Goal: Transaction & Acquisition: Purchase product/service

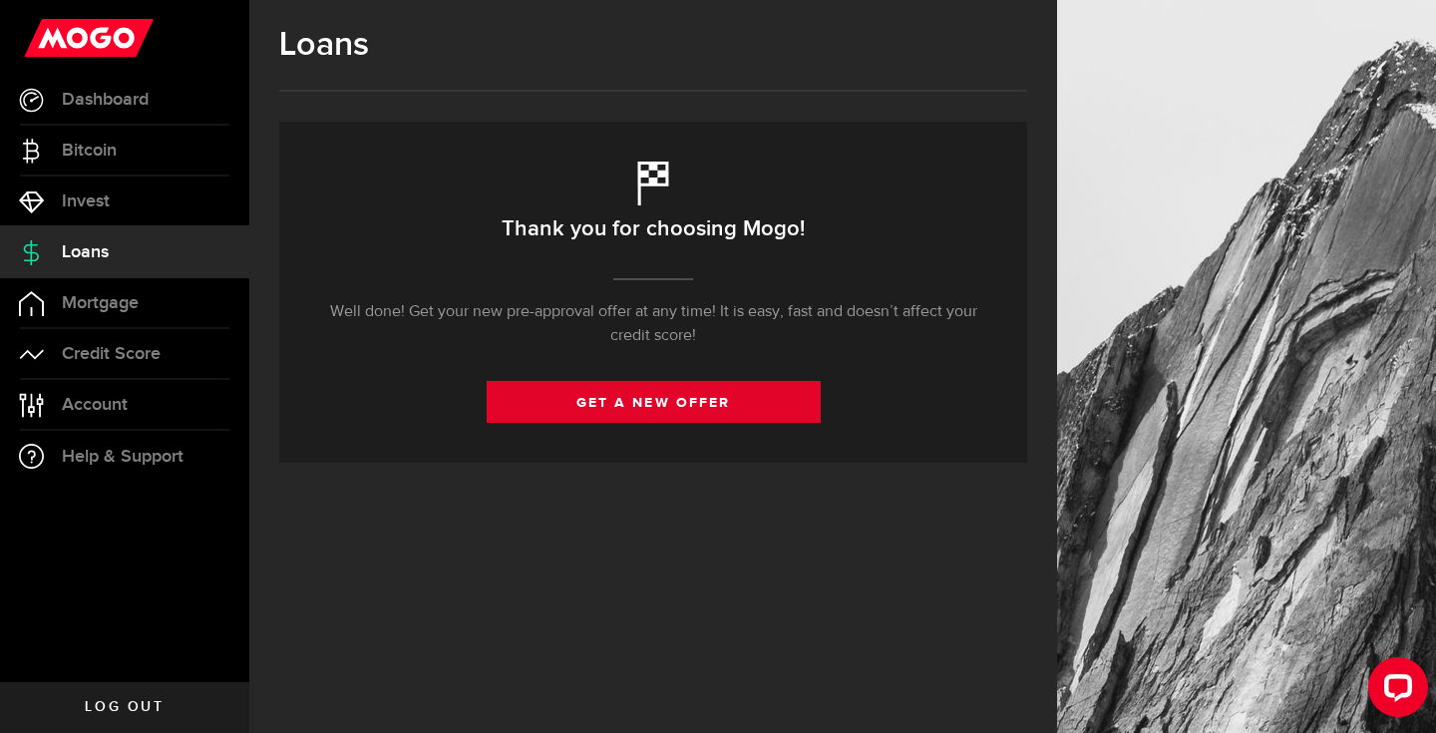
click at [574, 415] on link "get a new offer" at bounding box center [654, 402] width 334 height 42
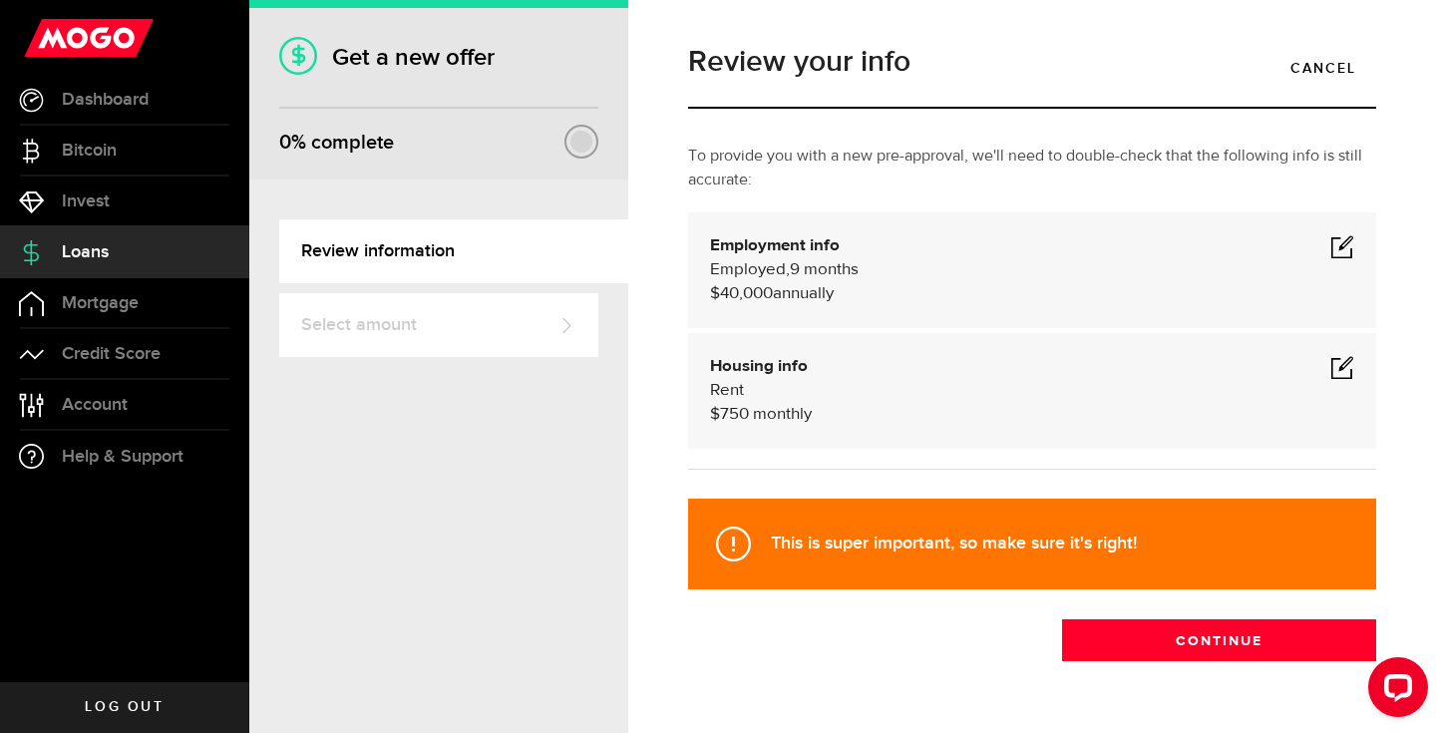
click at [1333, 252] on span at bounding box center [1342, 246] width 24 height 24
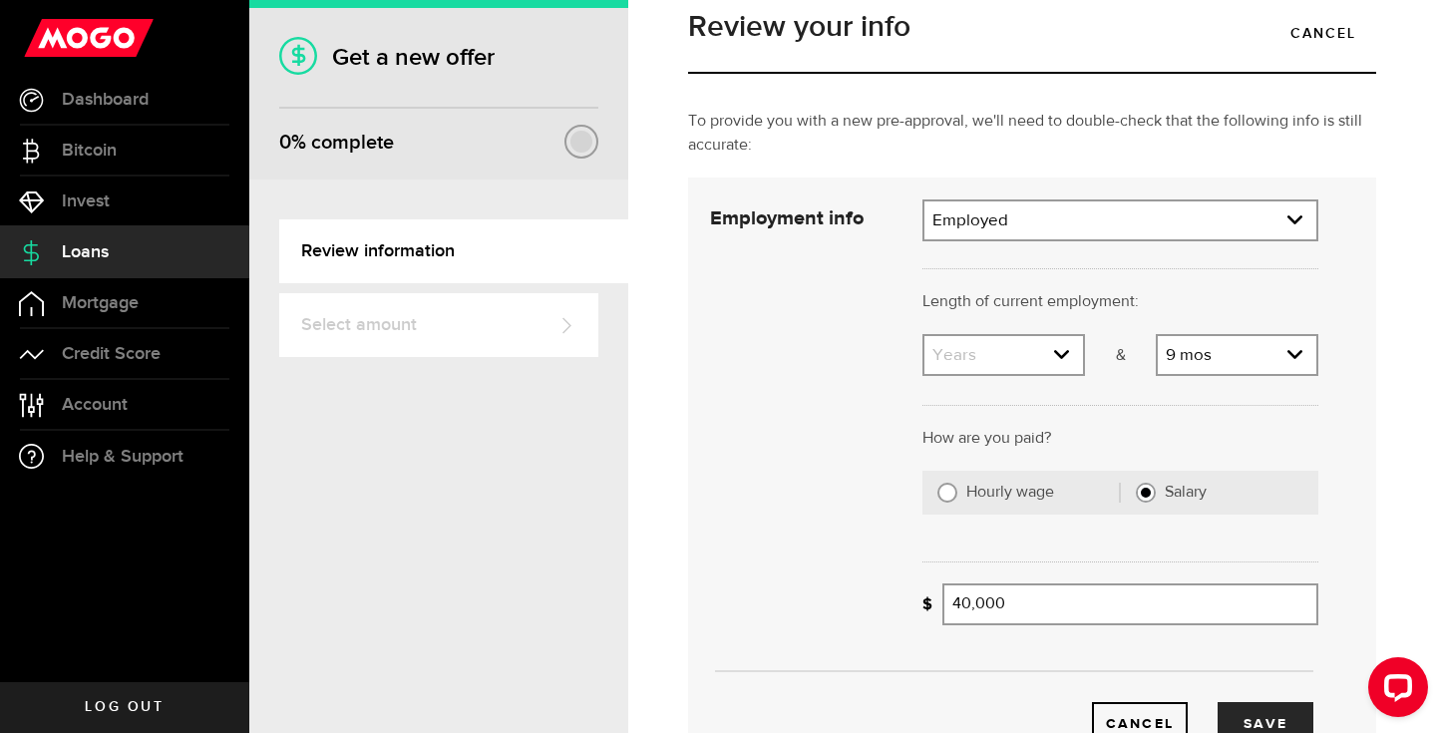
scroll to position [41, 0]
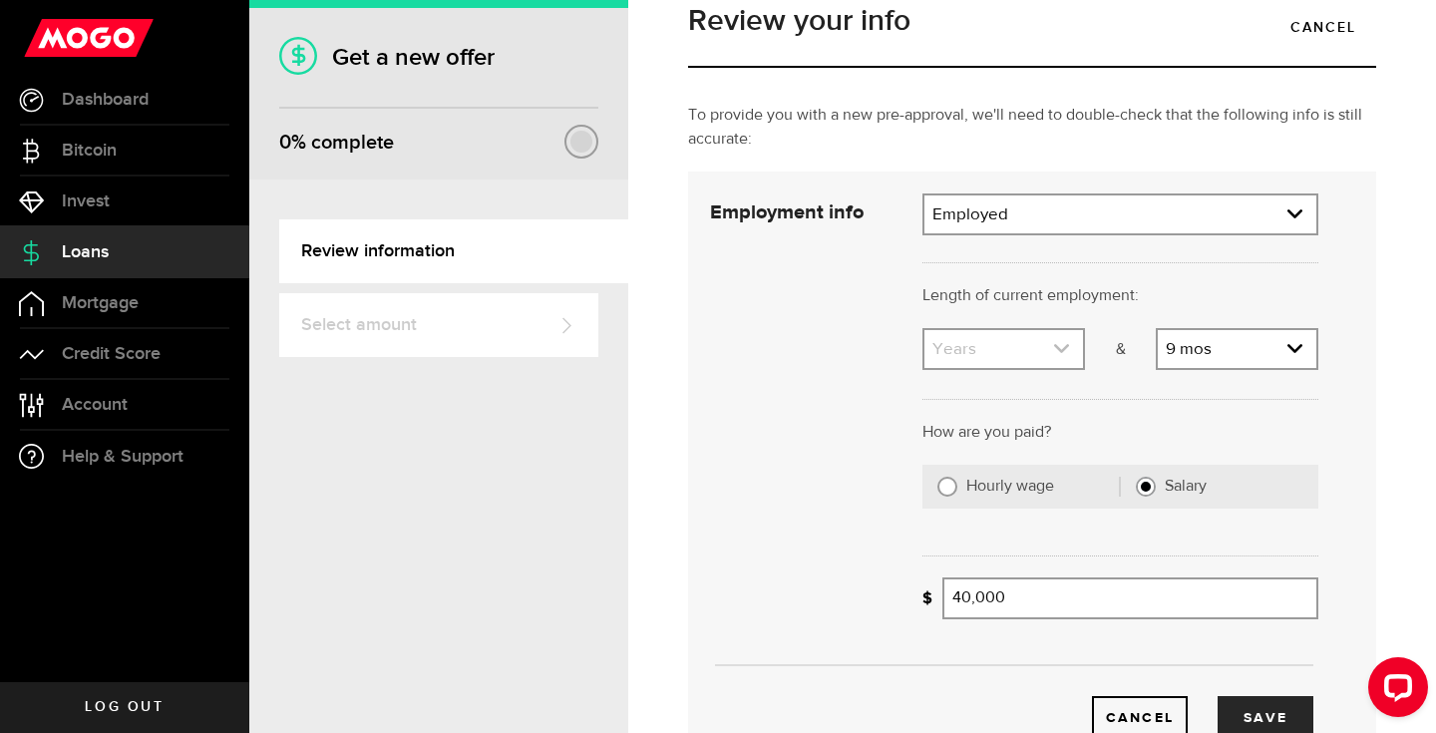
click at [1048, 358] on link "expand select" at bounding box center [1003, 349] width 159 height 38
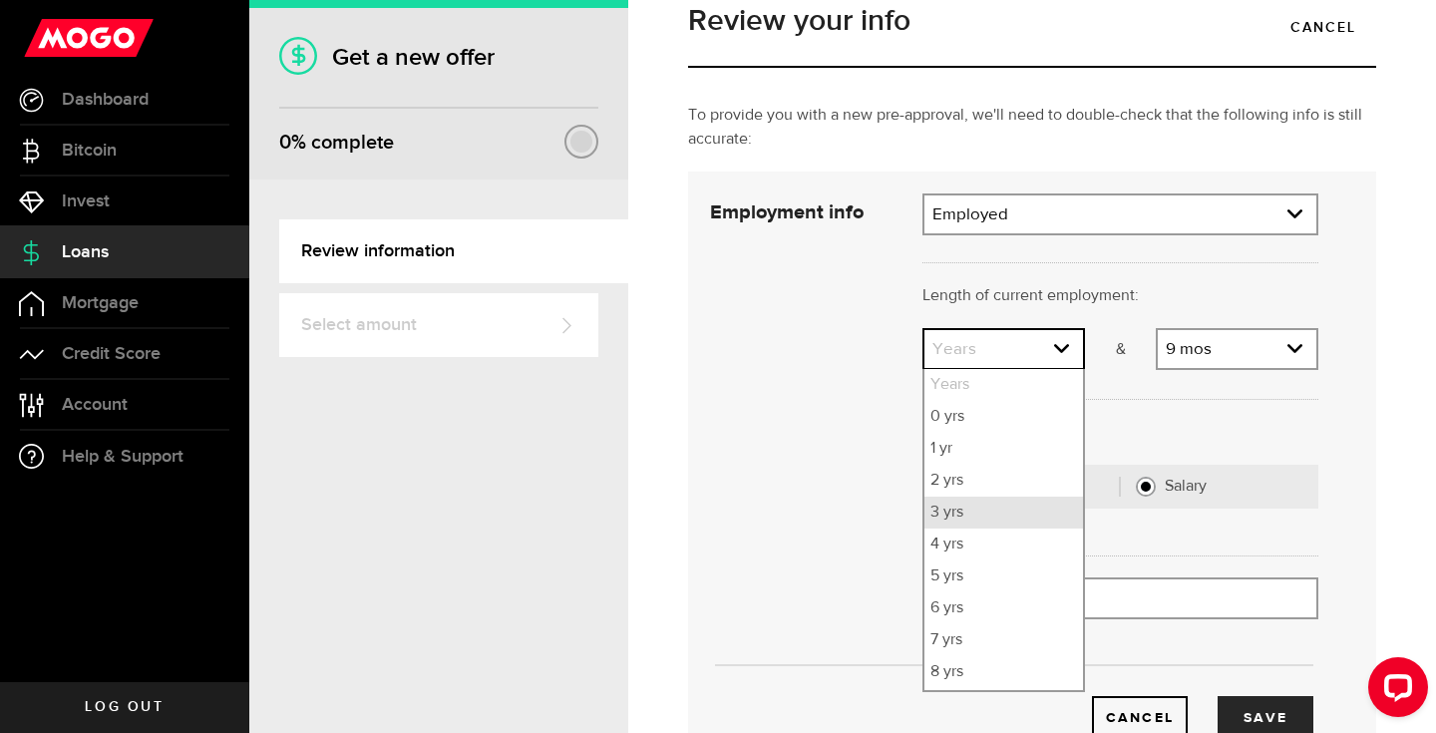
click at [1006, 507] on li "3 yrs" at bounding box center [1003, 513] width 159 height 32
select select "3"
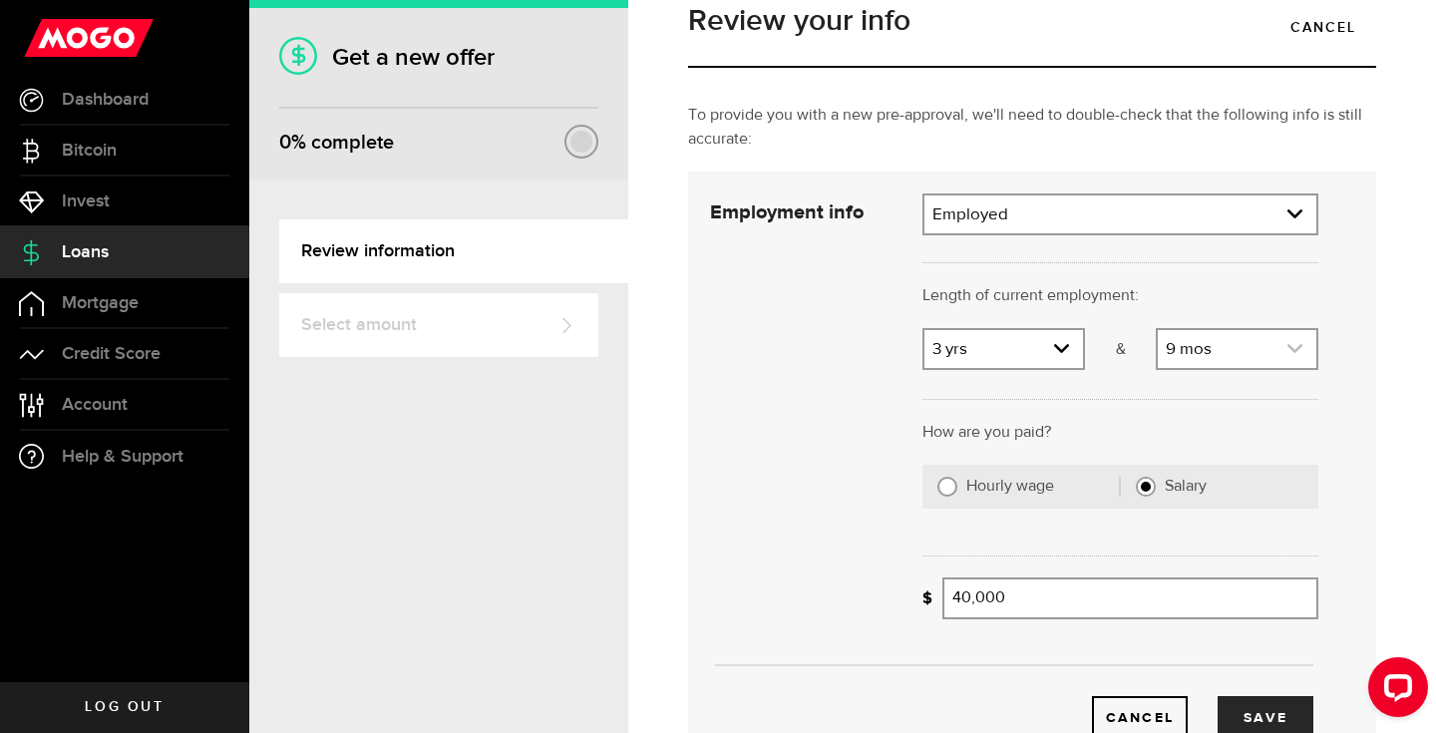
click at [1206, 357] on link "expand select" at bounding box center [1237, 349] width 159 height 38
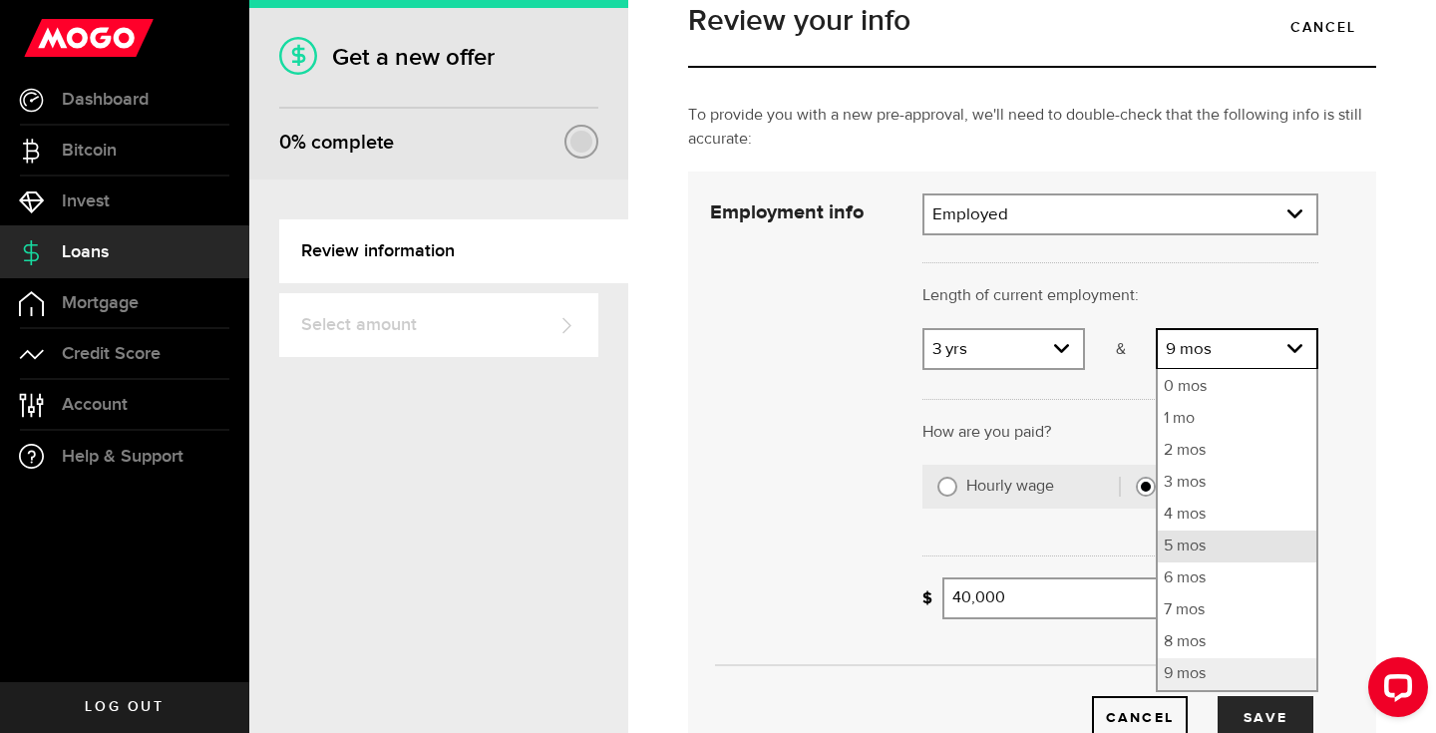
click at [1196, 555] on li "5 mos" at bounding box center [1237, 546] width 159 height 32
select select "5"
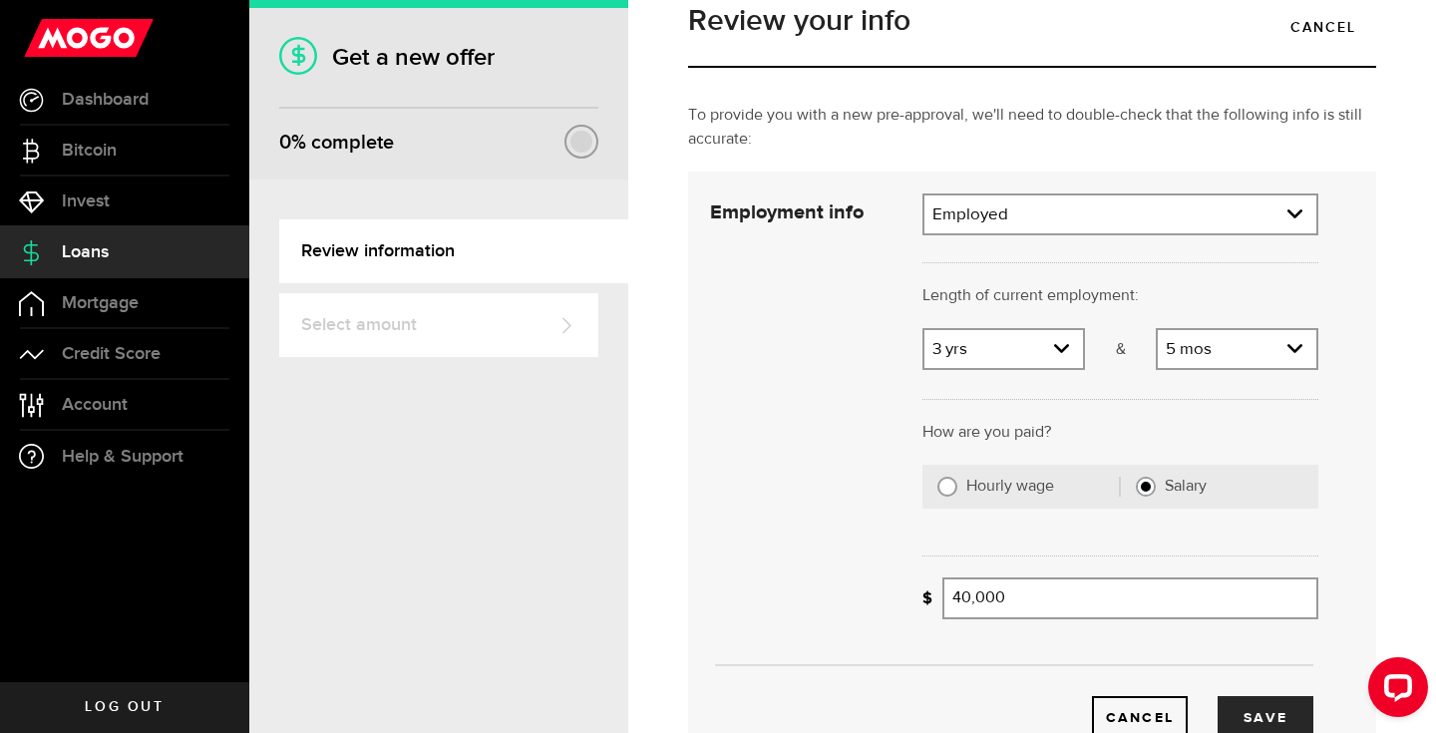
click at [939, 482] on input "Hourly wage" at bounding box center [947, 487] width 20 height 20
radio input "true"
click at [1057, 595] on input "Average paycheque" at bounding box center [1041, 598] width 198 height 42
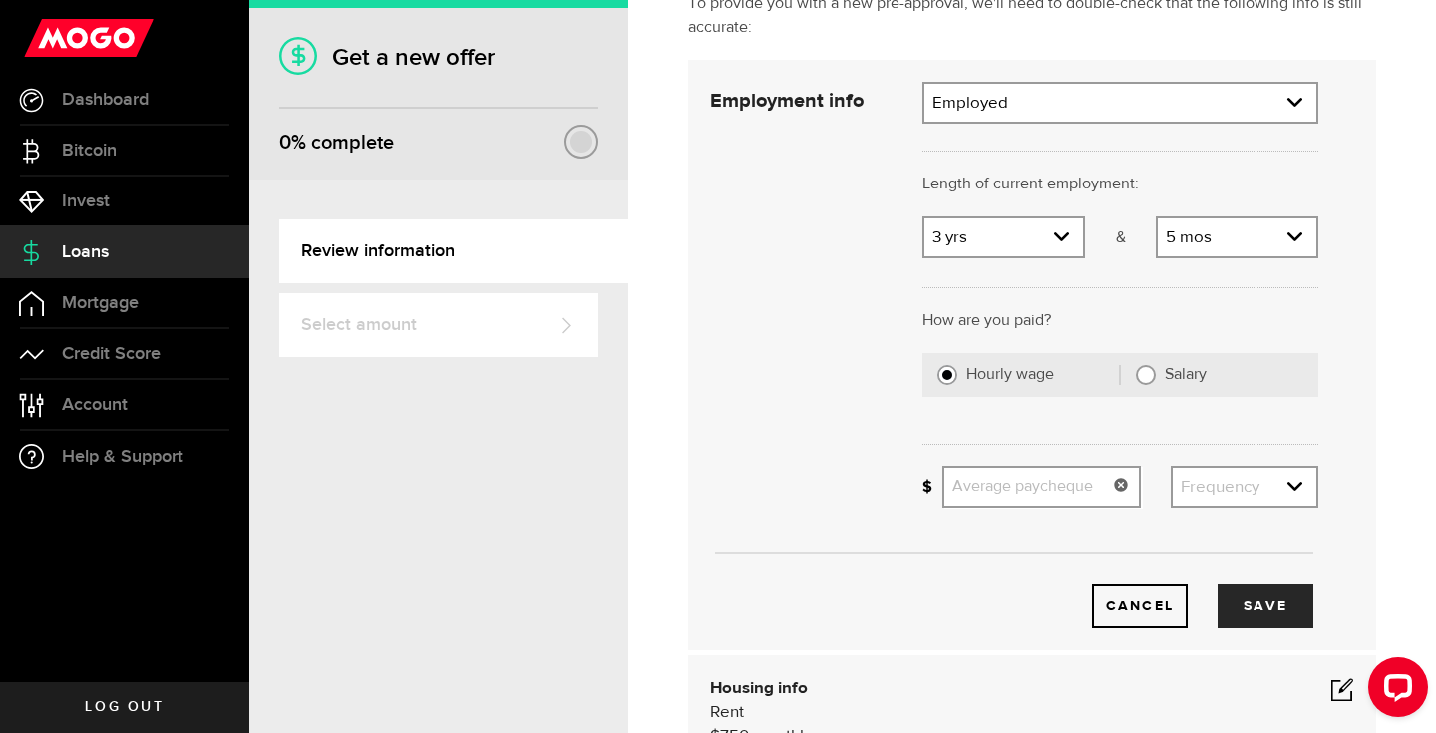
scroll to position [156, 0]
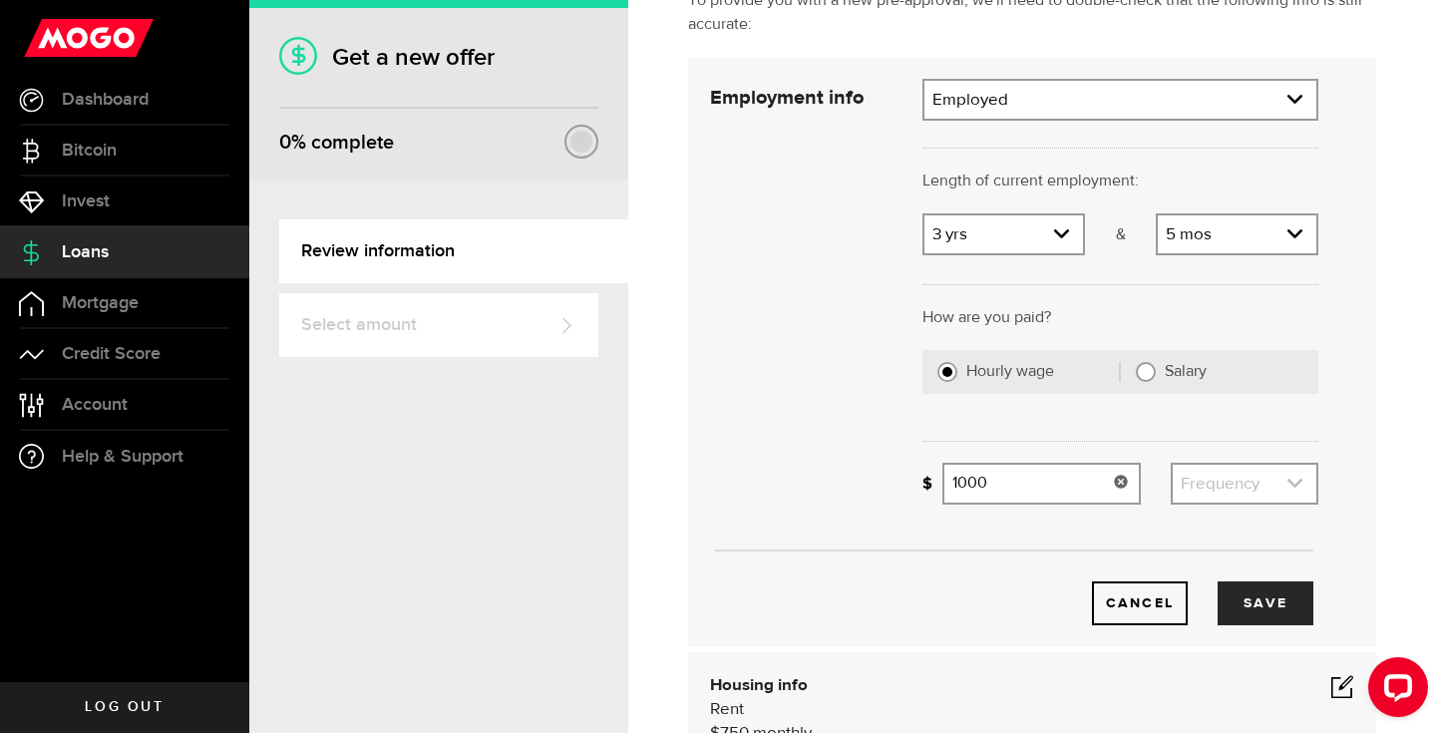
type input "1,000"
click at [1238, 481] on link "expand select" at bounding box center [1245, 484] width 144 height 38
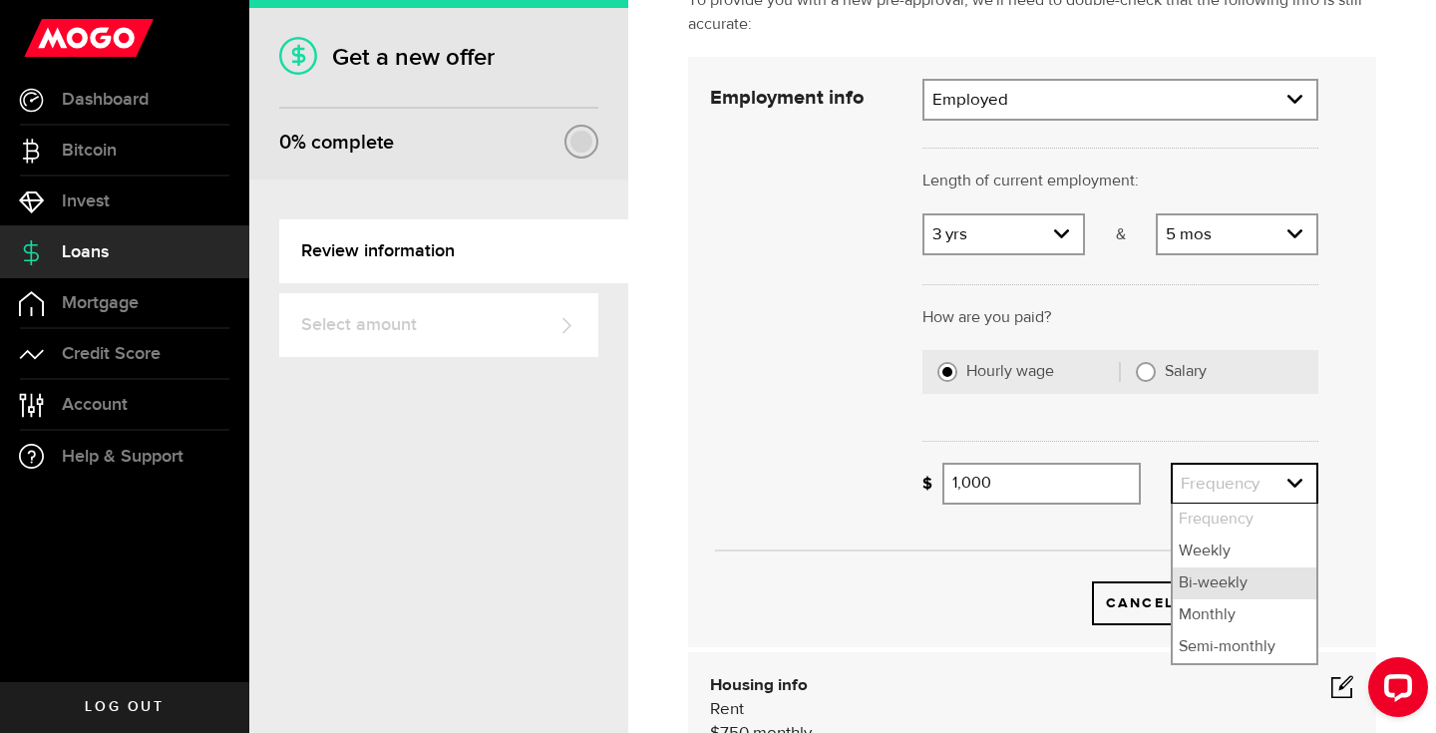
click at [1236, 592] on li "Bi-weekly" at bounding box center [1245, 583] width 144 height 32
select select "bi_weekly"
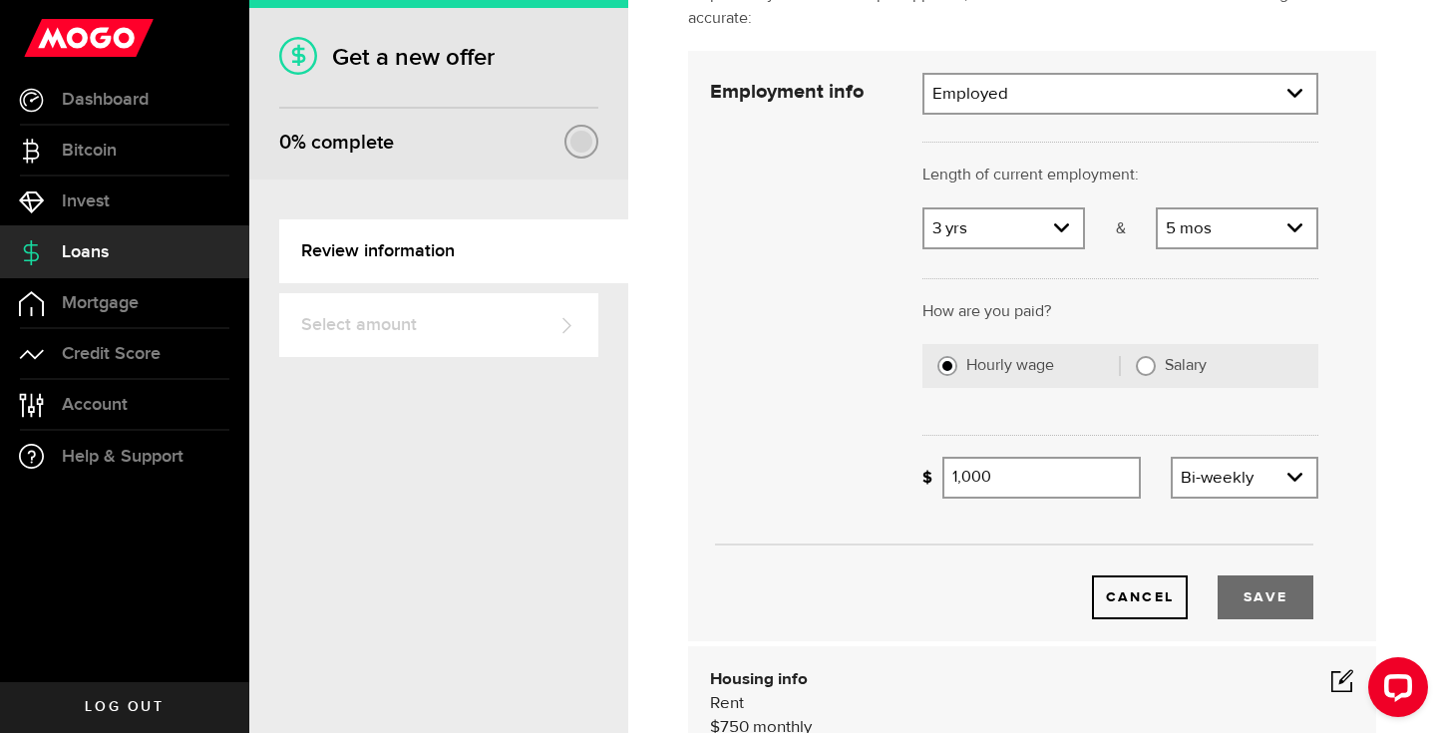
scroll to position [164, 0]
click at [1262, 595] on button "Save" at bounding box center [1266, 595] width 96 height 44
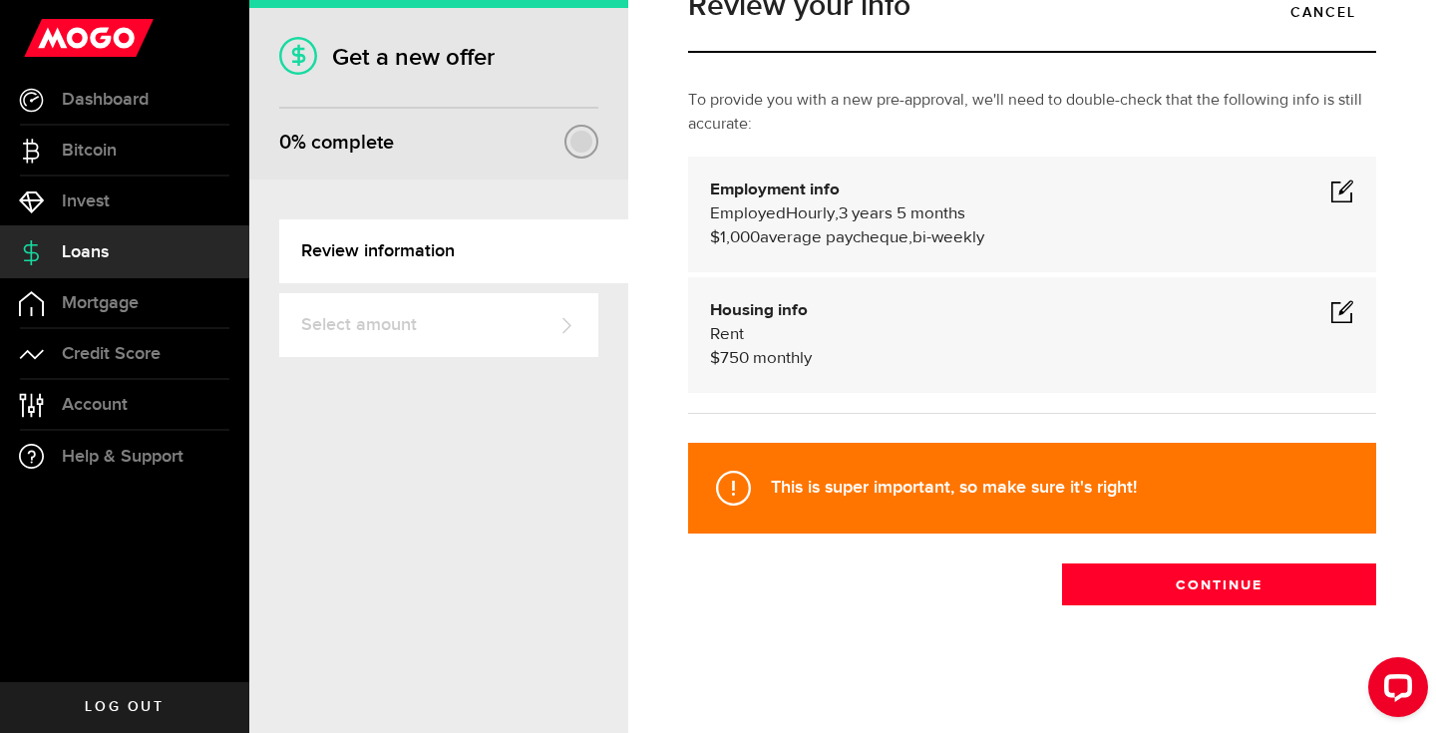
scroll to position [56, 0]
click at [1340, 304] on span at bounding box center [1342, 311] width 24 height 24
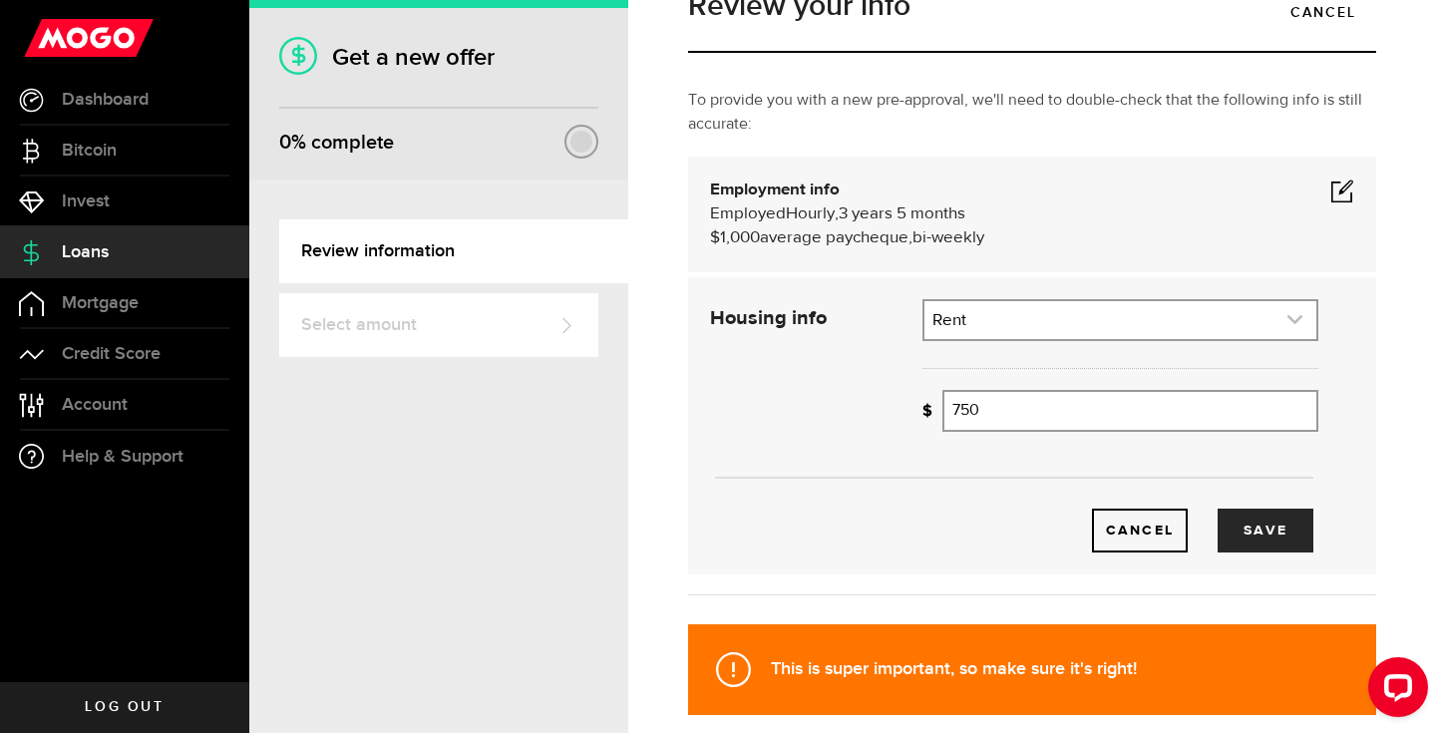
click at [995, 319] on link "expand select" at bounding box center [1120, 320] width 392 height 38
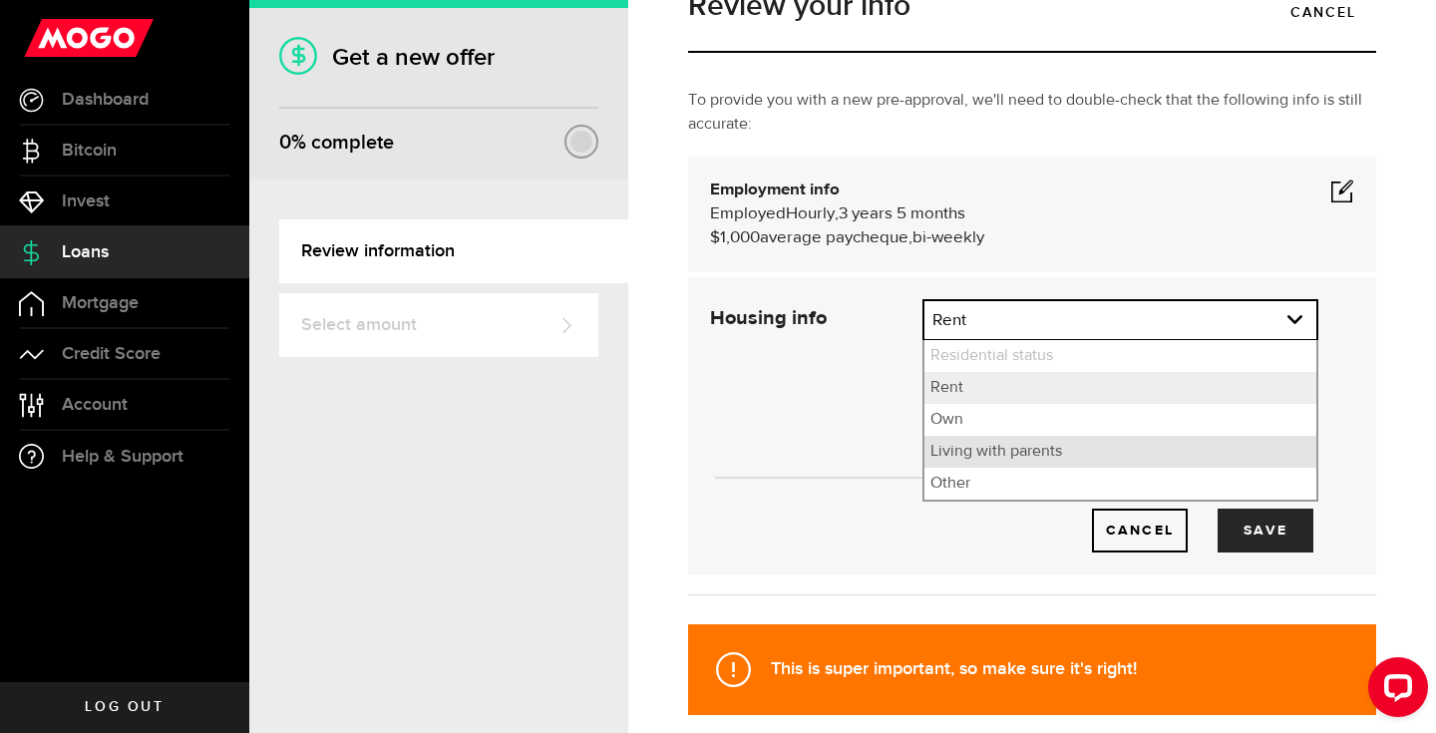
click at [990, 461] on li "Living with parents" at bounding box center [1120, 452] width 392 height 32
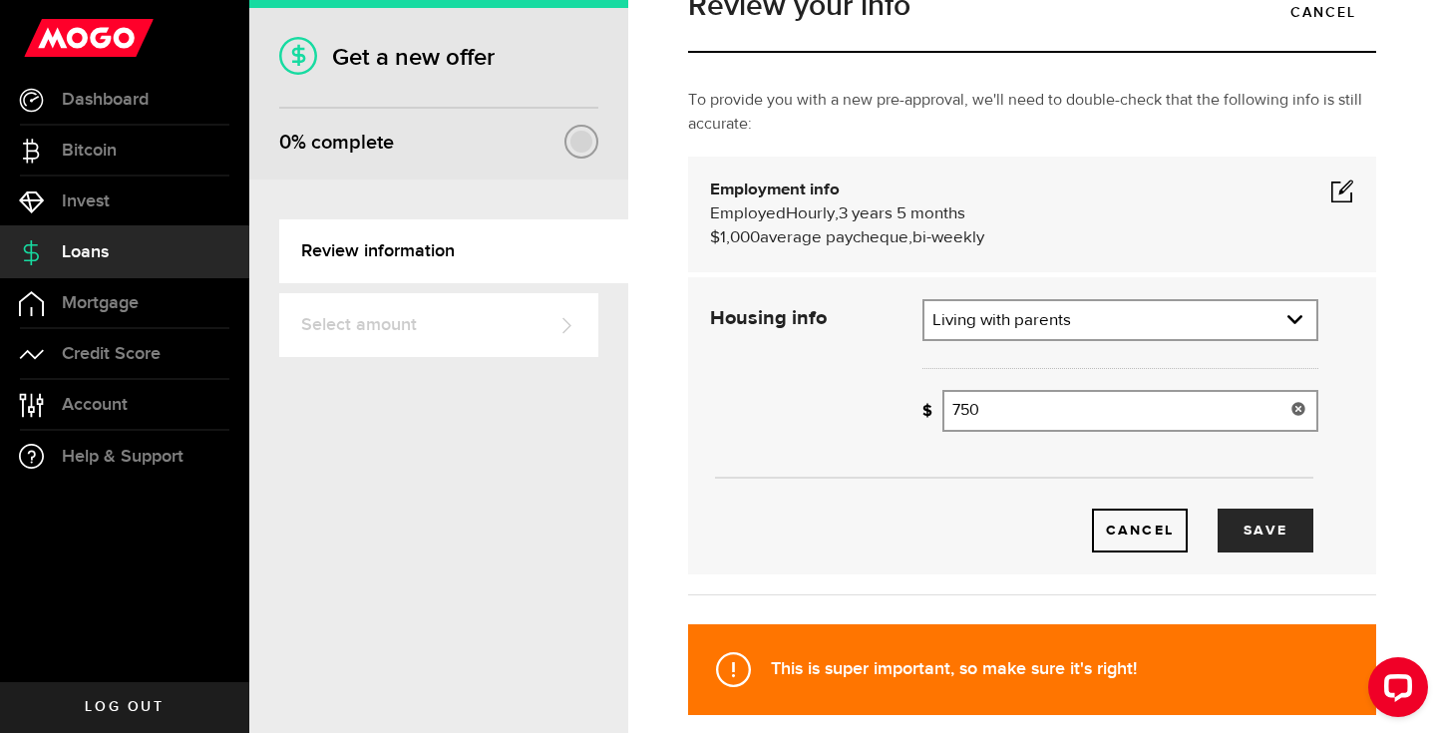
click at [1003, 345] on div at bounding box center [1120, 365] width 426 height 49
click at [1003, 335] on link "expand select" at bounding box center [1120, 320] width 392 height 38
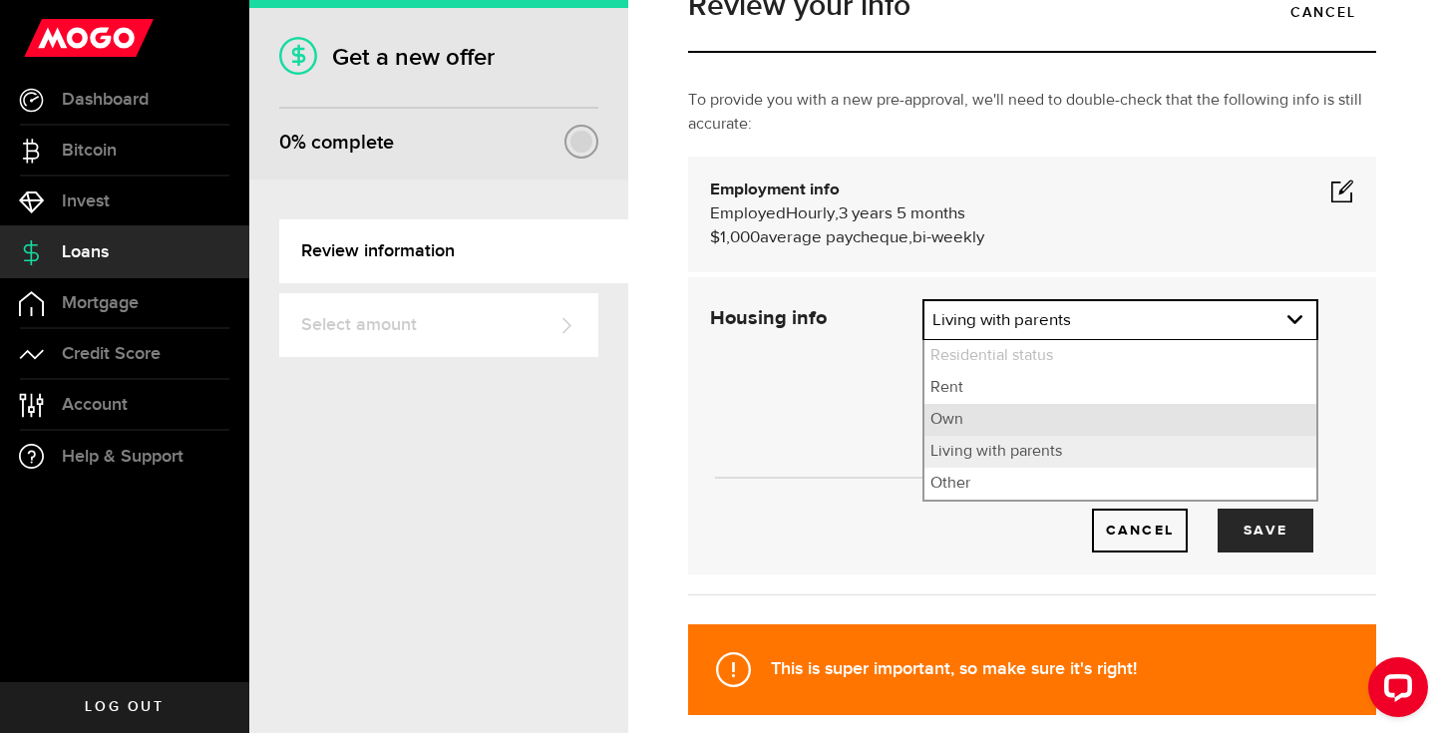
click at [975, 411] on li "Own" at bounding box center [1120, 420] width 392 height 32
select select "Own"
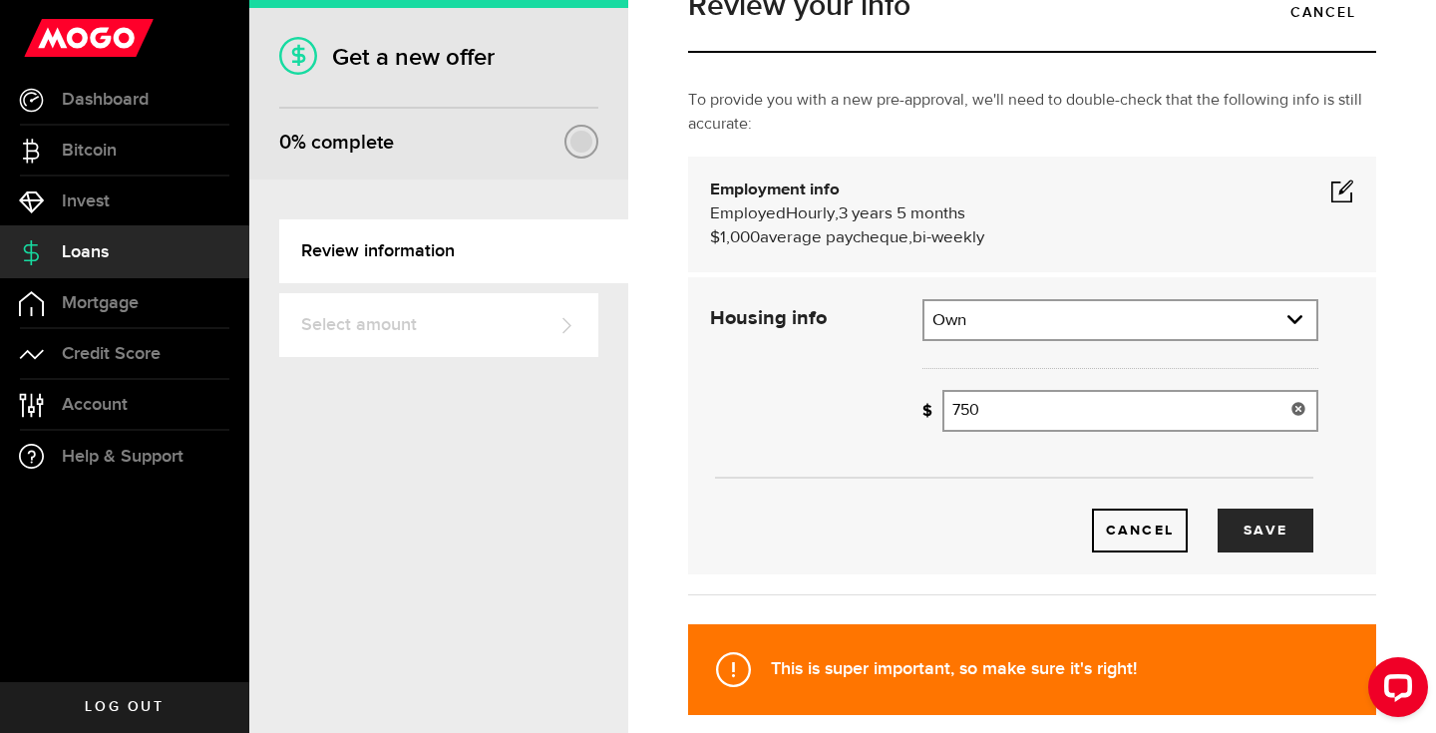
drag, startPoint x: 981, startPoint y: 406, endPoint x: 920, endPoint y: 399, distance: 61.2
click at [920, 400] on div "How much is your monthly payment? 750 Monthly mortgage/rent" at bounding box center [1120, 418] width 426 height 57
type input "2"
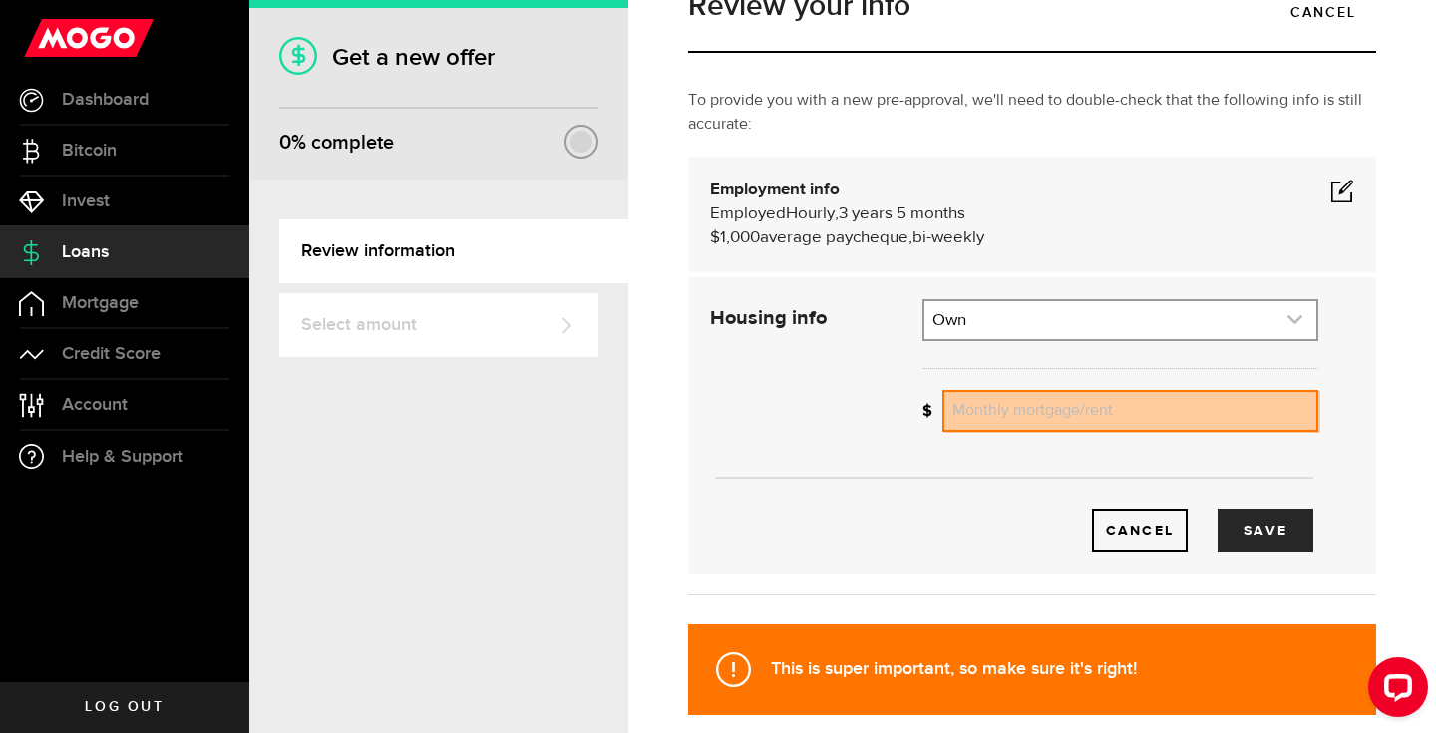
click at [1047, 317] on link "expand select" at bounding box center [1120, 320] width 392 height 38
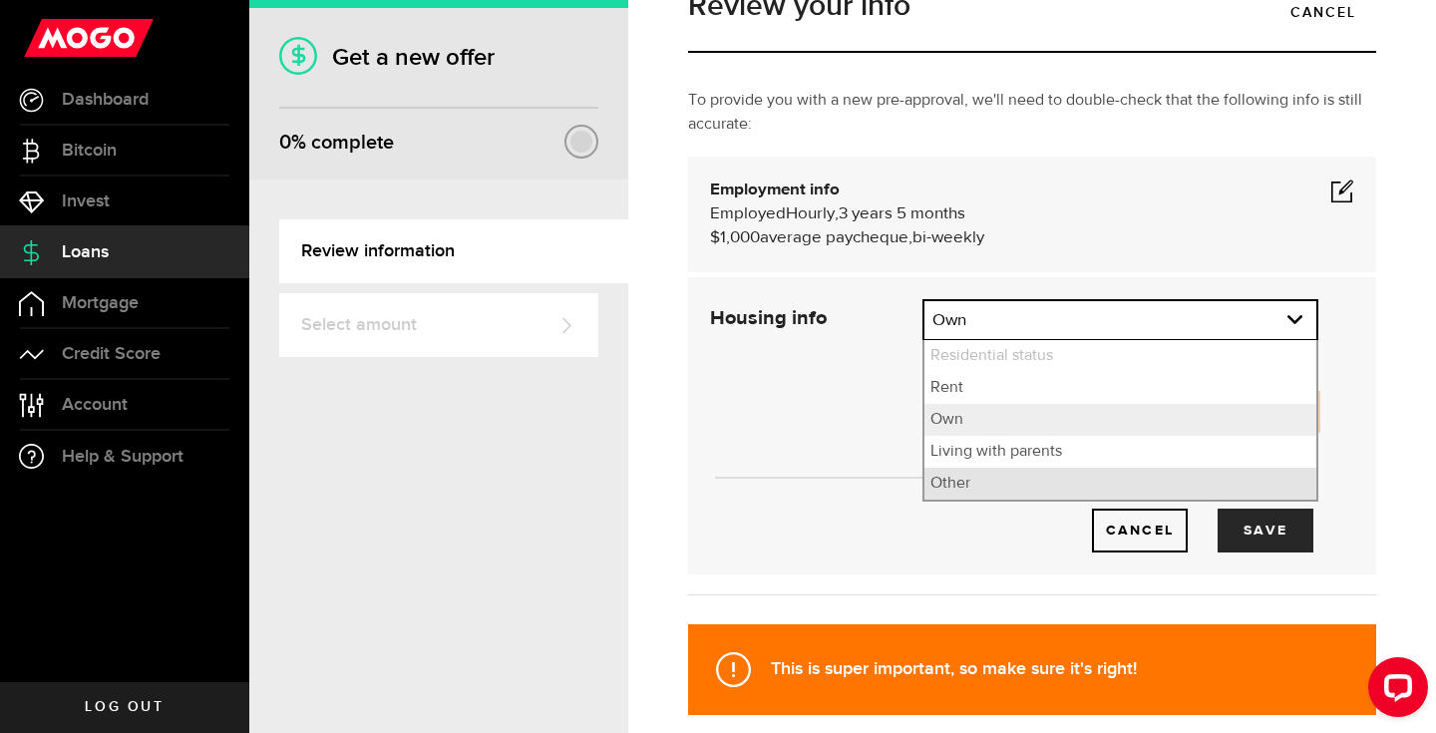
click at [996, 478] on li "Other" at bounding box center [1120, 484] width 392 height 32
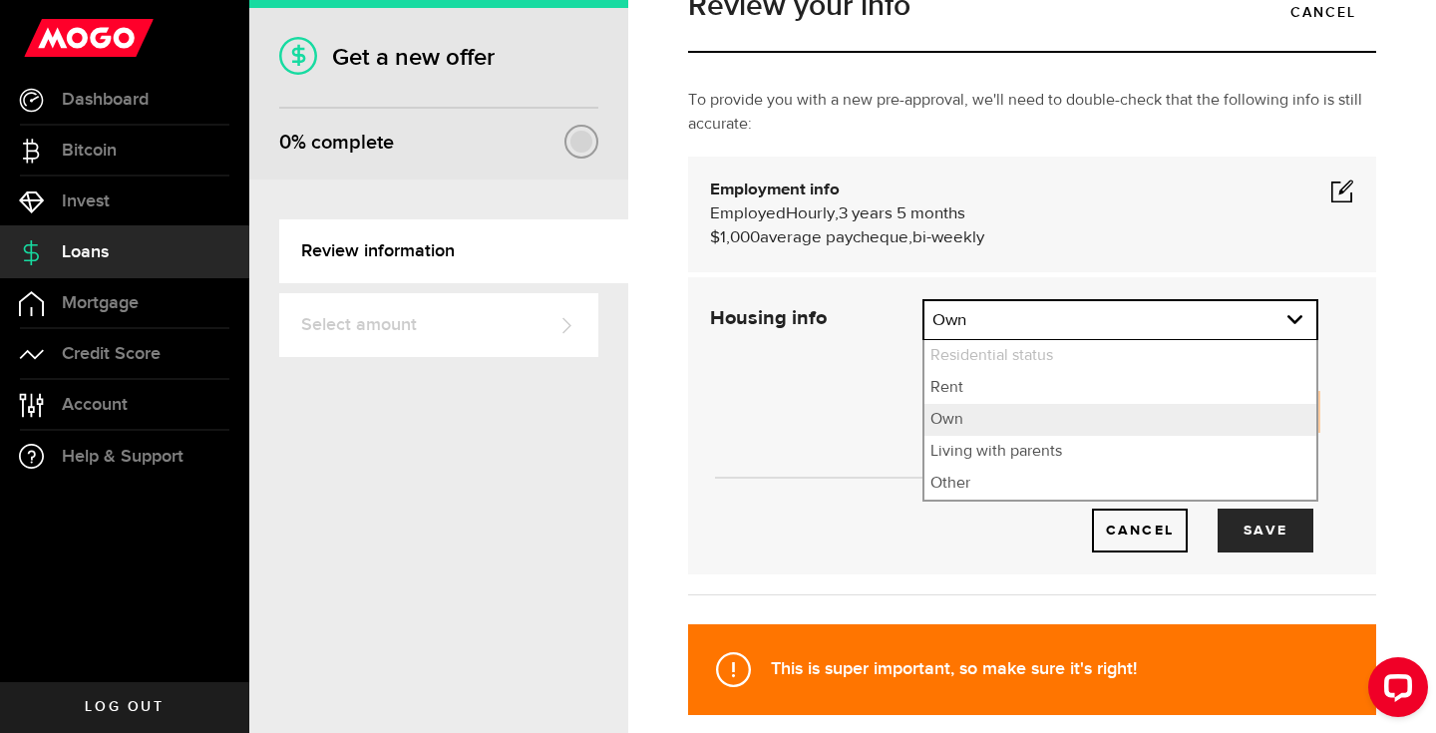
select select "Other"
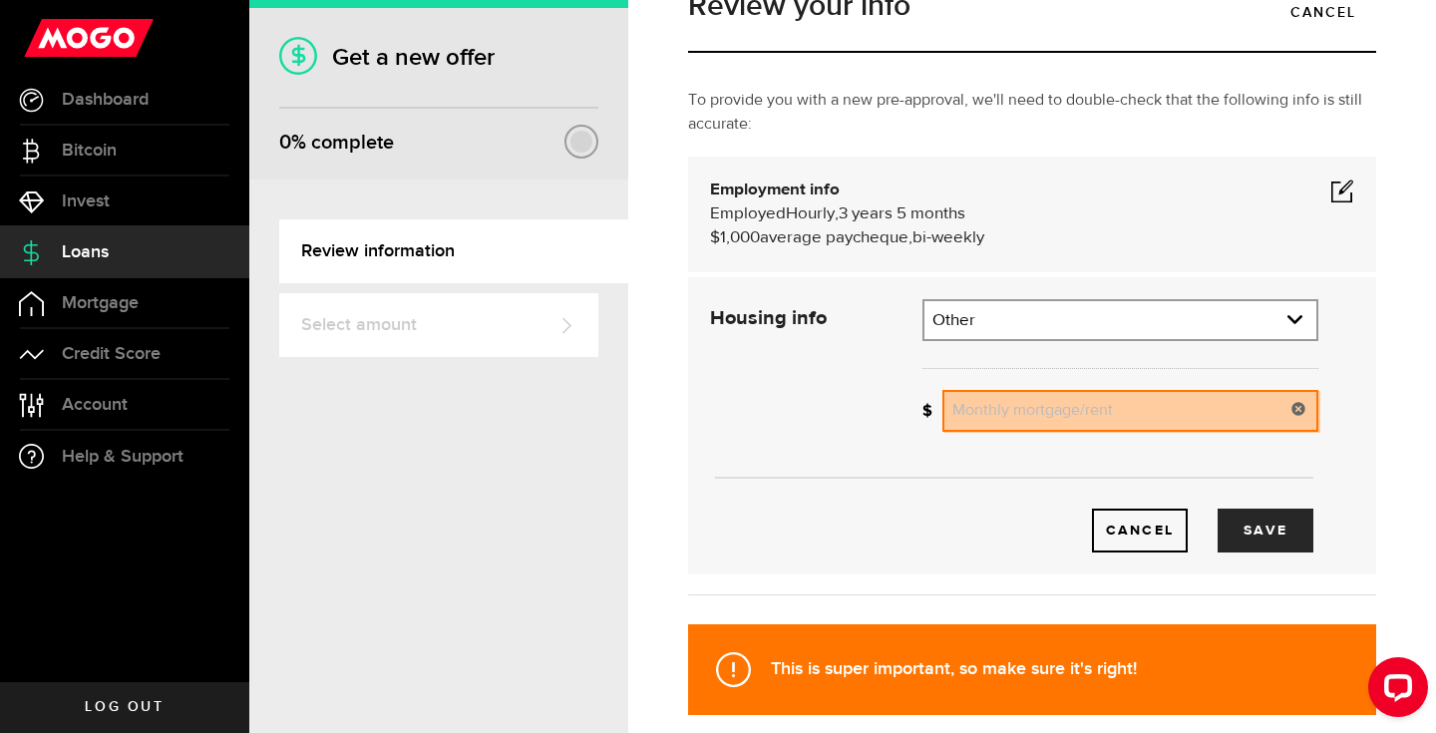
click at [988, 490] on div "Cancel Save" at bounding box center [1014, 500] width 668 height 106
click at [1297, 405] on use at bounding box center [1297, 408] width 13 height 13
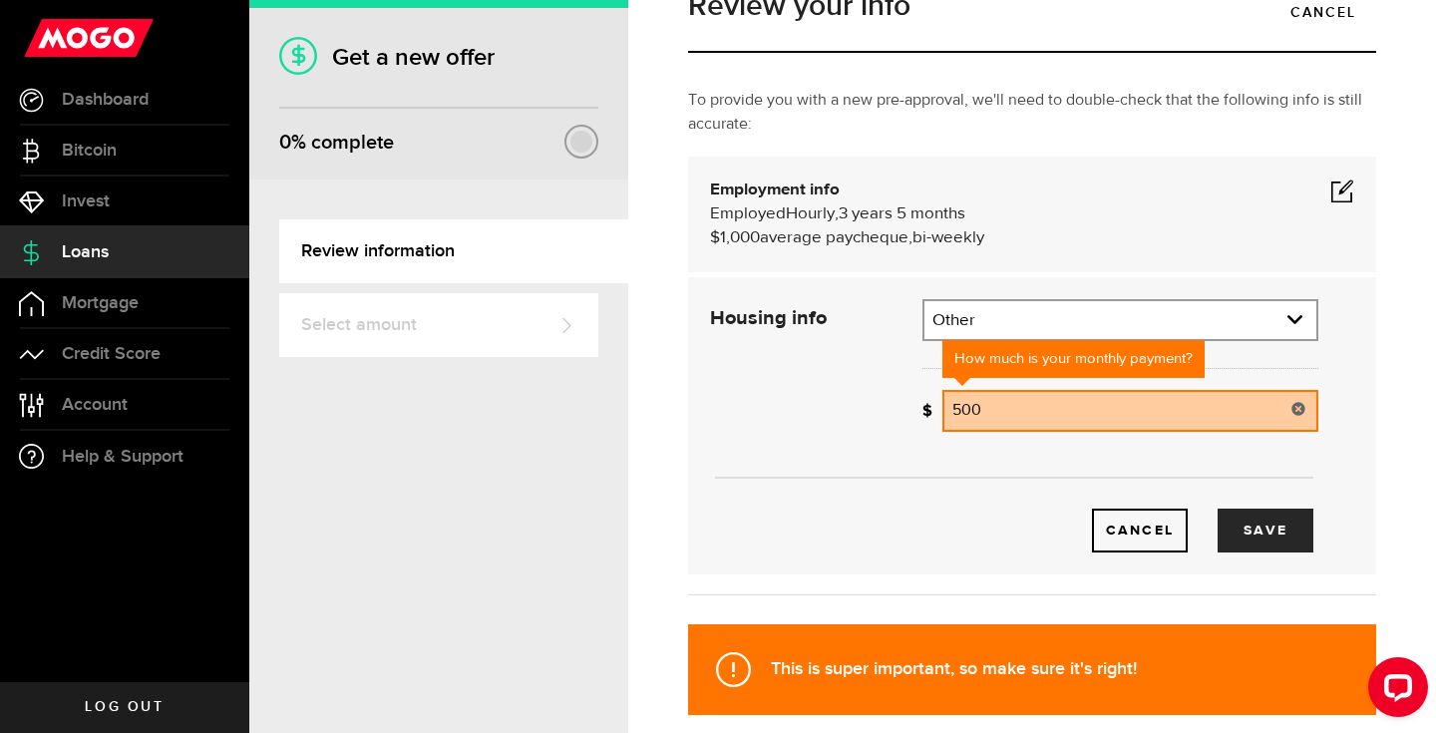
type input "500"
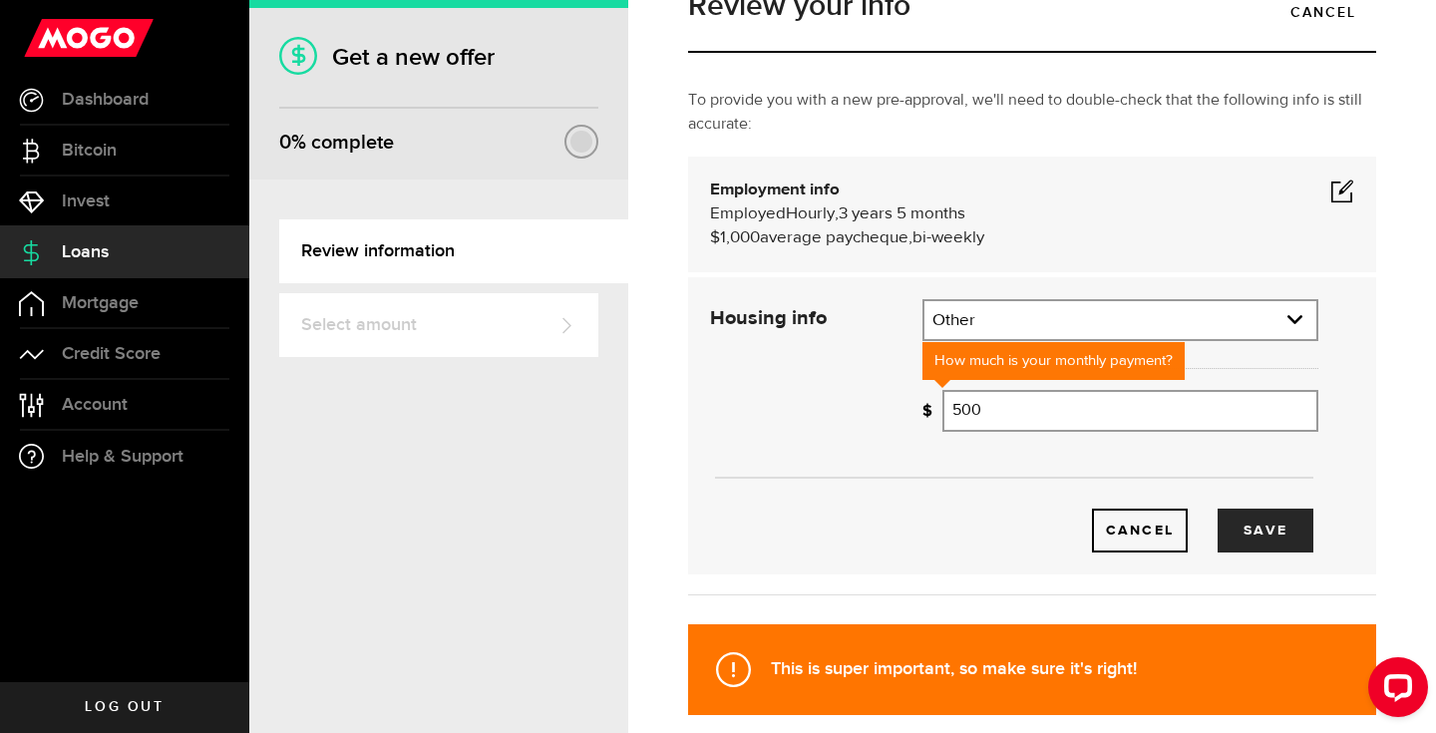
click at [990, 451] on div "Cancel Save" at bounding box center [1014, 500] width 668 height 106
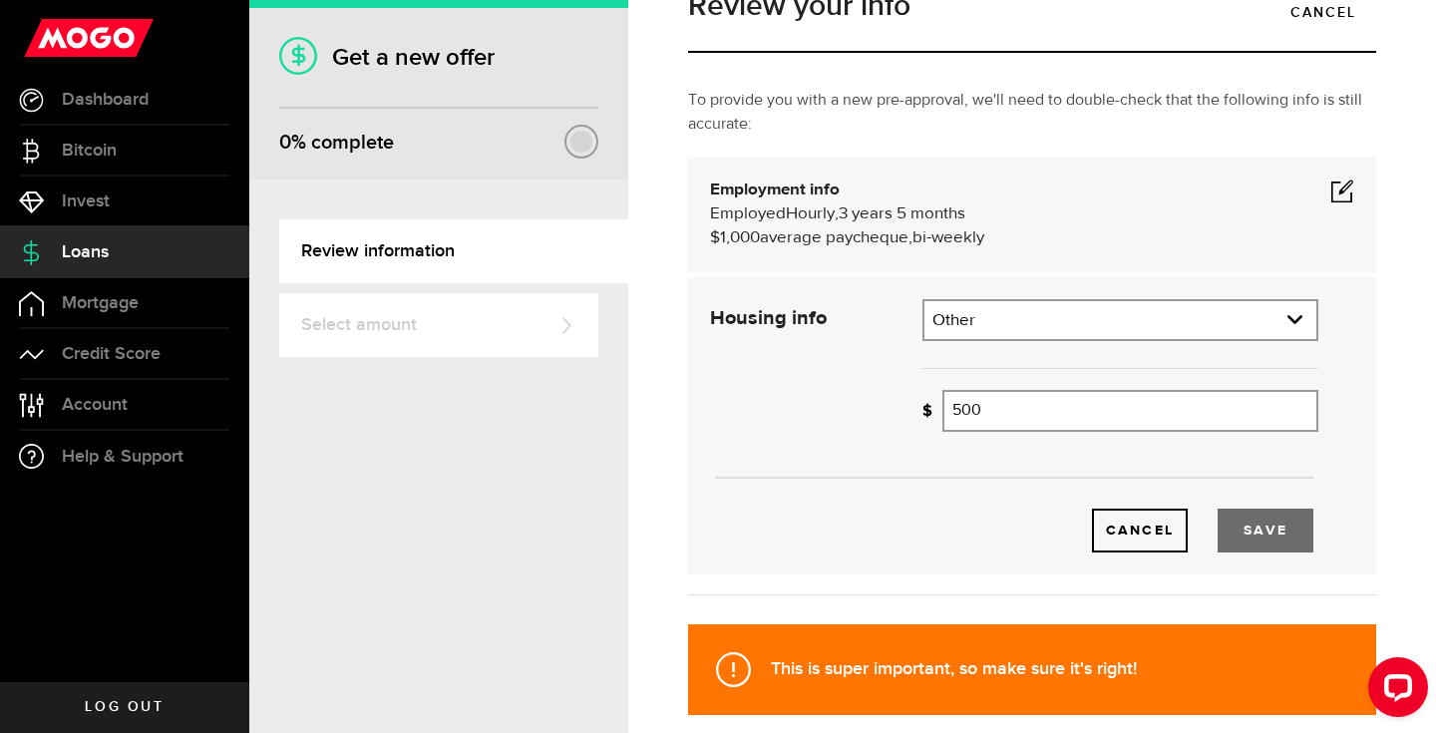
click at [1267, 541] on button "Save" at bounding box center [1266, 531] width 96 height 44
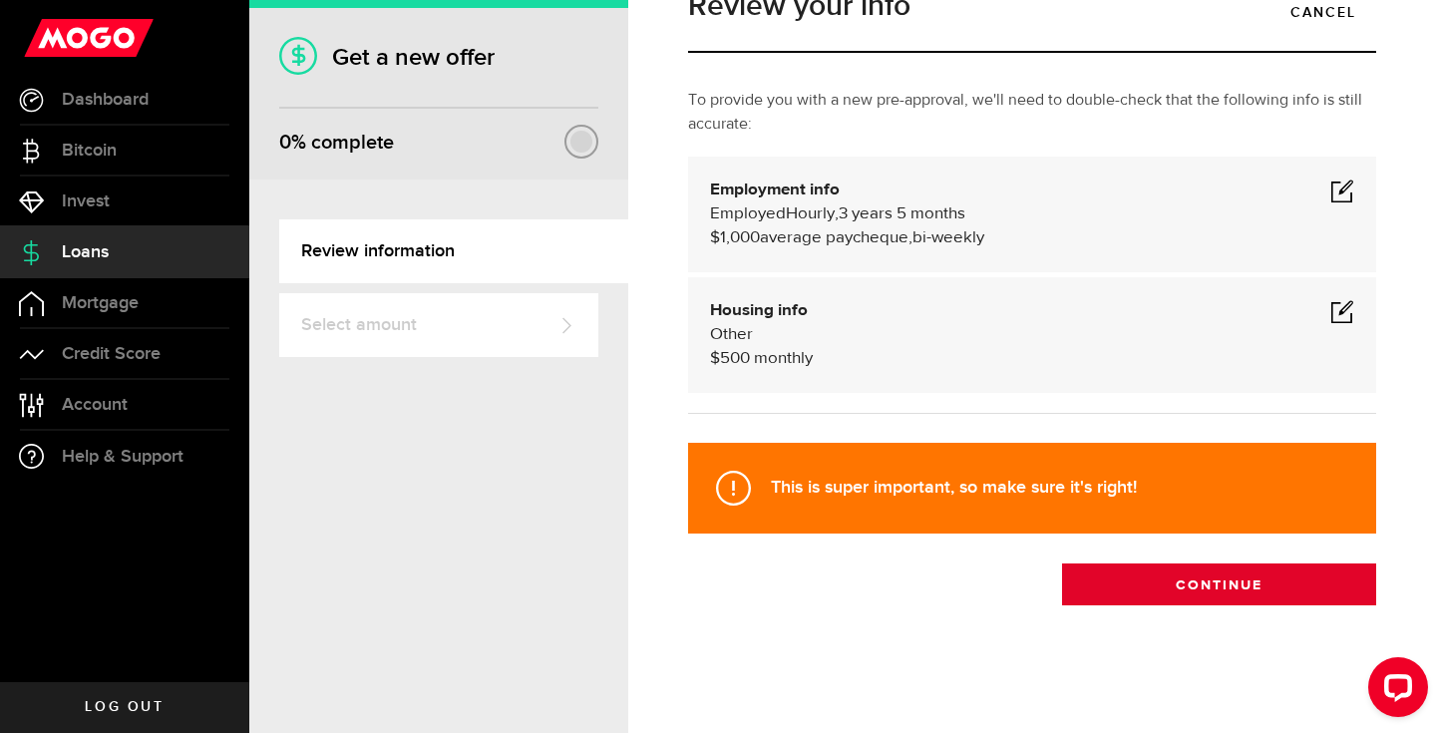
click at [1269, 583] on button "Continue" at bounding box center [1219, 584] width 314 height 42
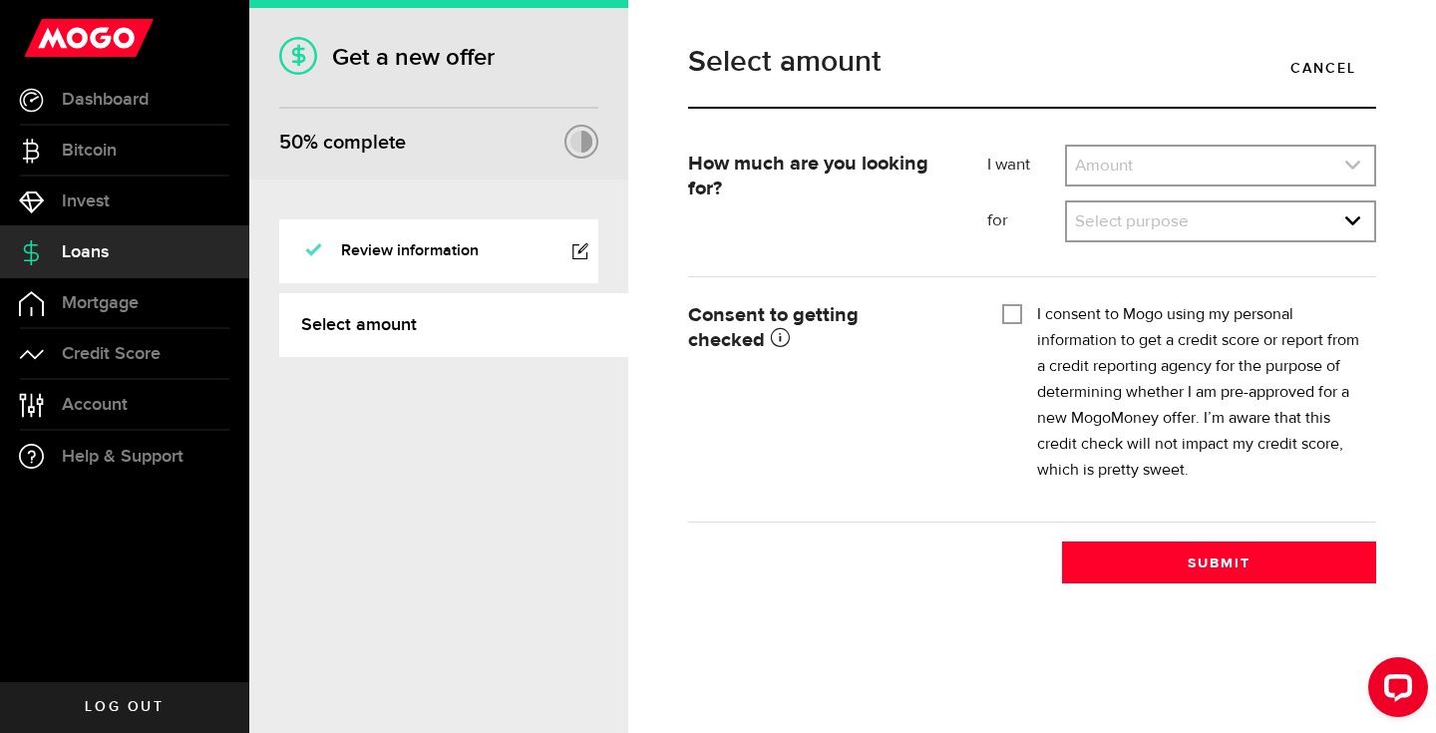
click at [1143, 169] on link "expand select" at bounding box center [1220, 166] width 307 height 38
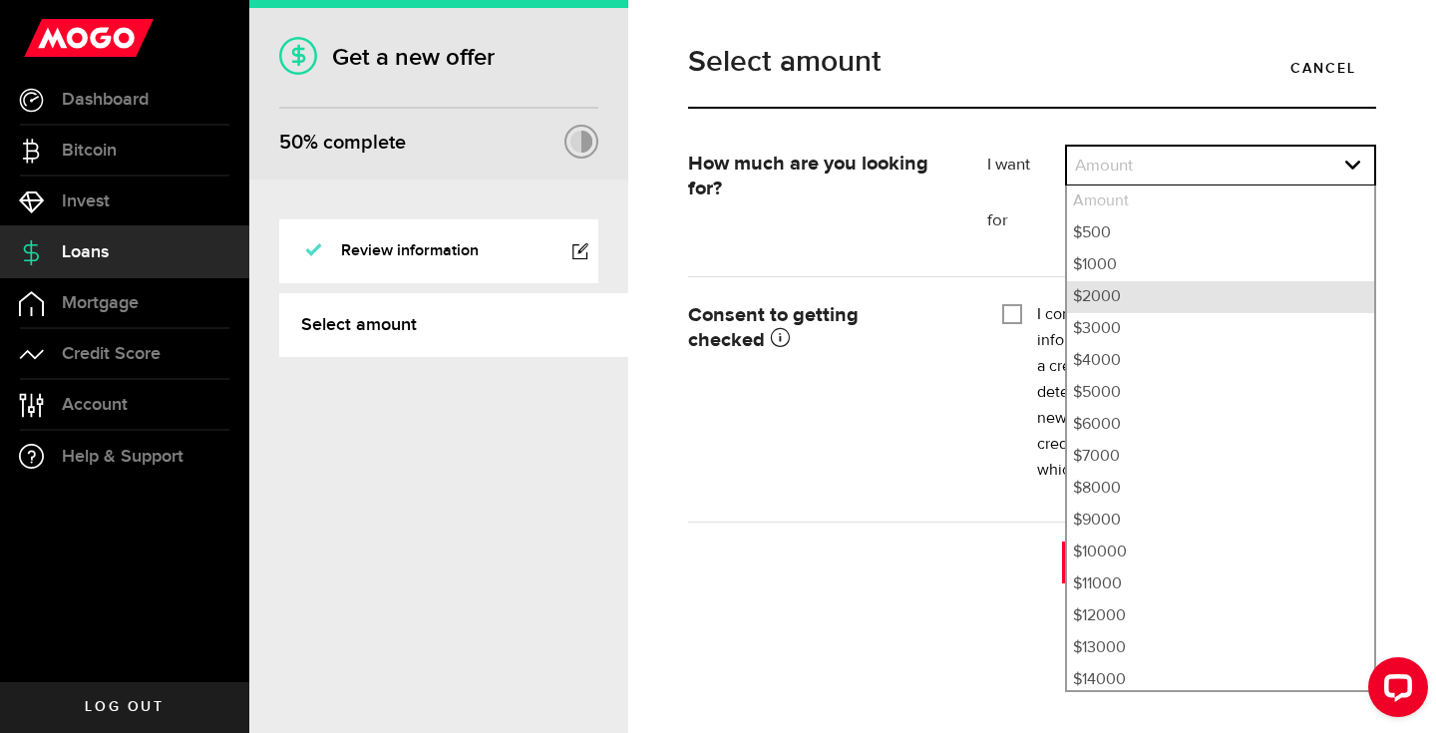
click at [1155, 294] on li "$2000" at bounding box center [1220, 297] width 307 height 32
select select "2000"
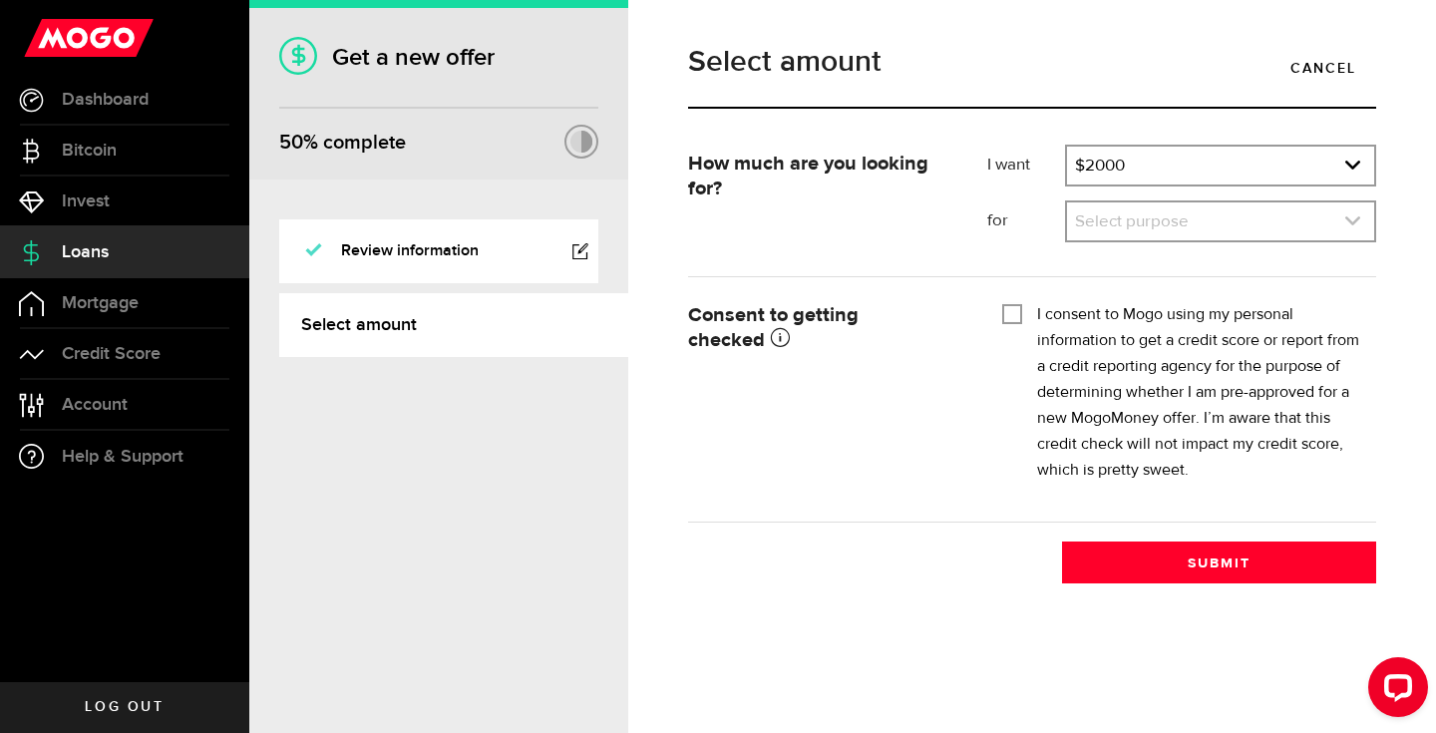
click at [1112, 227] on link "expand select" at bounding box center [1220, 221] width 307 height 38
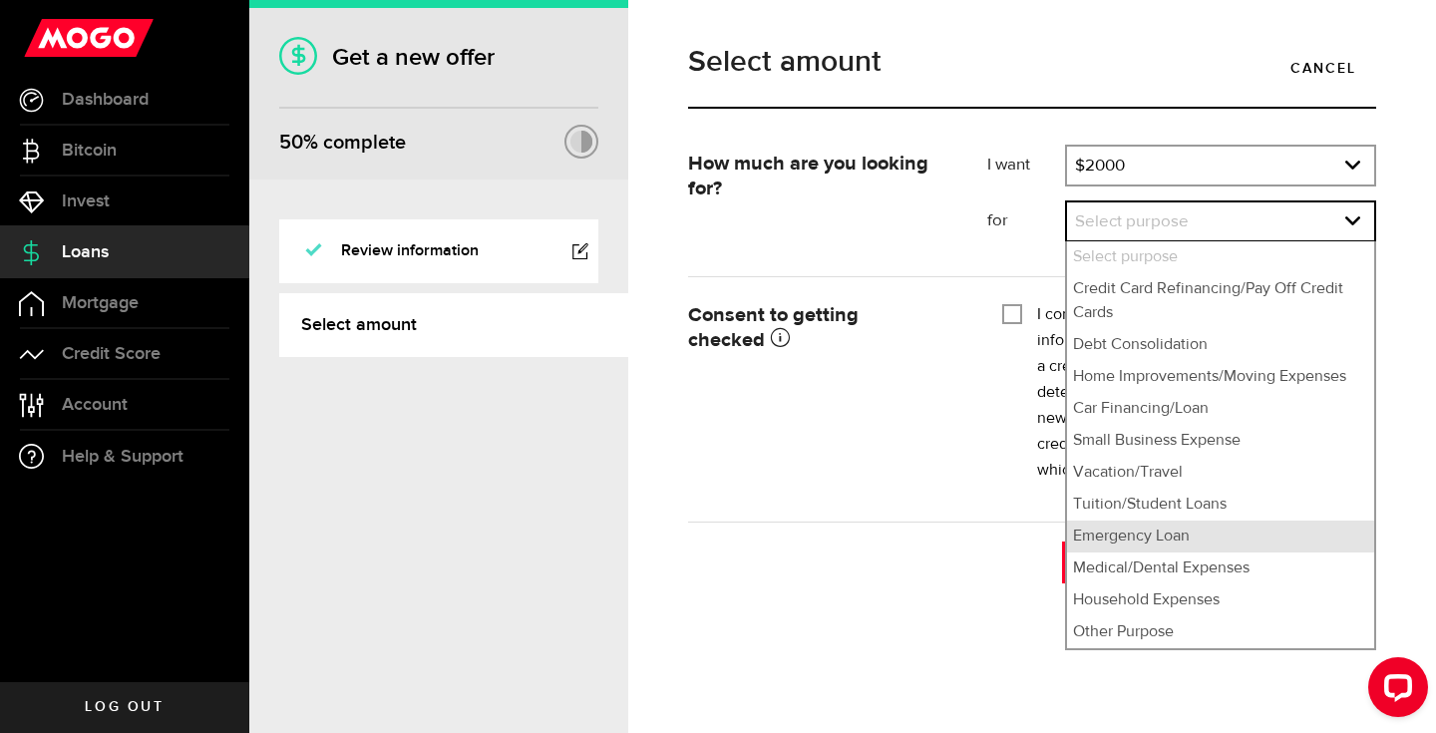
click at [1138, 536] on li "Emergency Loan" at bounding box center [1220, 537] width 307 height 32
select select "Emergency Loan"
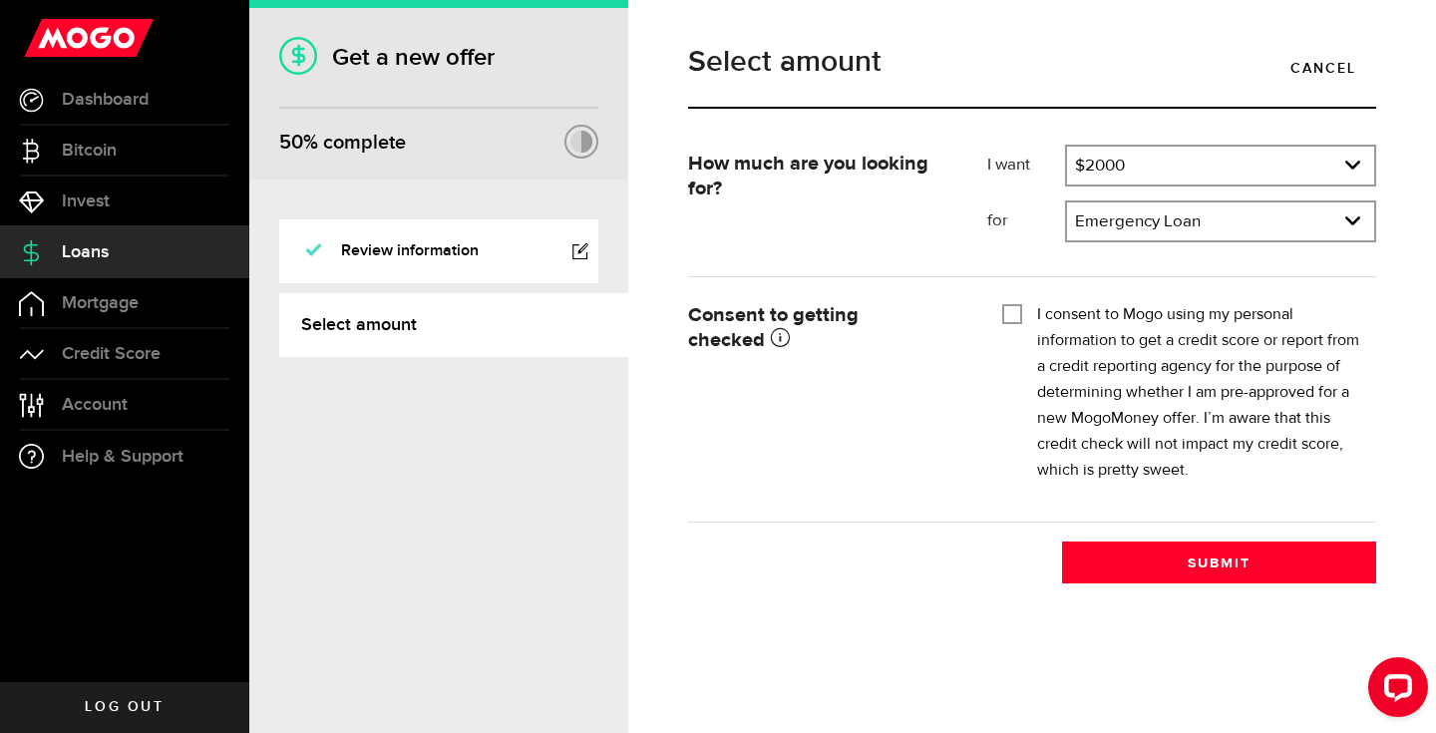
click at [1007, 317] on input "I consent to Mogo using my personal information to get a credit score or report…" at bounding box center [1012, 312] width 20 height 20
checkbox input "true"
click at [1225, 560] on button "Submit" at bounding box center [1219, 562] width 314 height 42
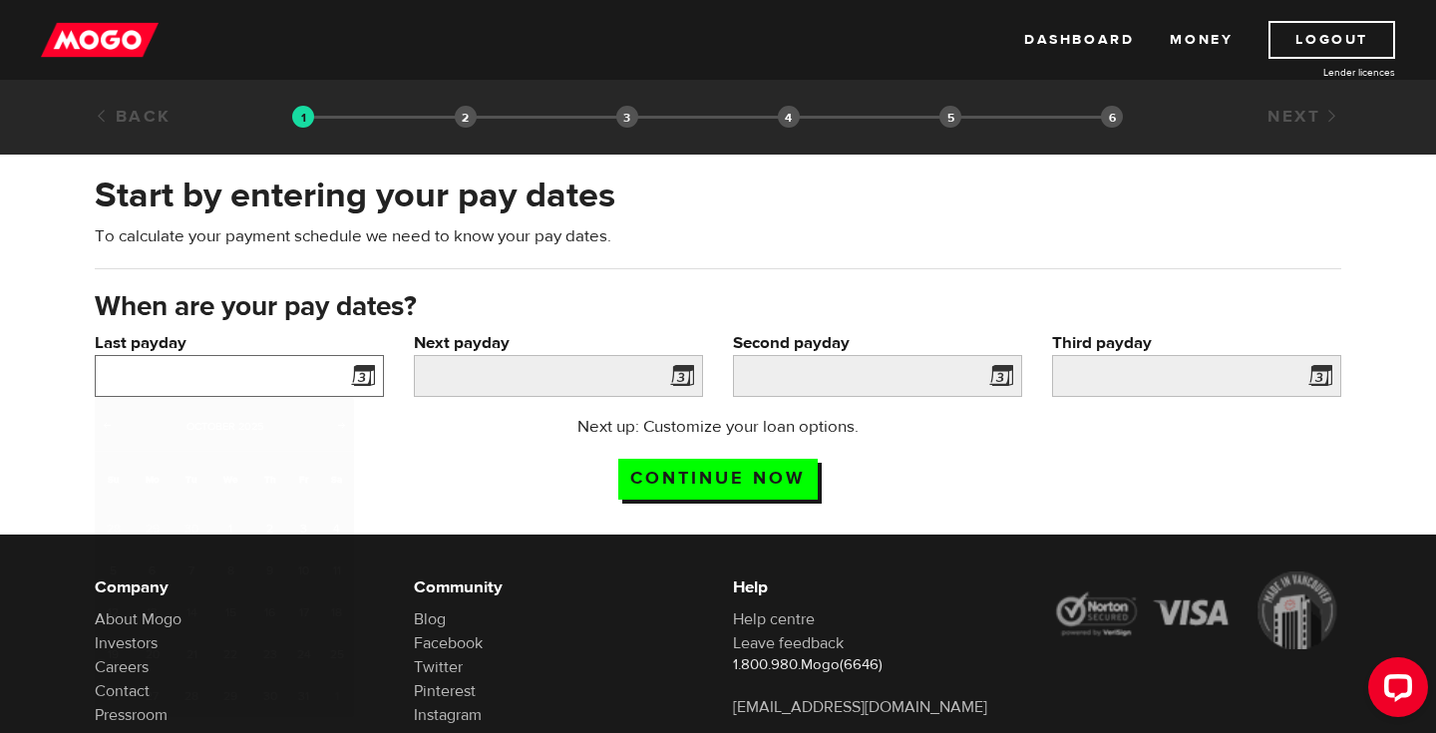
click at [252, 384] on input "Last payday" at bounding box center [239, 376] width 289 height 42
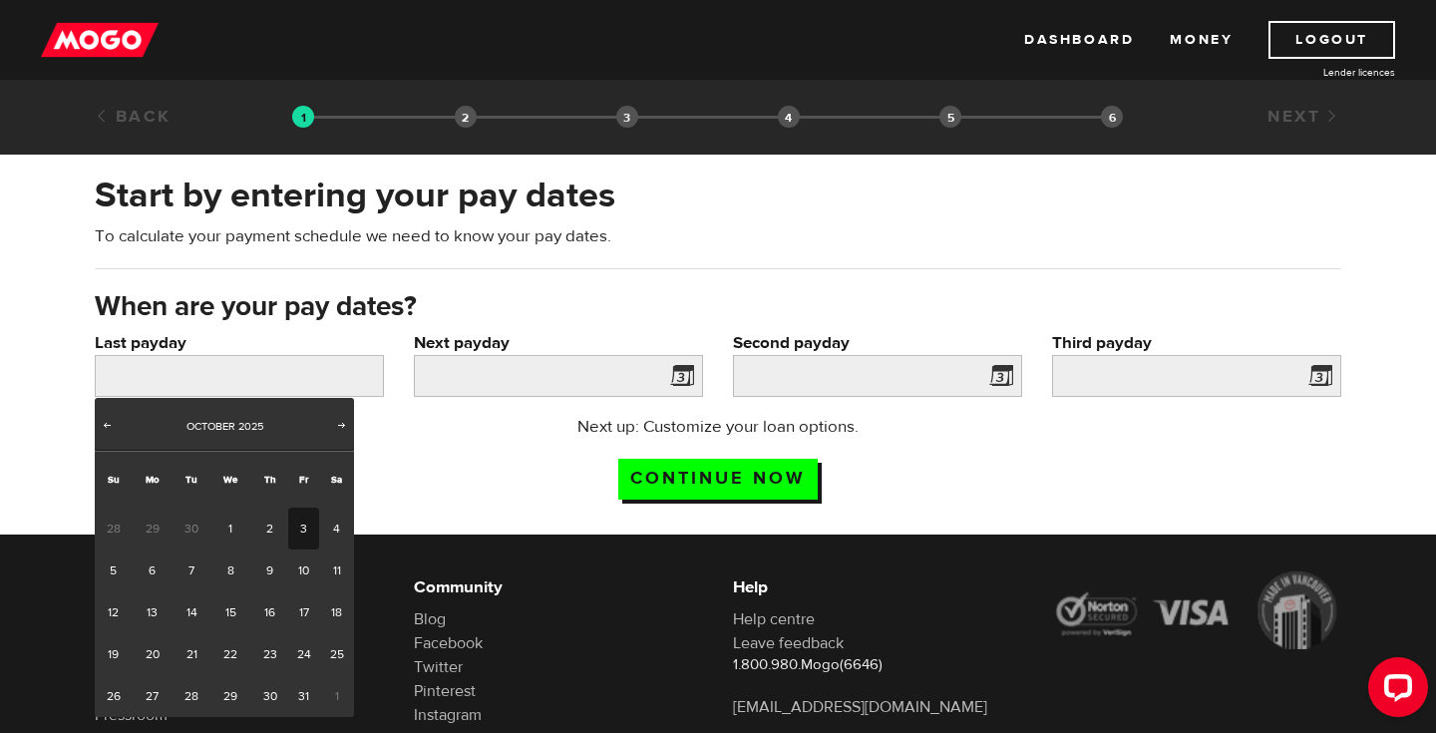
click at [300, 515] on link "3" at bounding box center [303, 529] width 31 height 42
type input "2025/10/03"
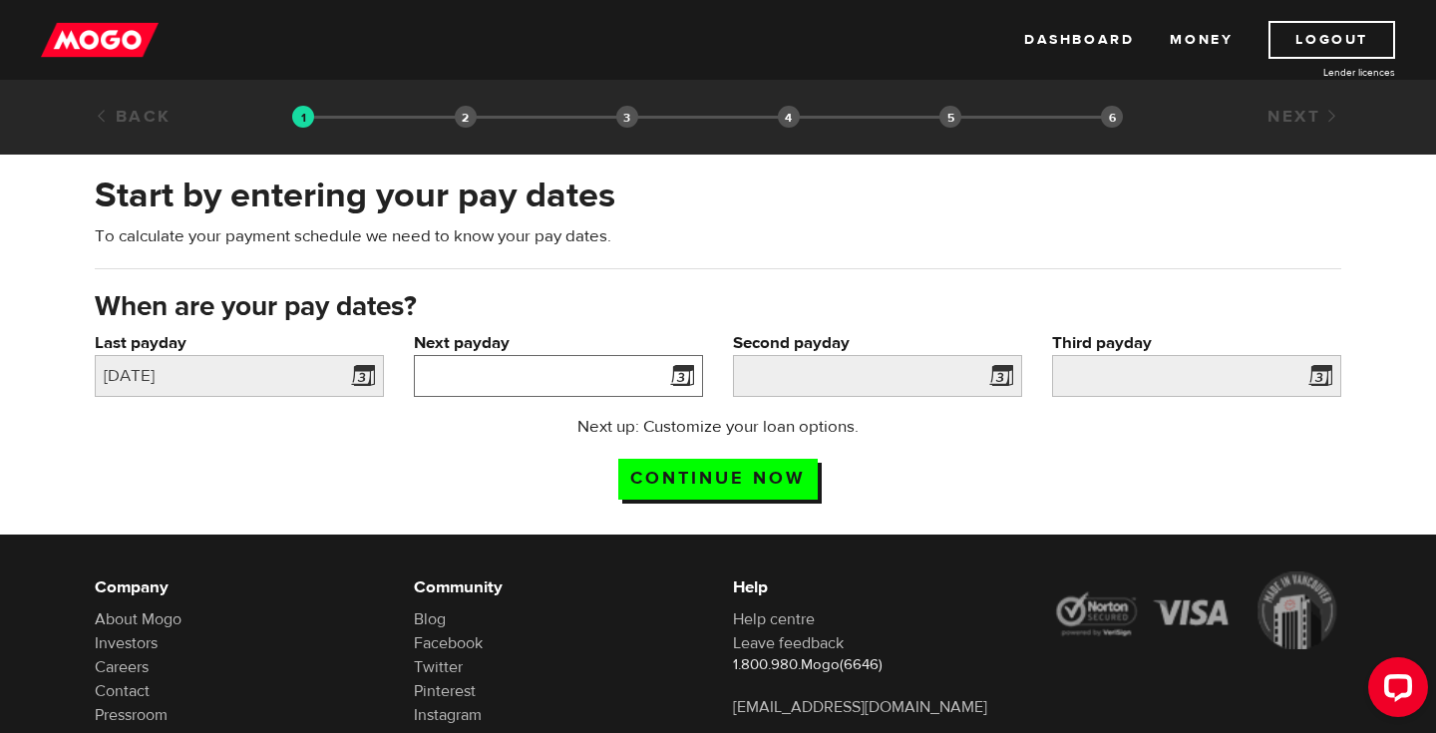
click at [469, 374] on input "Next payday" at bounding box center [558, 376] width 289 height 42
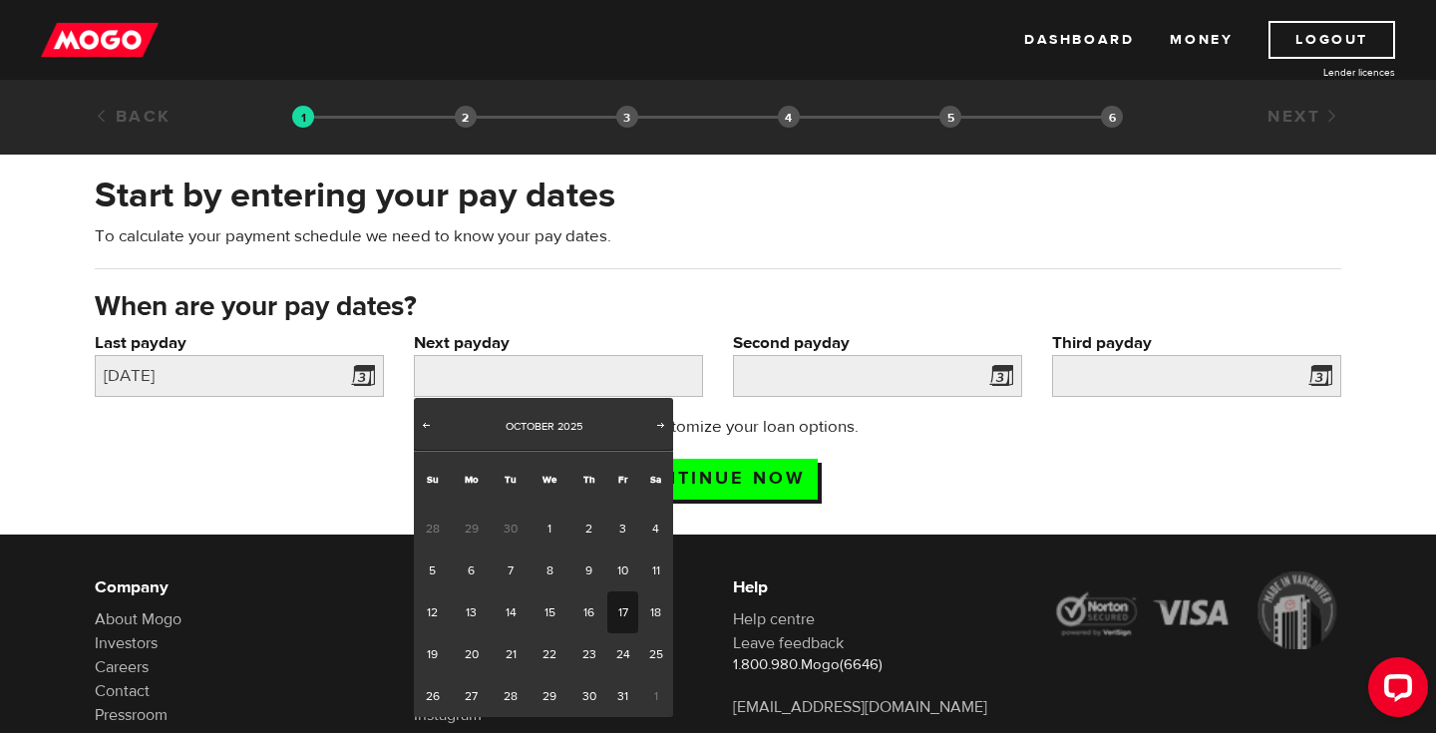
click at [626, 603] on link "17" at bounding box center [622, 612] width 31 height 42
type input "2025/10/17"
type input "2025/10/31"
type input "2025/11/14"
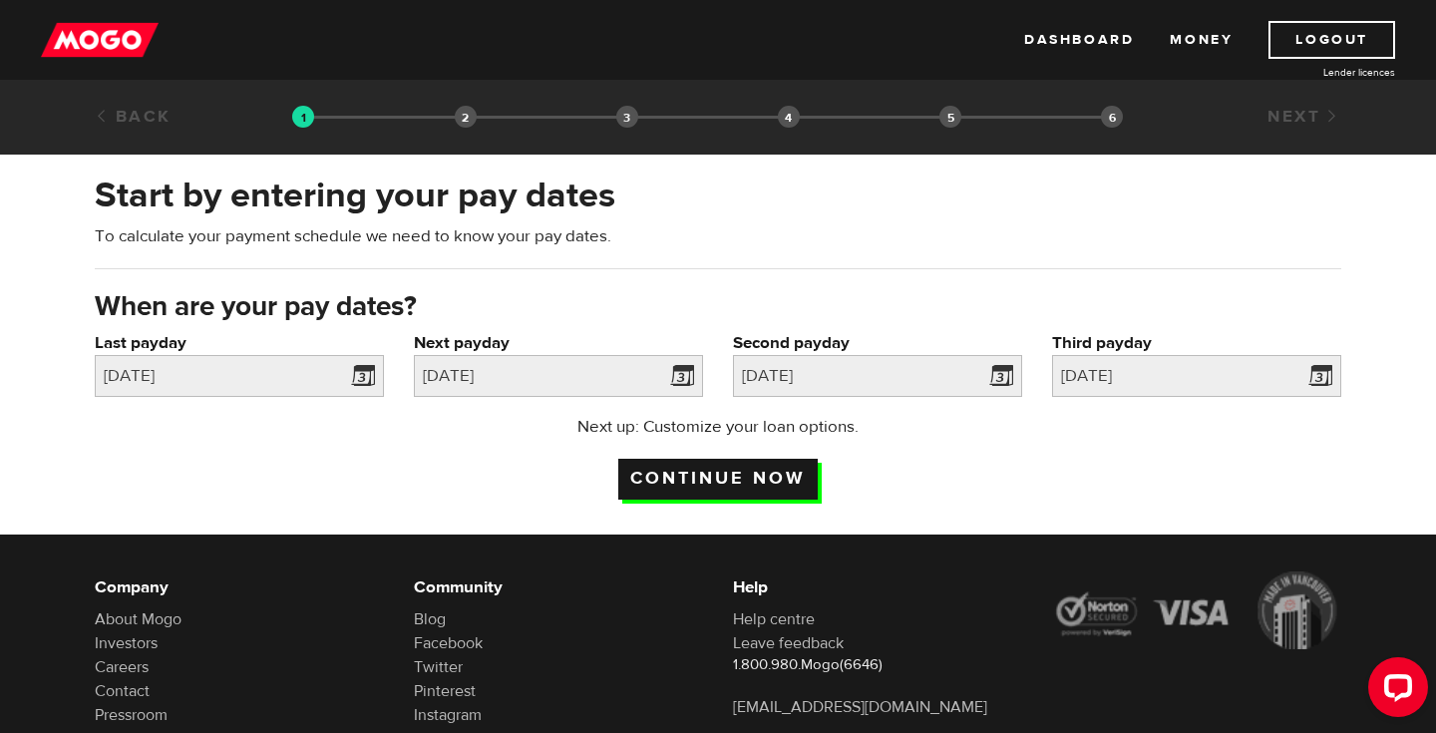
click at [792, 481] on input "Continue now" at bounding box center [717, 479] width 199 height 41
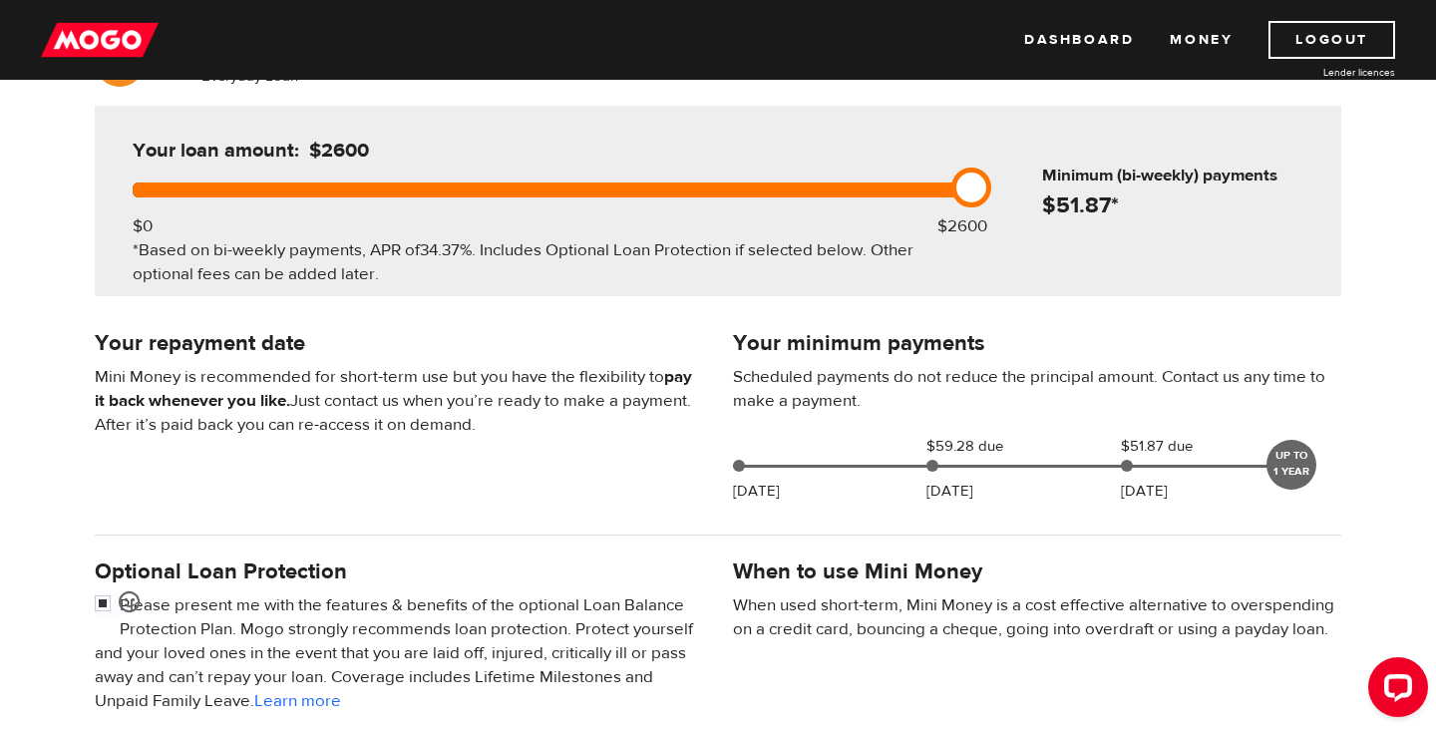
scroll to position [198, 0]
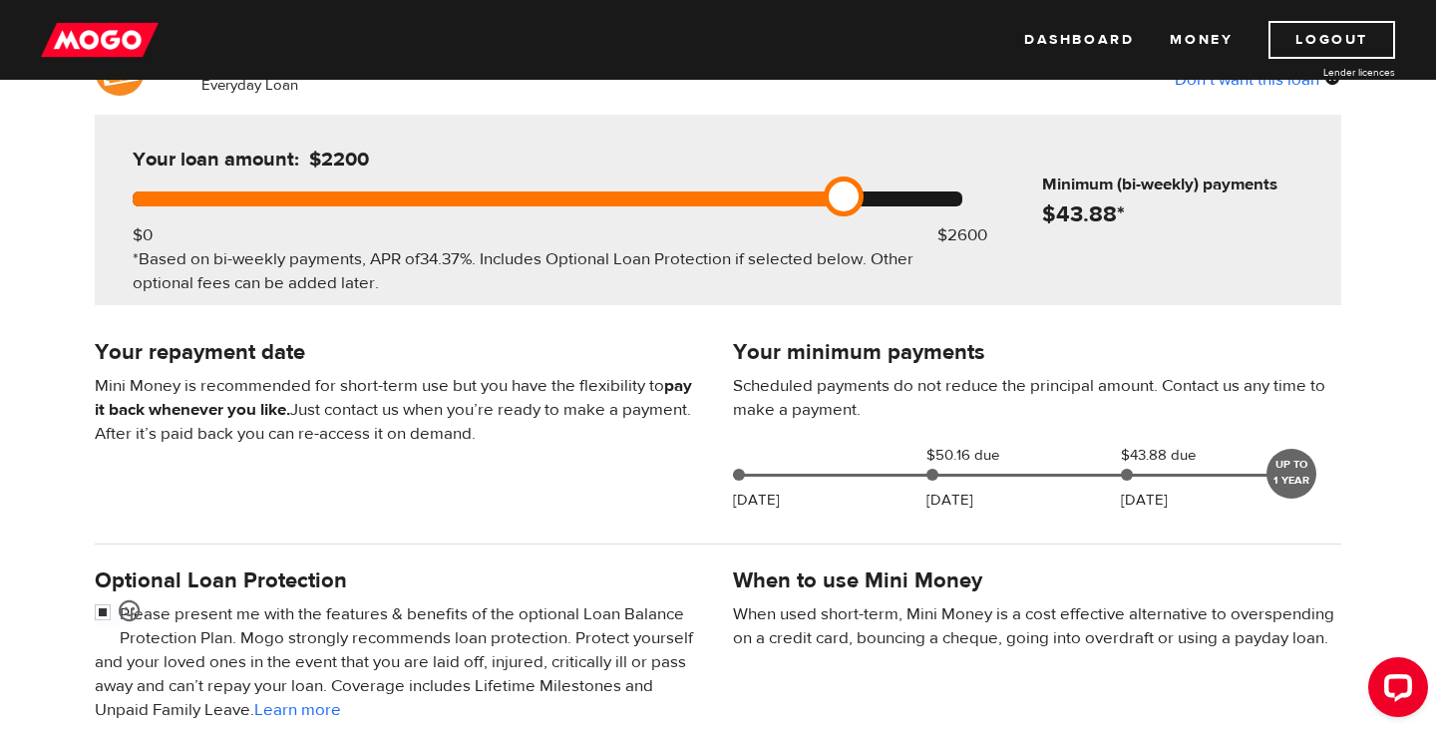
drag, startPoint x: 967, startPoint y: 201, endPoint x: 823, endPoint y: 258, distance: 155.4
click at [823, 258] on div "Your loan amount: $2200 $0 $2600 *Based on bi-weekly payments, APR of 34.37% . …" at bounding box center [547, 210] width 889 height 190
click at [952, 326] on div "Everyday Loan Don’t want this loan Your loan amount: $2200 $0 $2600 *Based on b…" at bounding box center [718, 544] width 1436 height 997
drag, startPoint x: 849, startPoint y: 202, endPoint x: 1022, endPoint y: 256, distance: 181.7
click at [1022, 256] on div "Your loan amount: $2400 $0 $2600 *Based on bi-weekly payments, APR of 34.37% . …" at bounding box center [718, 210] width 1246 height 190
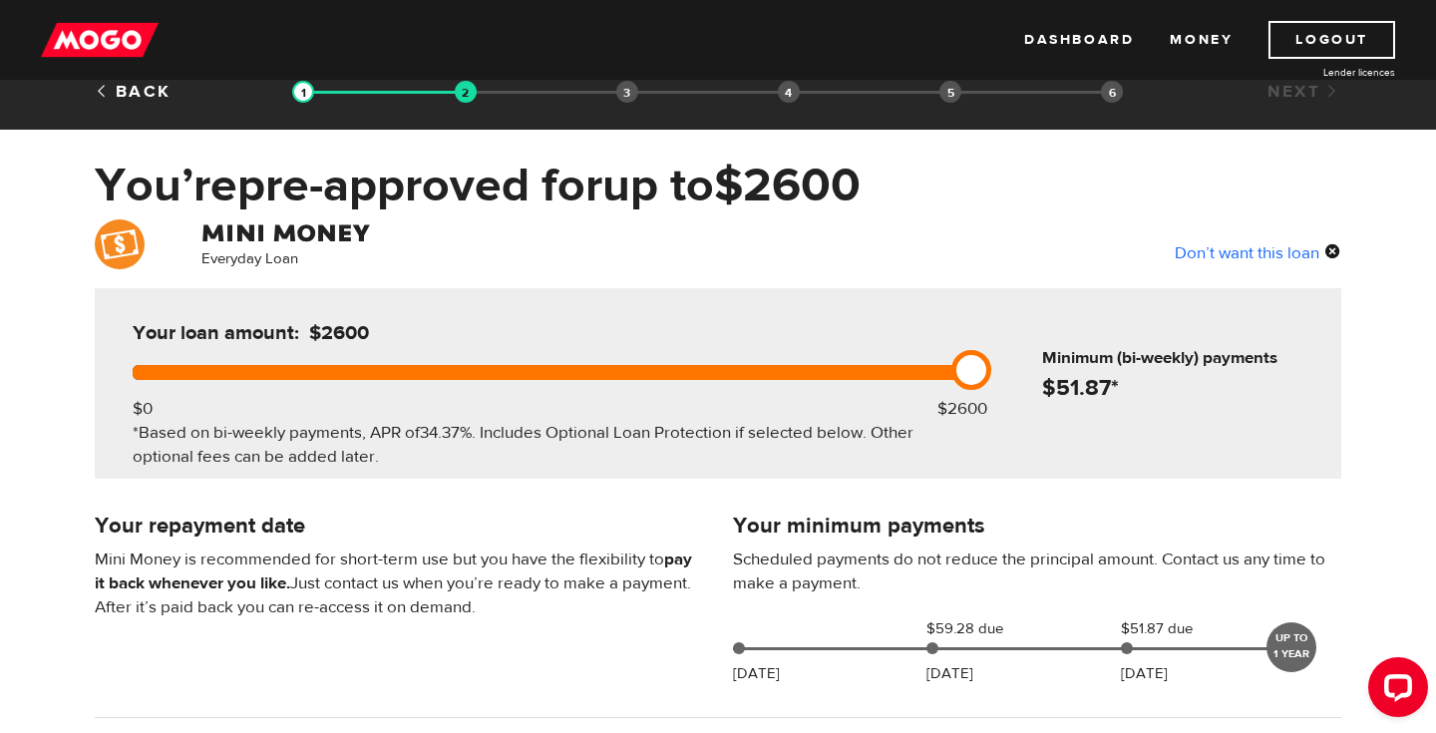
scroll to position [29, 0]
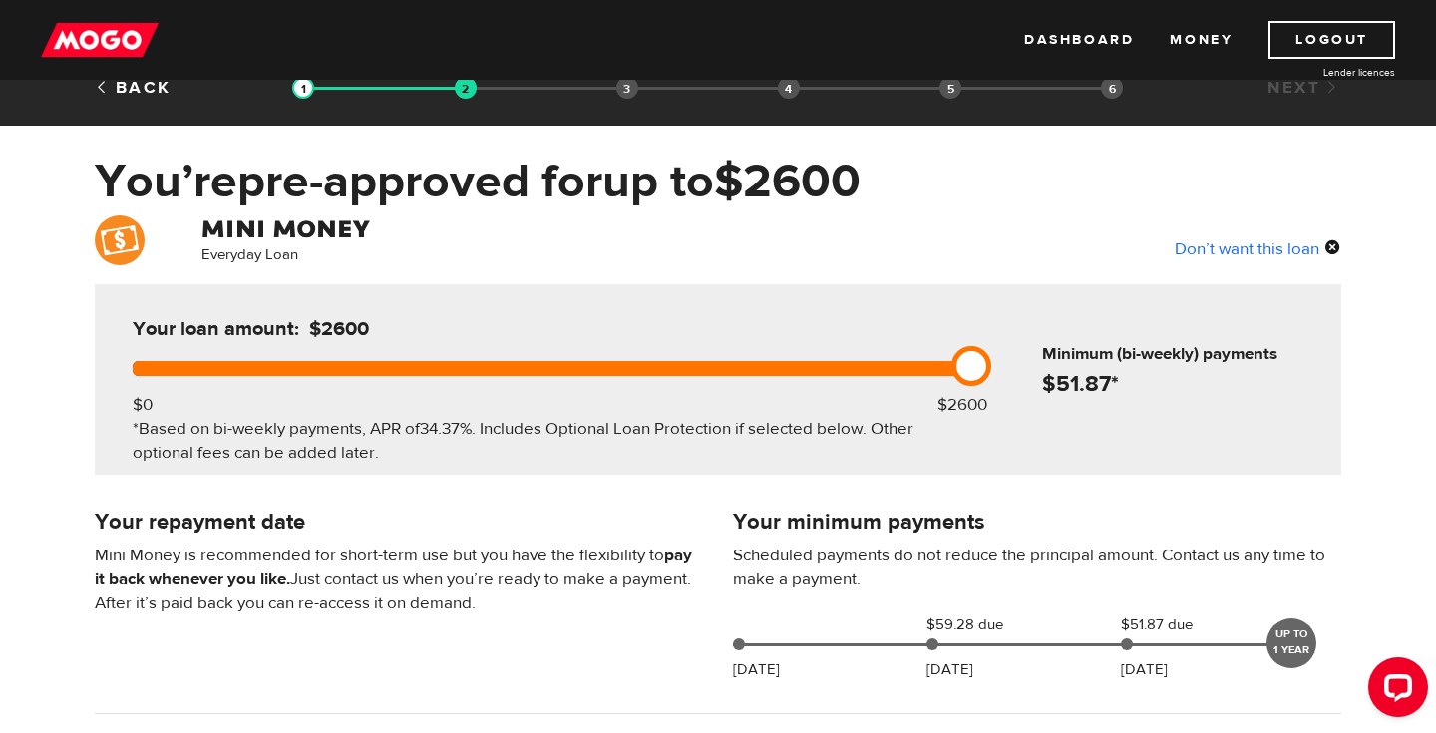
drag, startPoint x: 965, startPoint y: 369, endPoint x: 1026, endPoint y: 479, distance: 125.4
click at [1026, 479] on div "Everyday Loan Don’t want this loan Your loan amount: $2600 $0 $2600 *Based on b…" at bounding box center [718, 713] width 1436 height 997
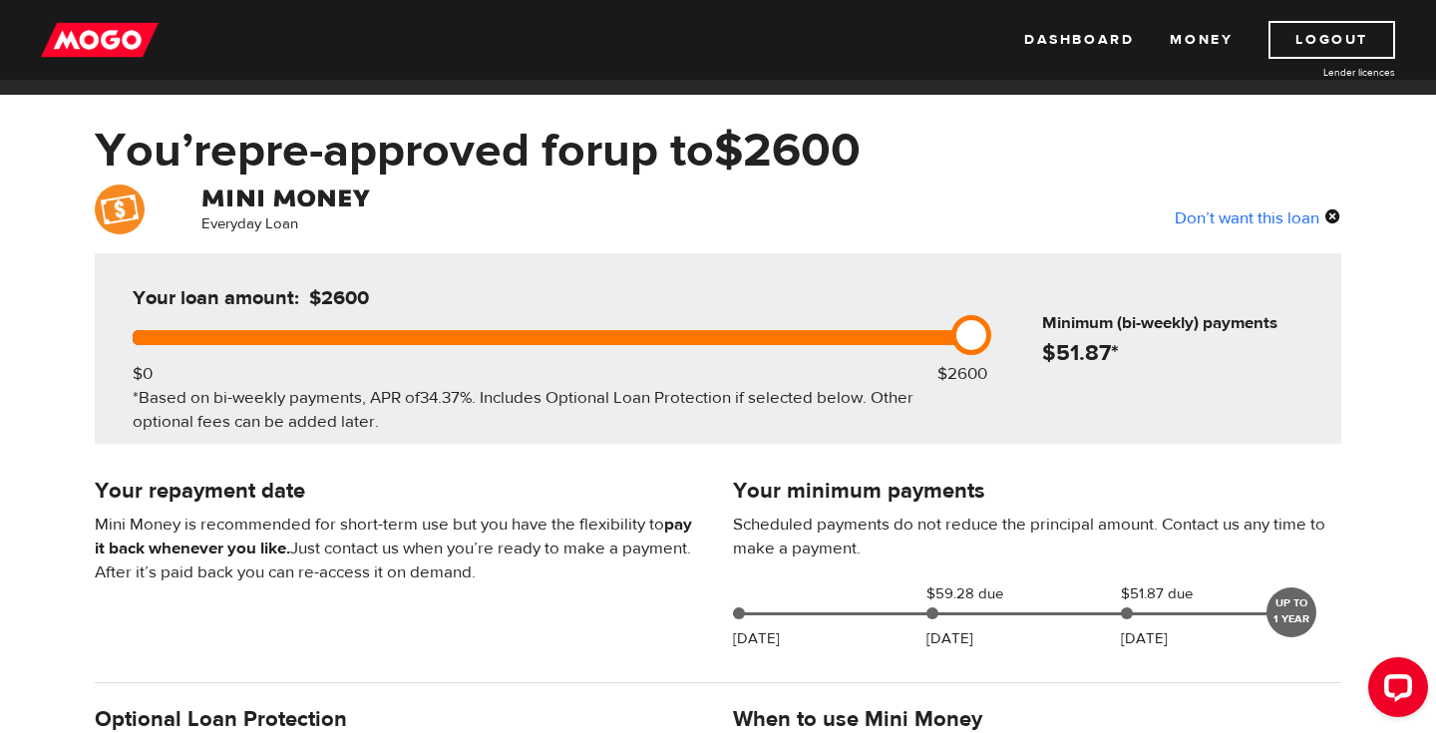
scroll to position [79, 0]
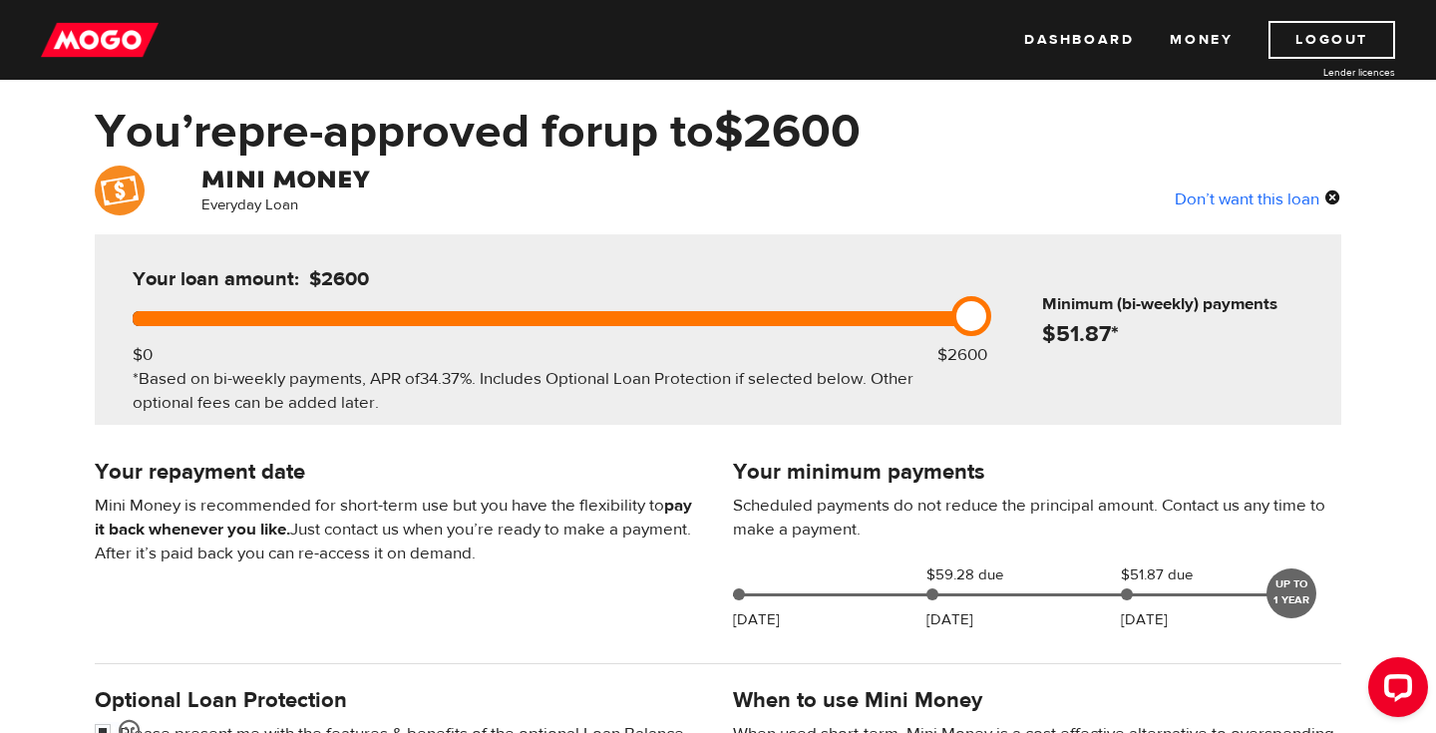
drag, startPoint x: 965, startPoint y: 324, endPoint x: 1085, endPoint y: 464, distance: 183.9
click at [1085, 464] on div "Everyday Loan Don’t want this loan Your loan amount: $2600 $0 $2600 *Based on b…" at bounding box center [718, 664] width 1436 height 997
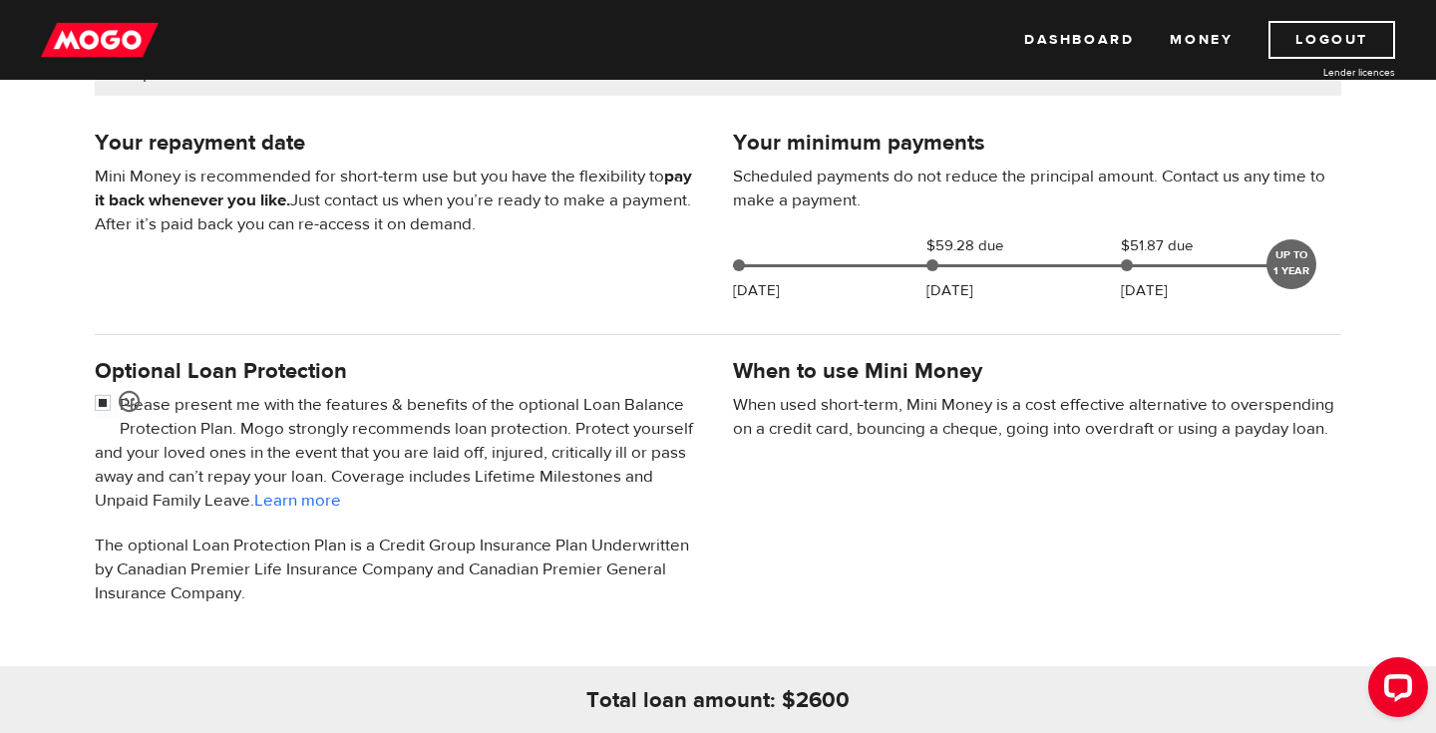
scroll to position [568, 0]
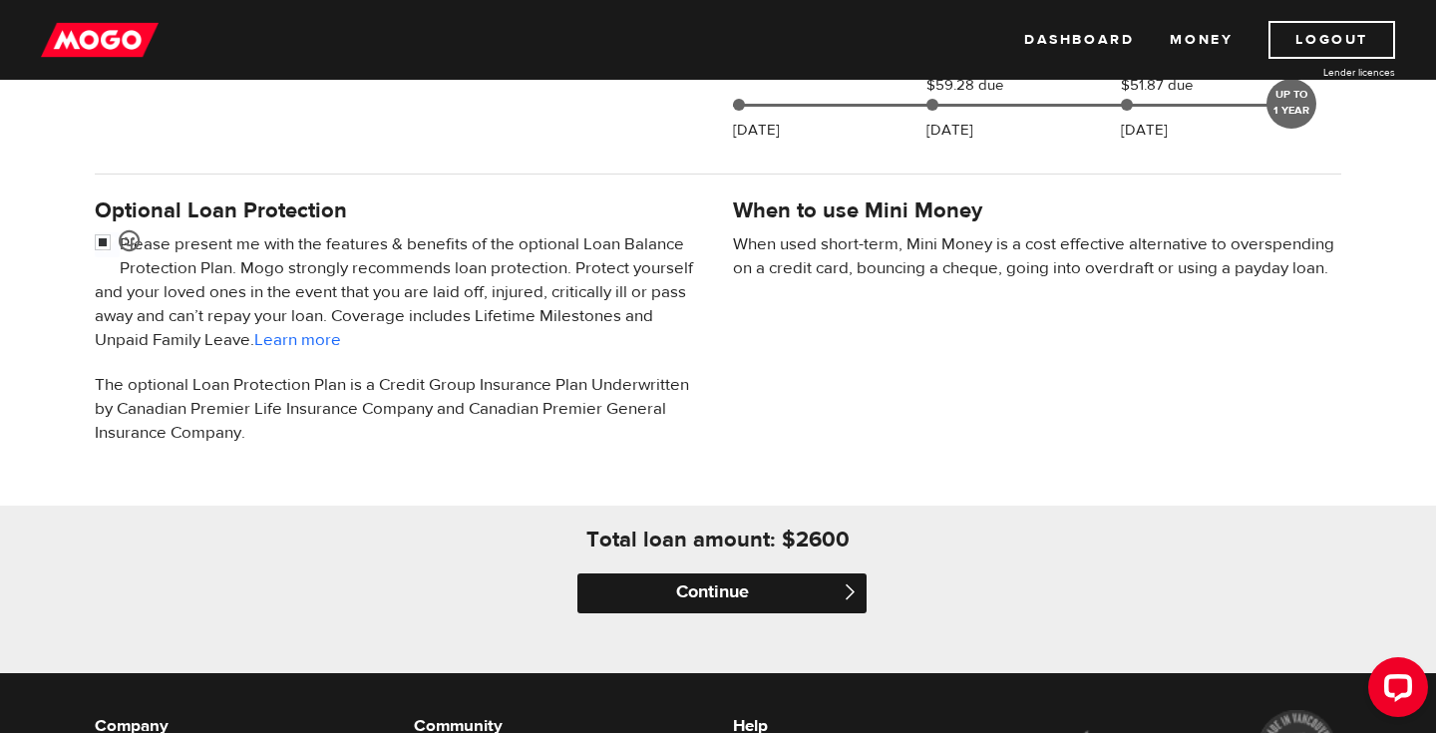
click at [777, 592] on input "Continue" at bounding box center [721, 593] width 289 height 40
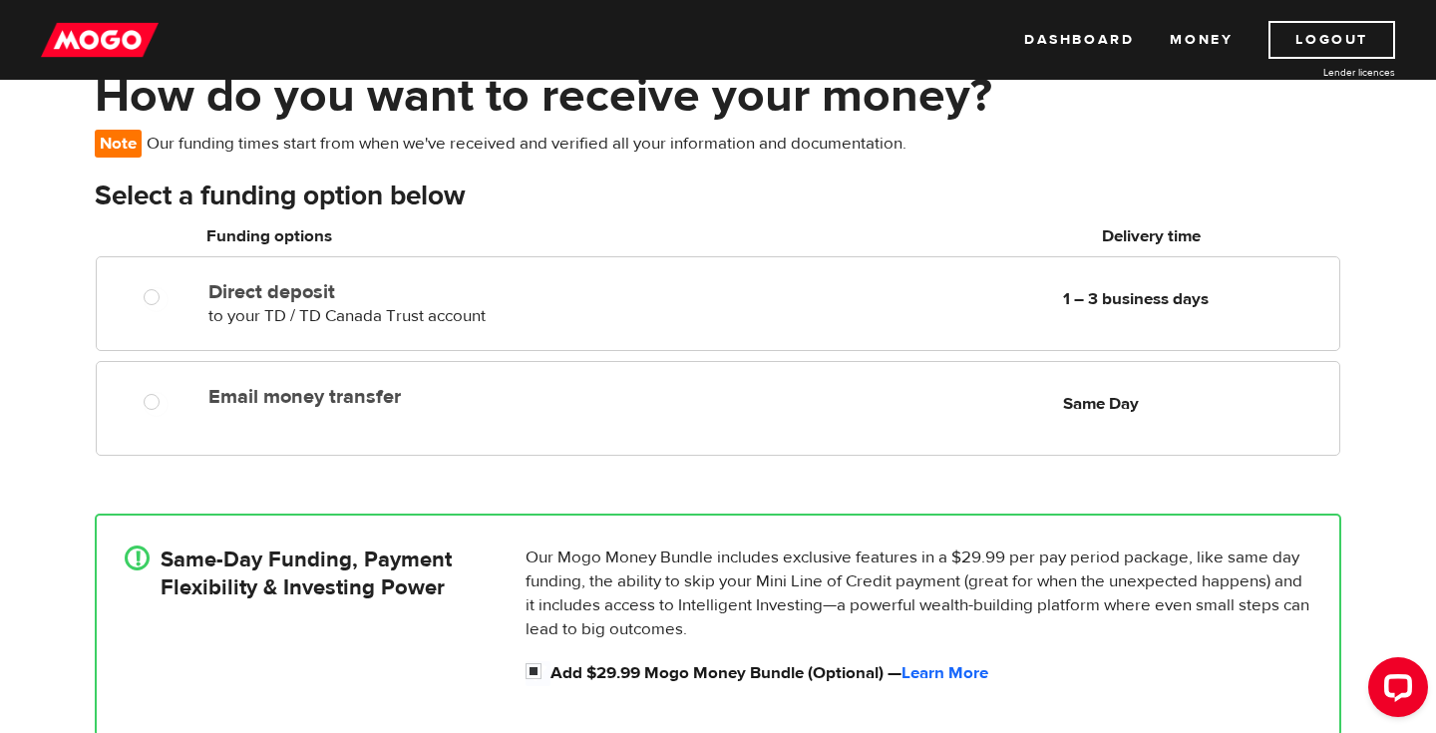
scroll to position [98, 0]
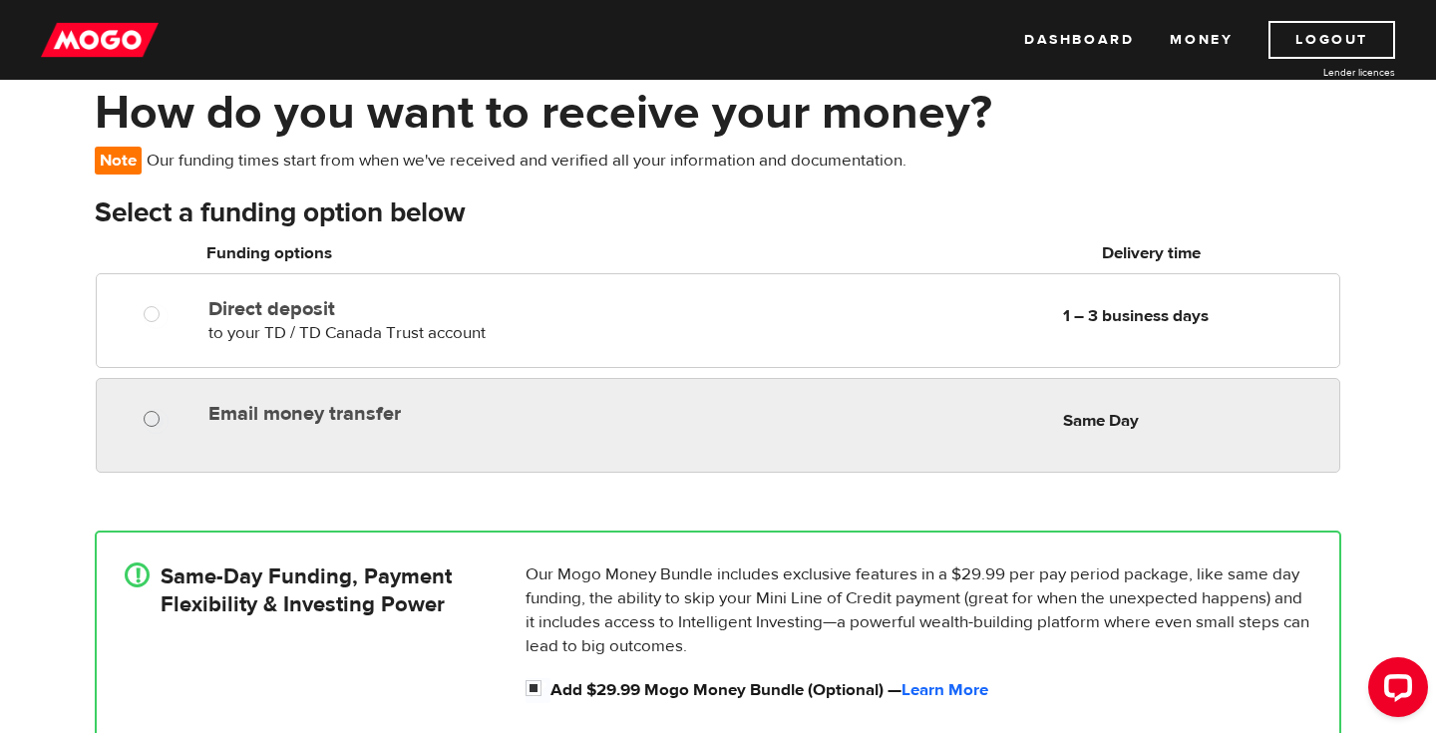
radio input "true"
click at [151, 424] on input "Email money transfer" at bounding box center [156, 421] width 25 height 25
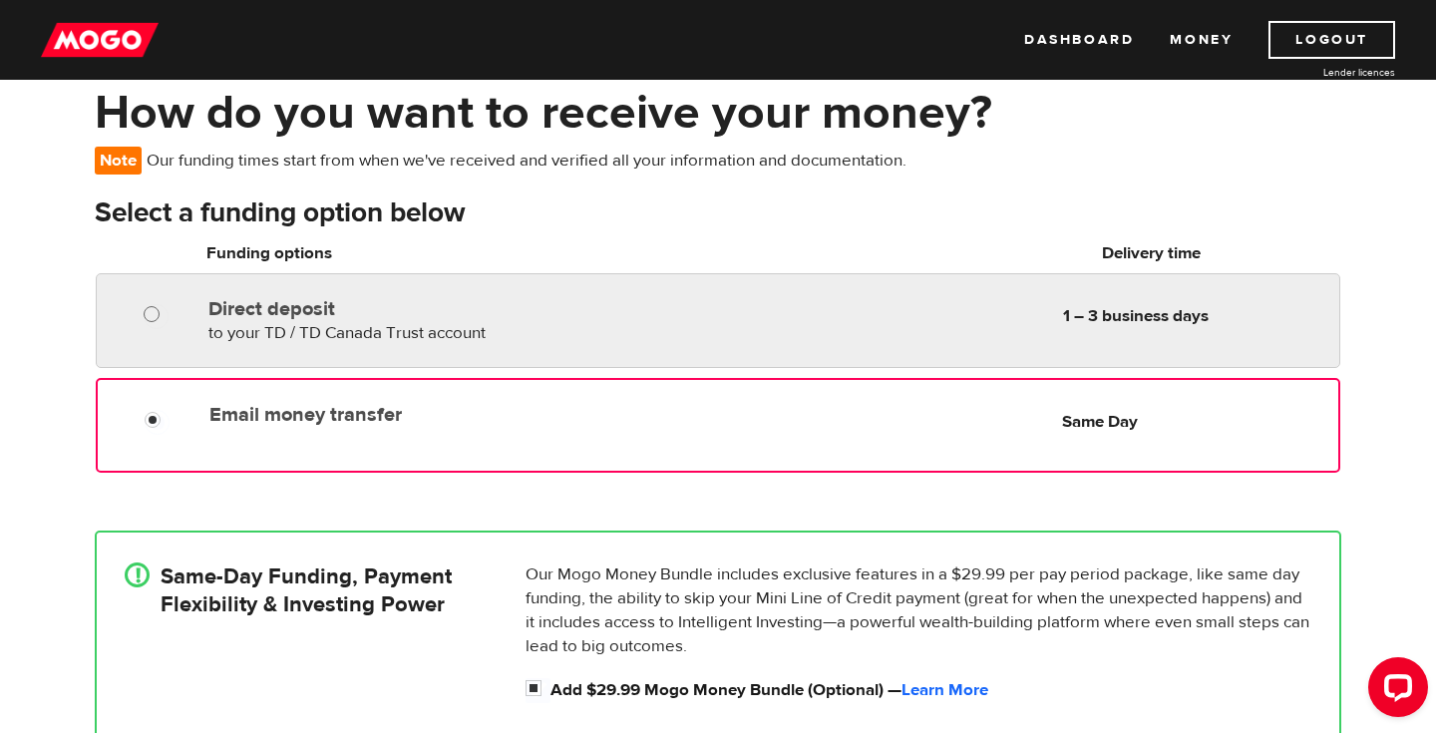
radio input "true"
click at [150, 307] on input "Direct deposit" at bounding box center [156, 316] width 25 height 25
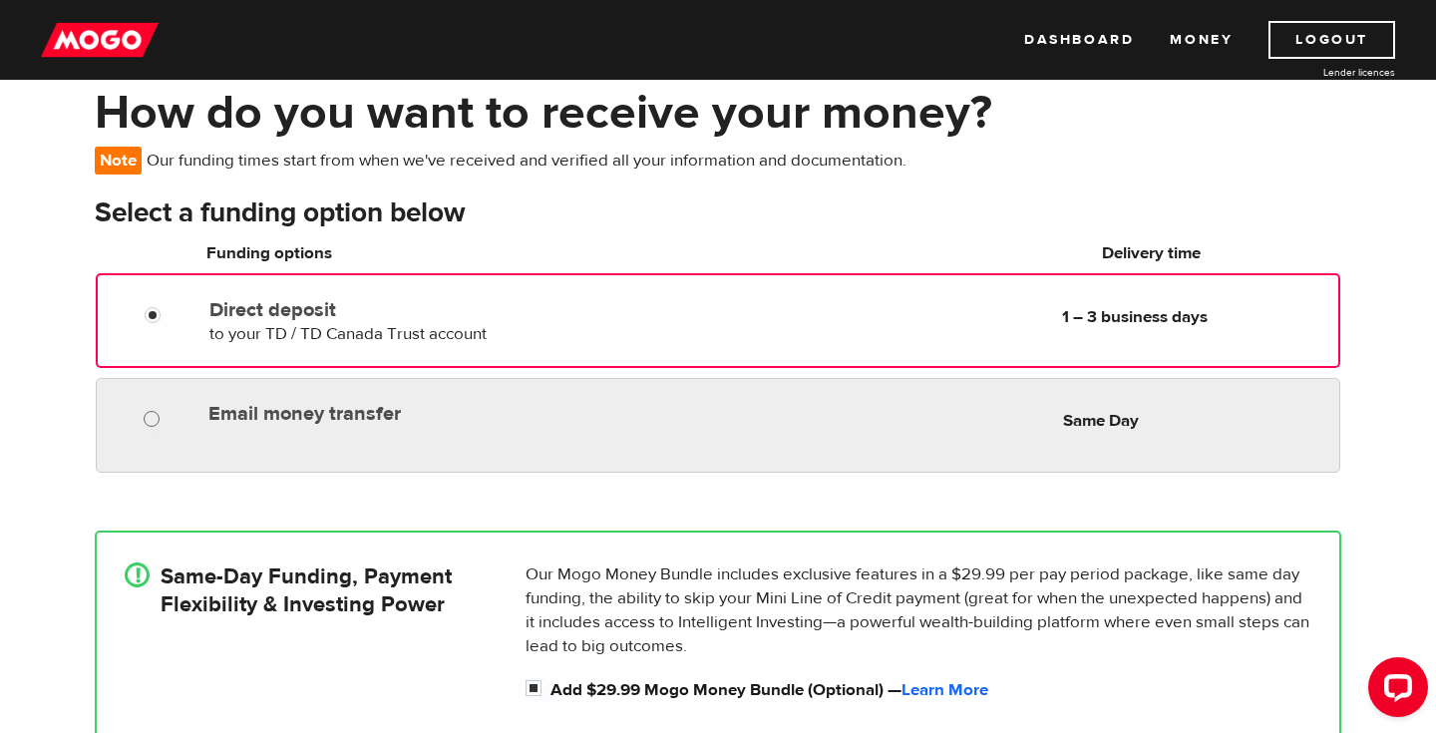
radio input "true"
click at [149, 415] on input "Email money transfer" at bounding box center [156, 421] width 25 height 25
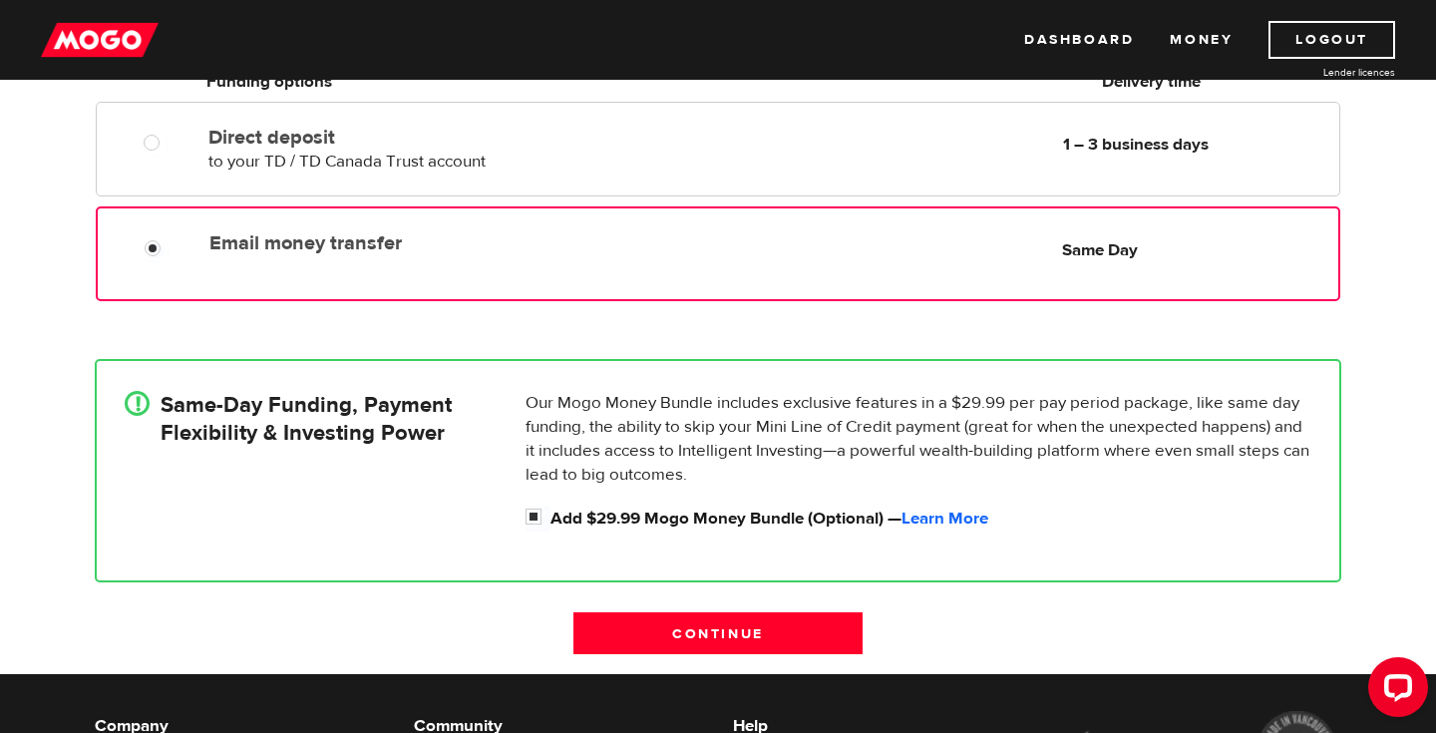
scroll to position [266, 0]
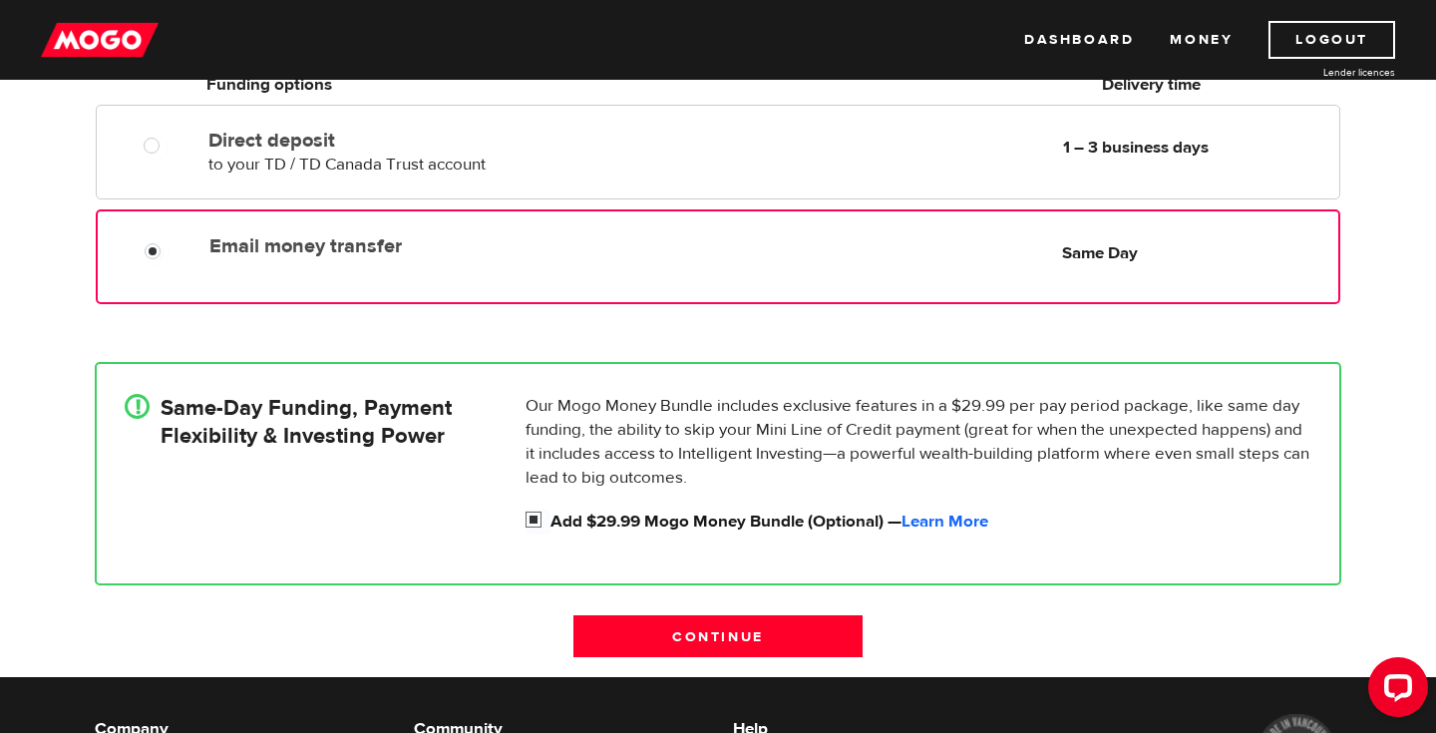
click at [539, 523] on input "Add $29.99 Mogo Money Bundle (Optional) — Learn More" at bounding box center [537, 522] width 25 height 25
checkbox input "false"
radio input "false"
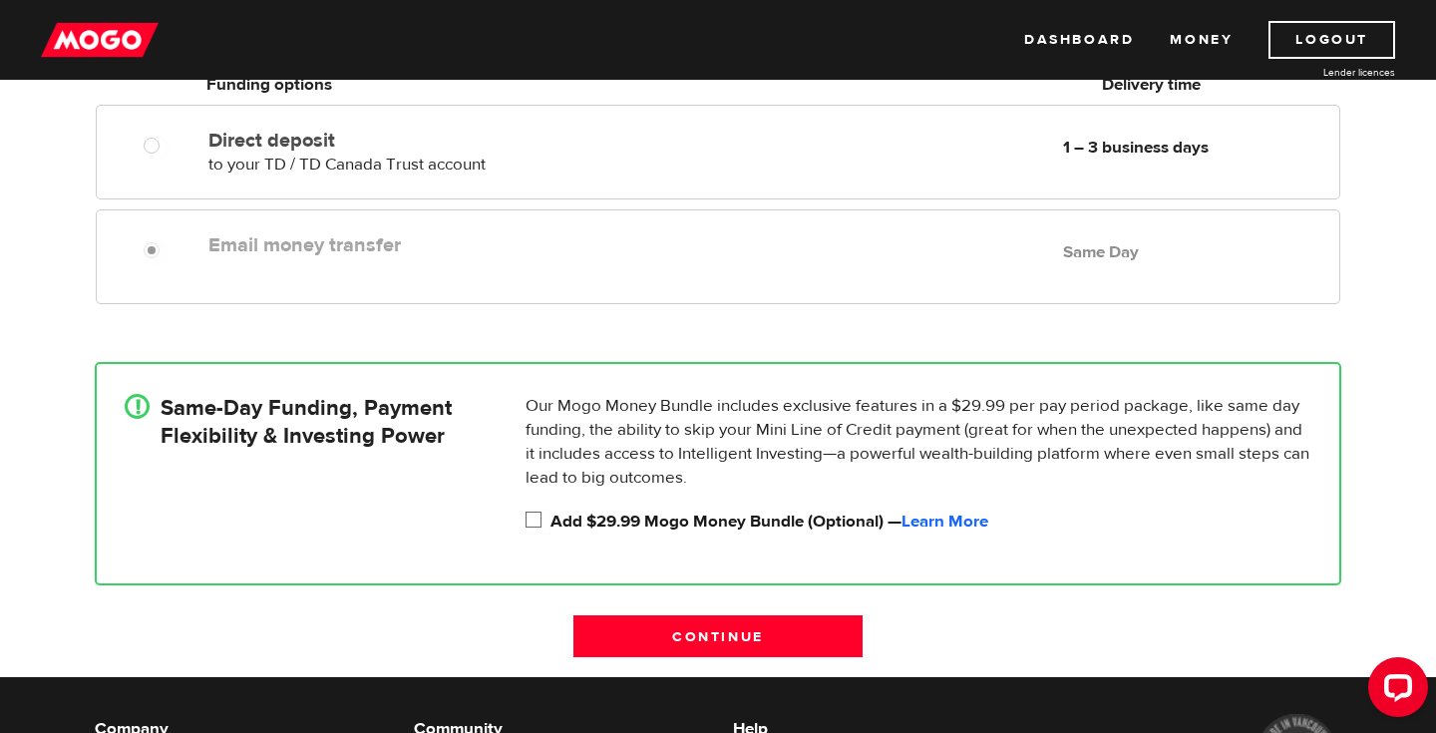
click at [527, 522] on input "Add $29.99 Mogo Money Bundle (Optional) — Learn More" at bounding box center [537, 522] width 25 height 25
click at [528, 523] on input "Add $29.99 Mogo Money Bundle (Optional) — Learn More" at bounding box center [537, 522] width 25 height 25
checkbox input "false"
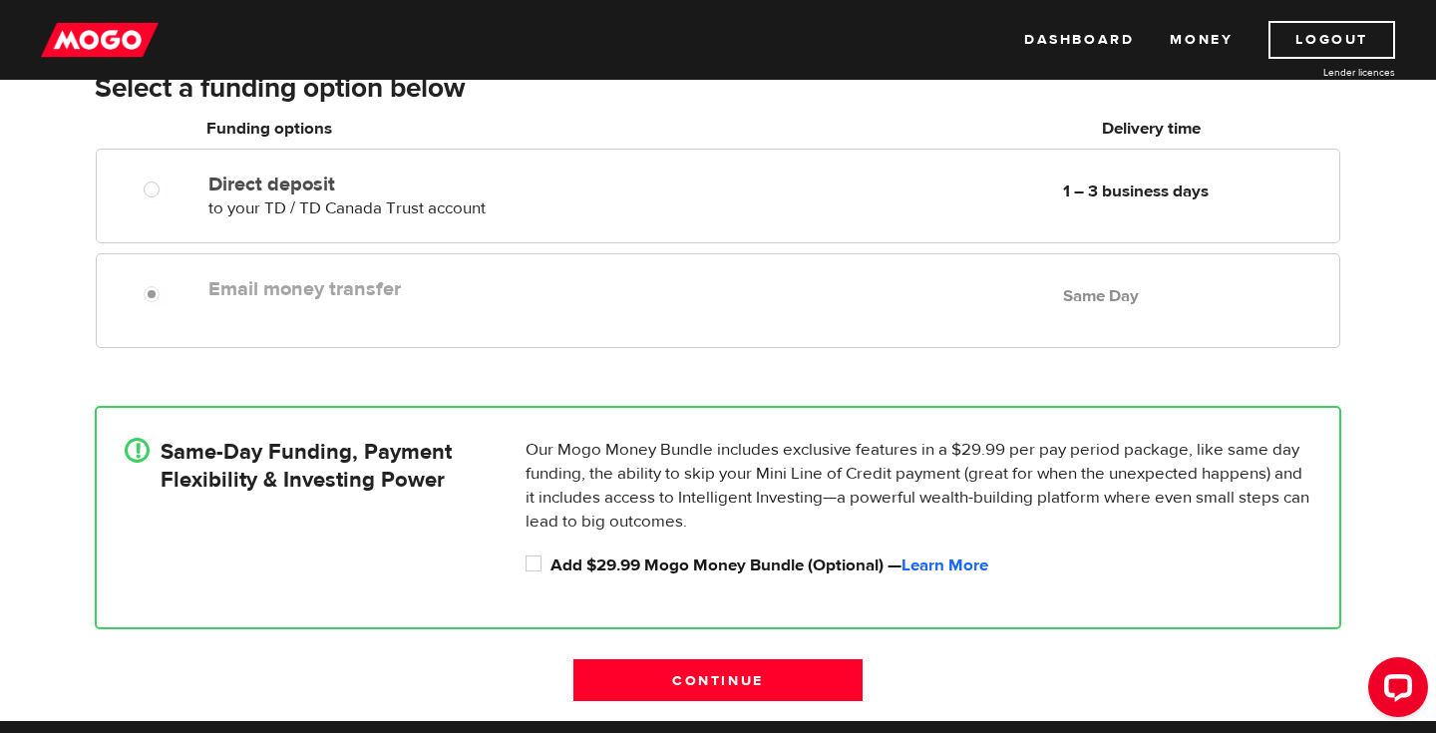
scroll to position [211, 0]
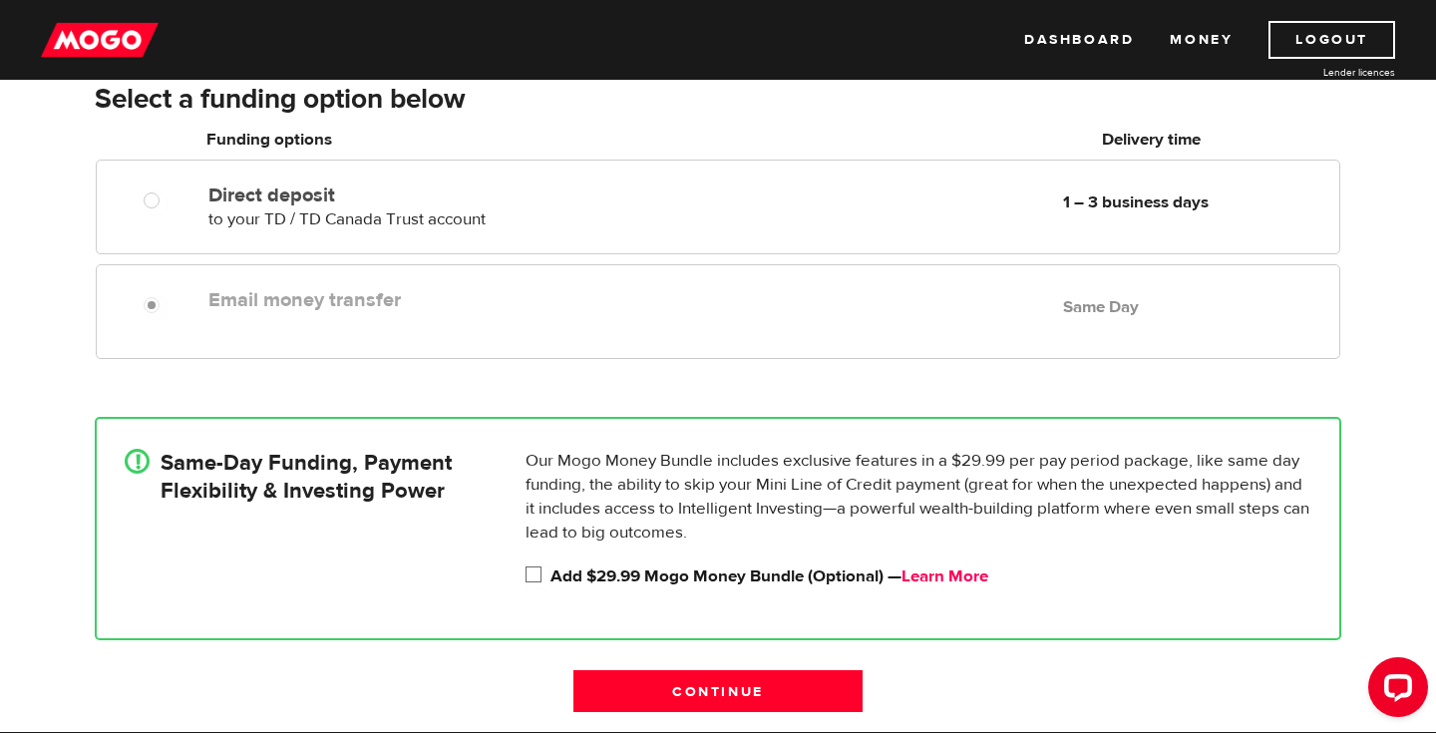
click at [966, 575] on link "Learn More" at bounding box center [944, 576] width 87 height 22
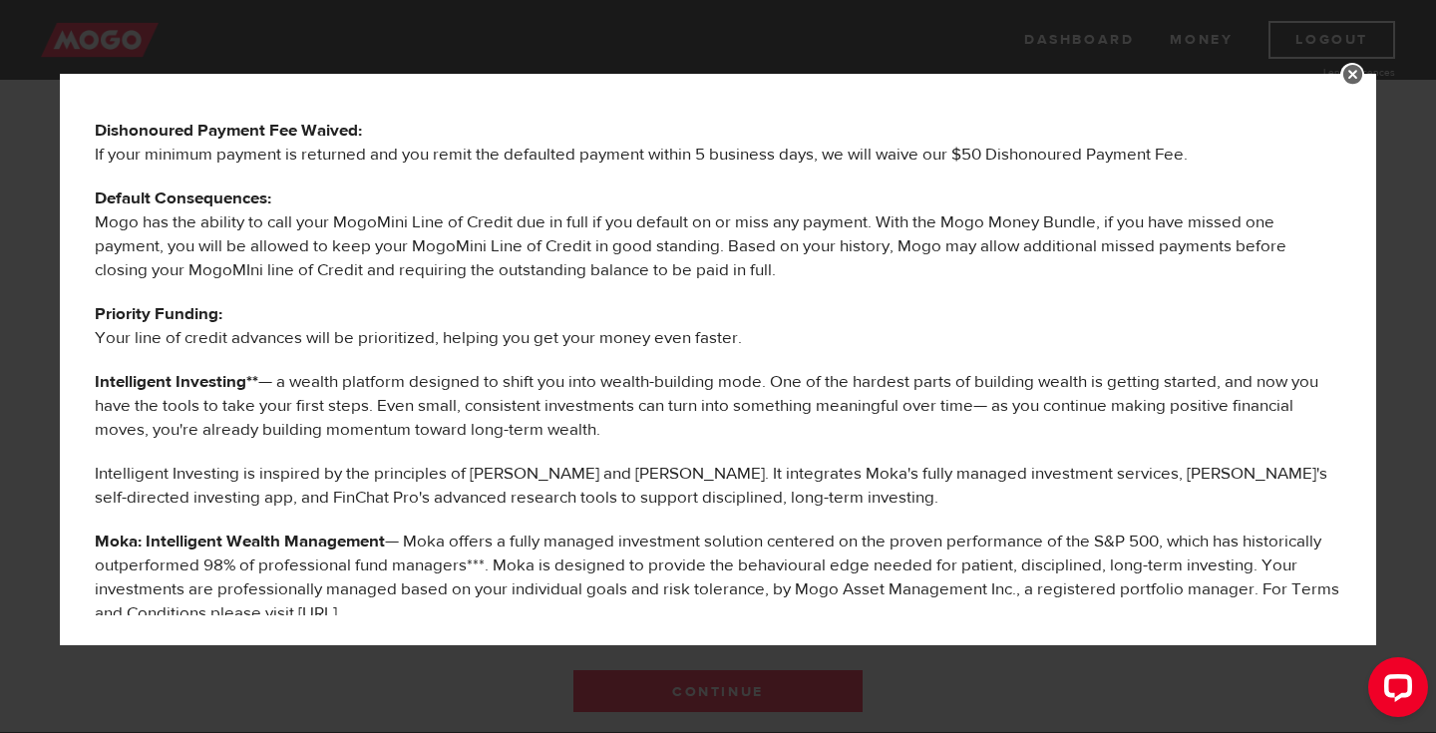
scroll to position [267, 0]
click at [1393, 121] on div "MOGO MONEY BUNDLE BENEFITS The following services are offered to you as part of…" at bounding box center [718, 366] width 1436 height 733
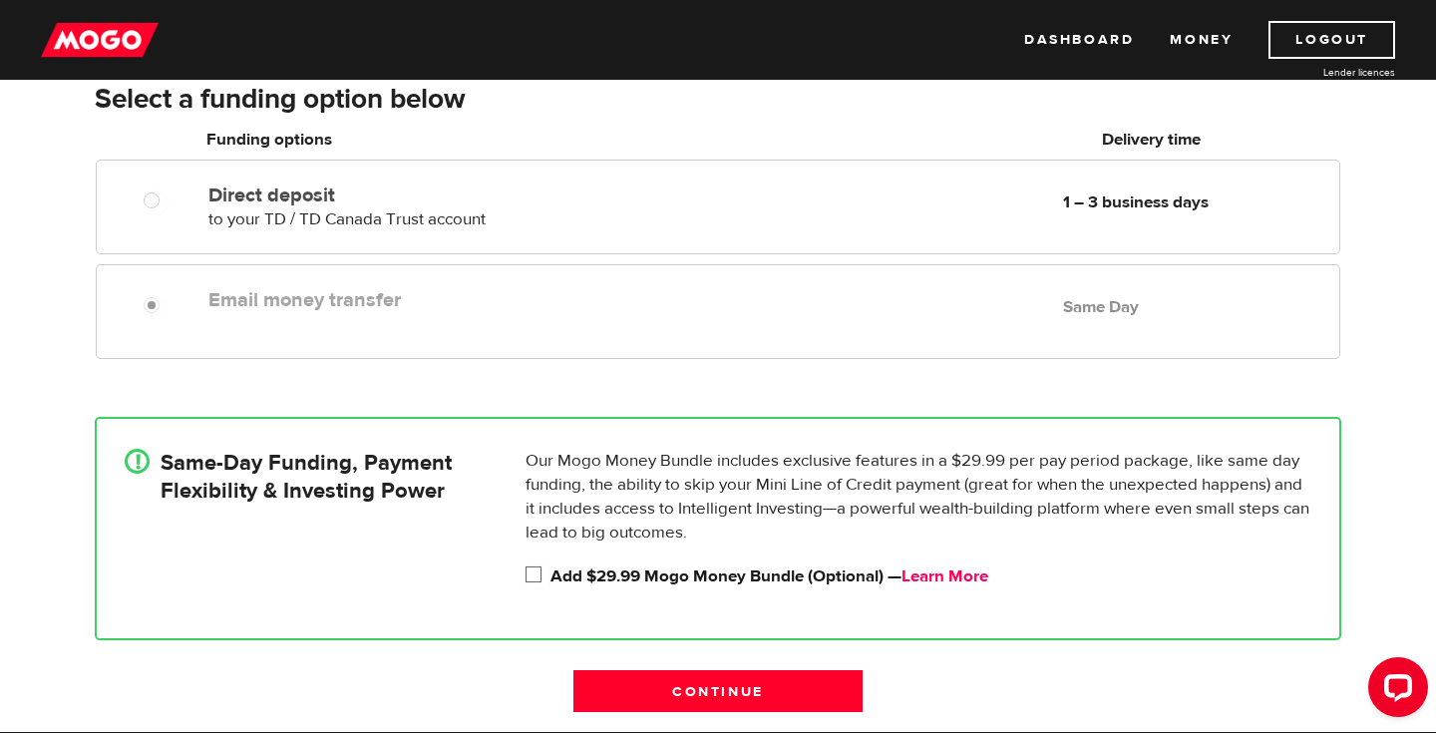
click at [941, 582] on link "Learn More" at bounding box center [944, 576] width 87 height 22
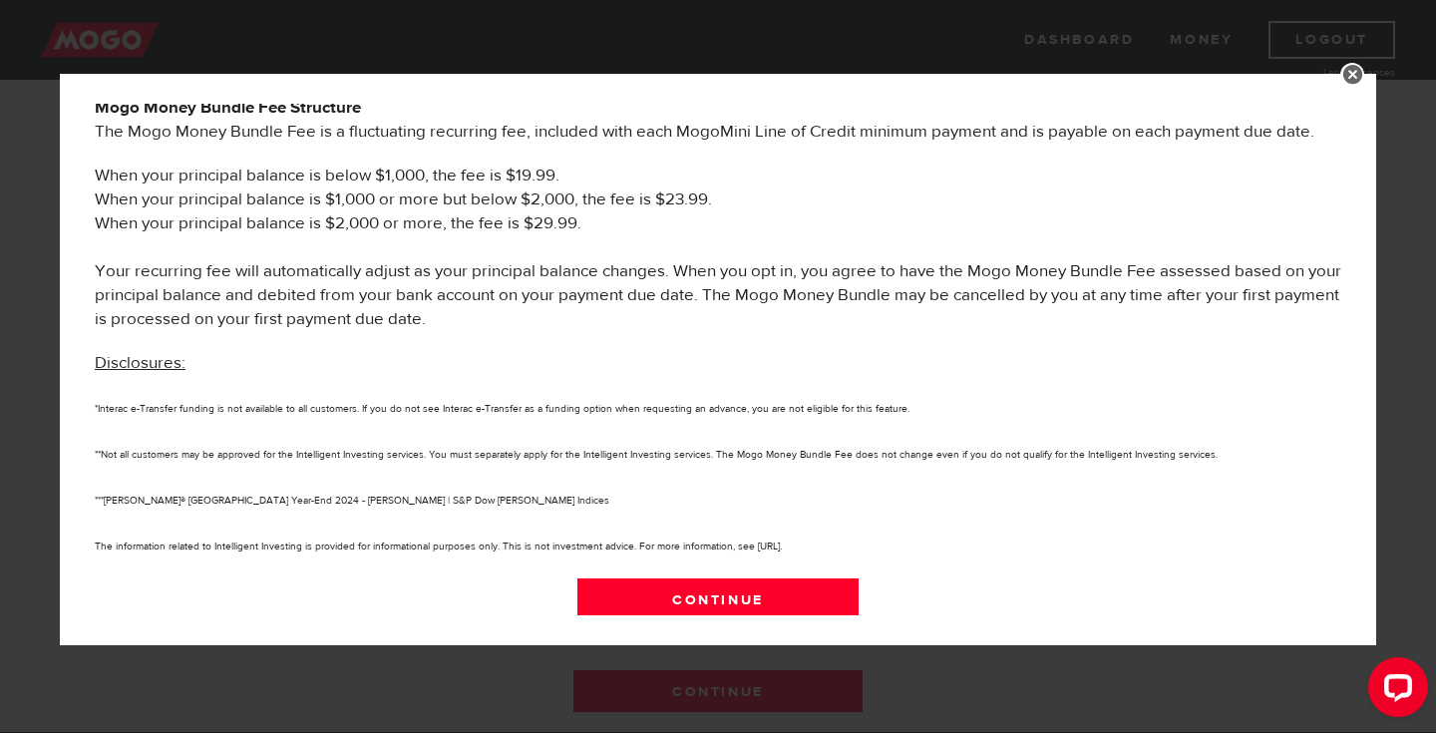
scroll to position [1067, 0]
click at [1434, 165] on div "MOGO MONEY BUNDLE BENEFITS The following services are offered to you as part of…" at bounding box center [718, 366] width 1436 height 733
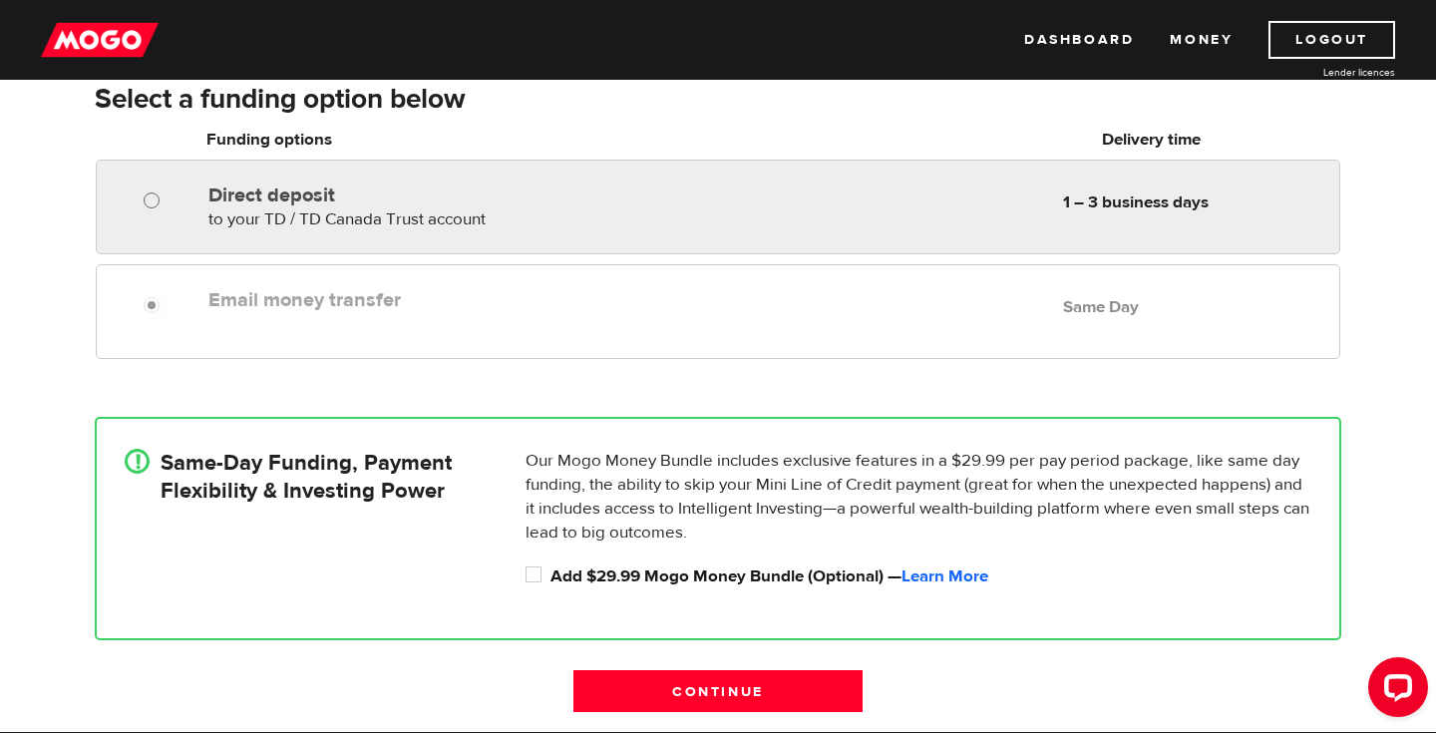
radio input "true"
click at [150, 193] on input "Direct deposit" at bounding box center [156, 202] width 25 height 25
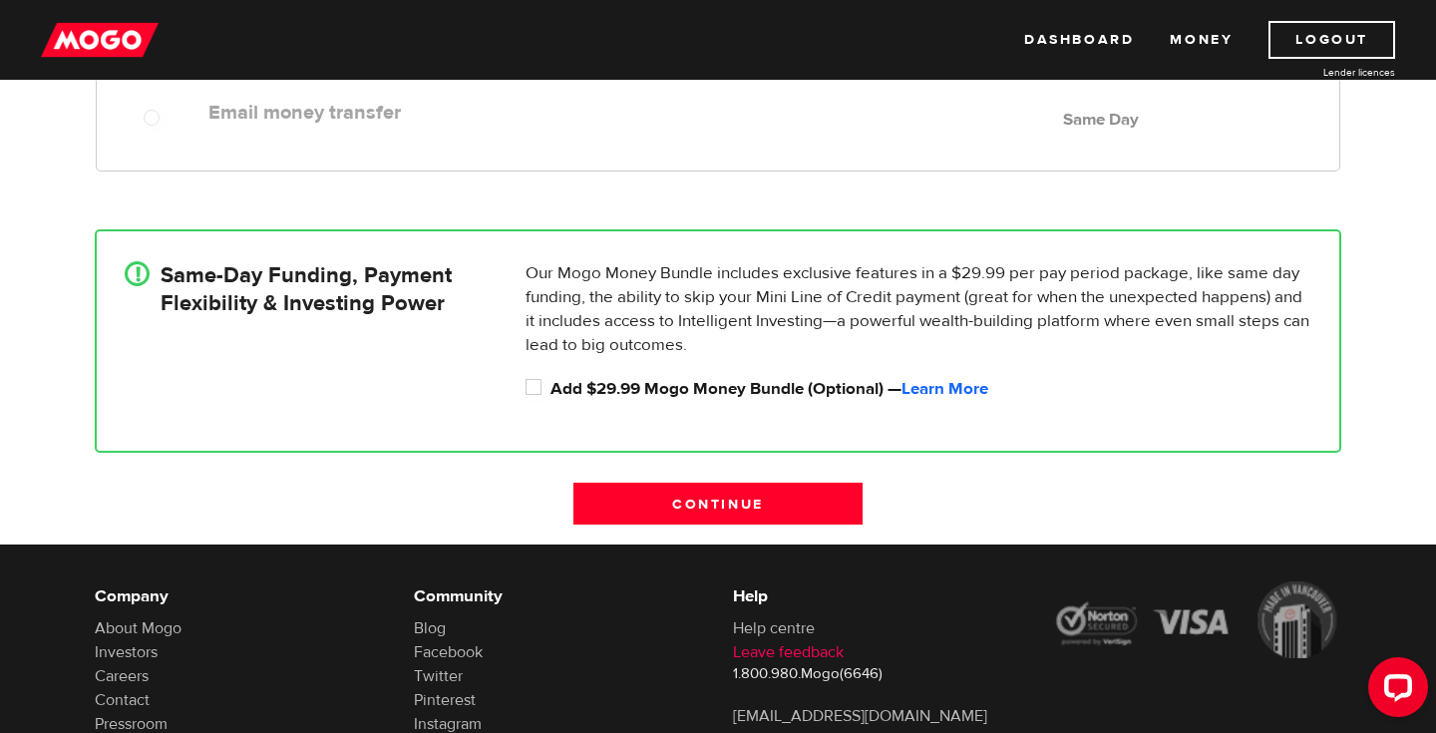
scroll to position [408, 0]
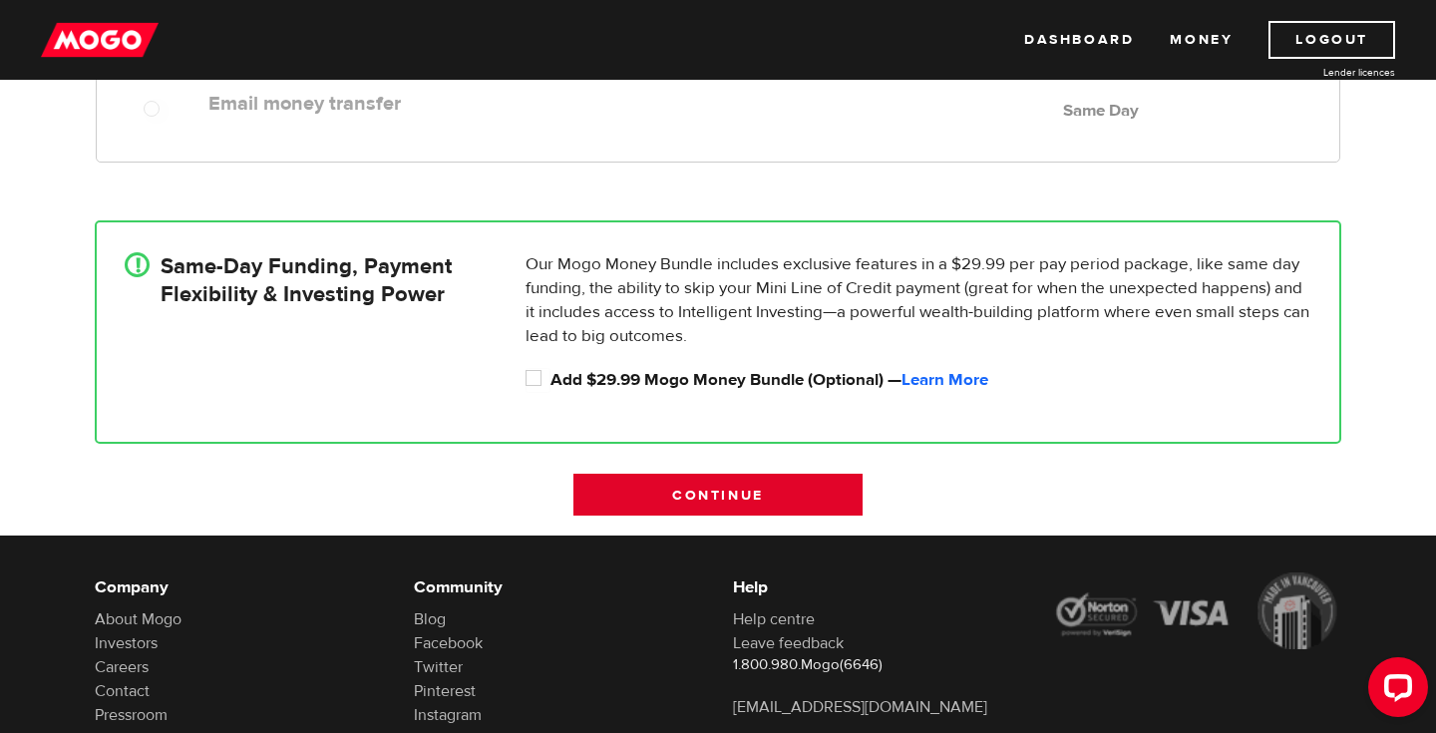
click at [780, 505] on input "Continue" at bounding box center [717, 495] width 289 height 42
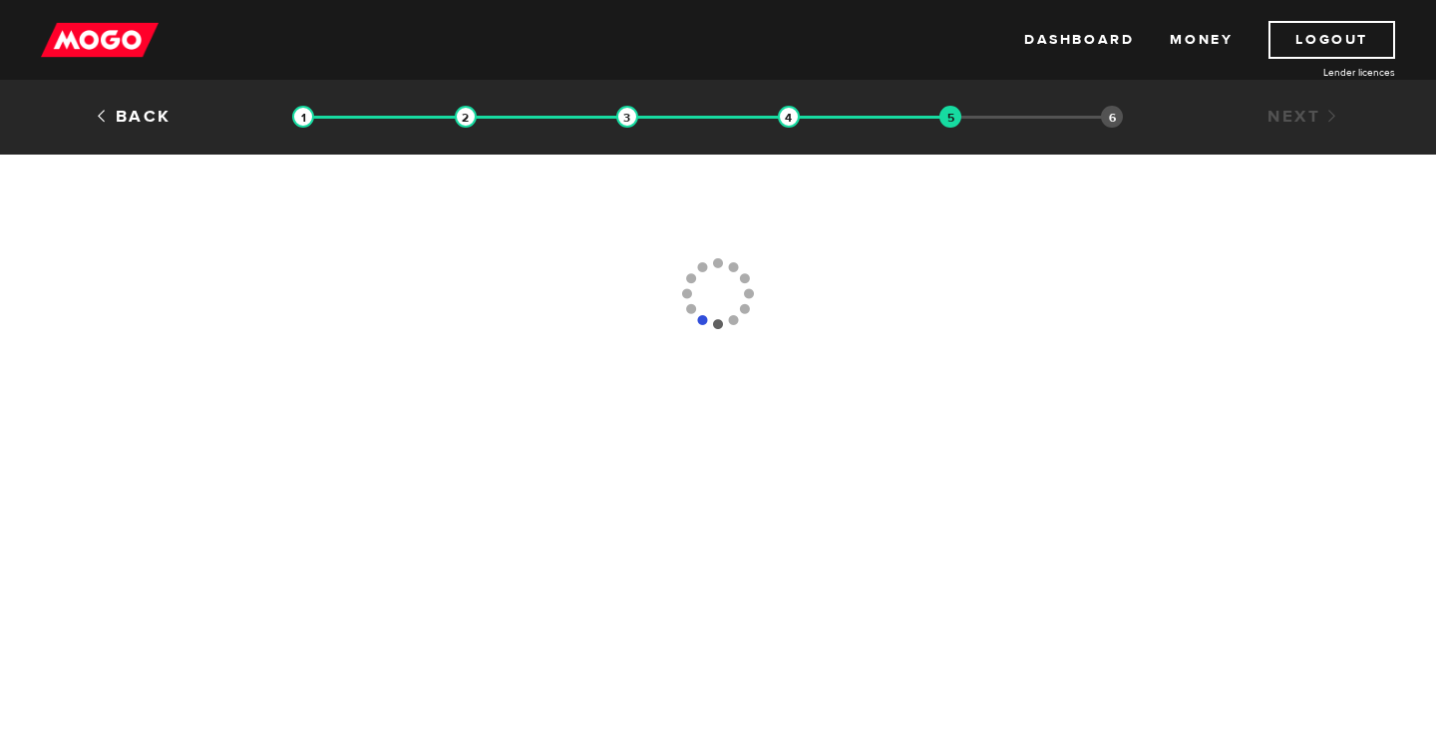
type input "[PHONE_NUMBER]"
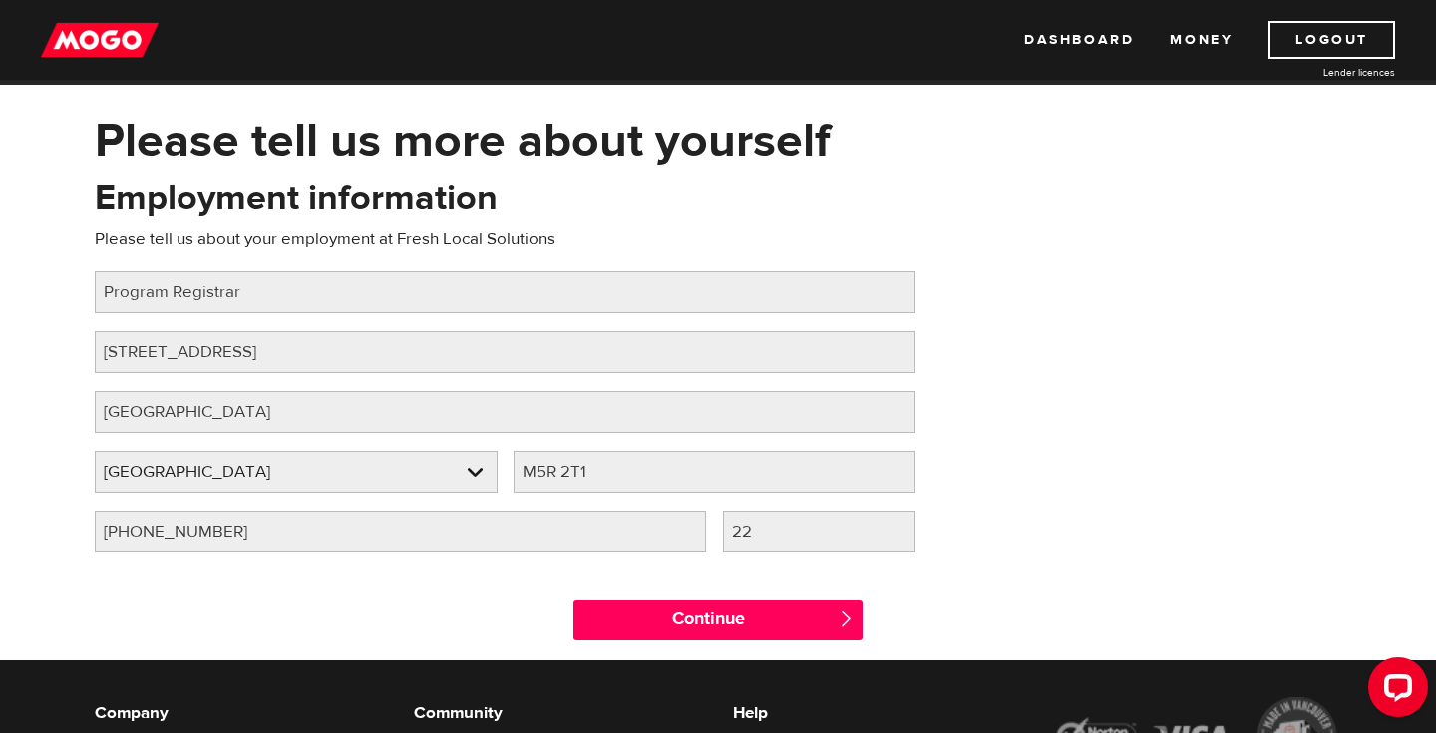
scroll to position [65, 0]
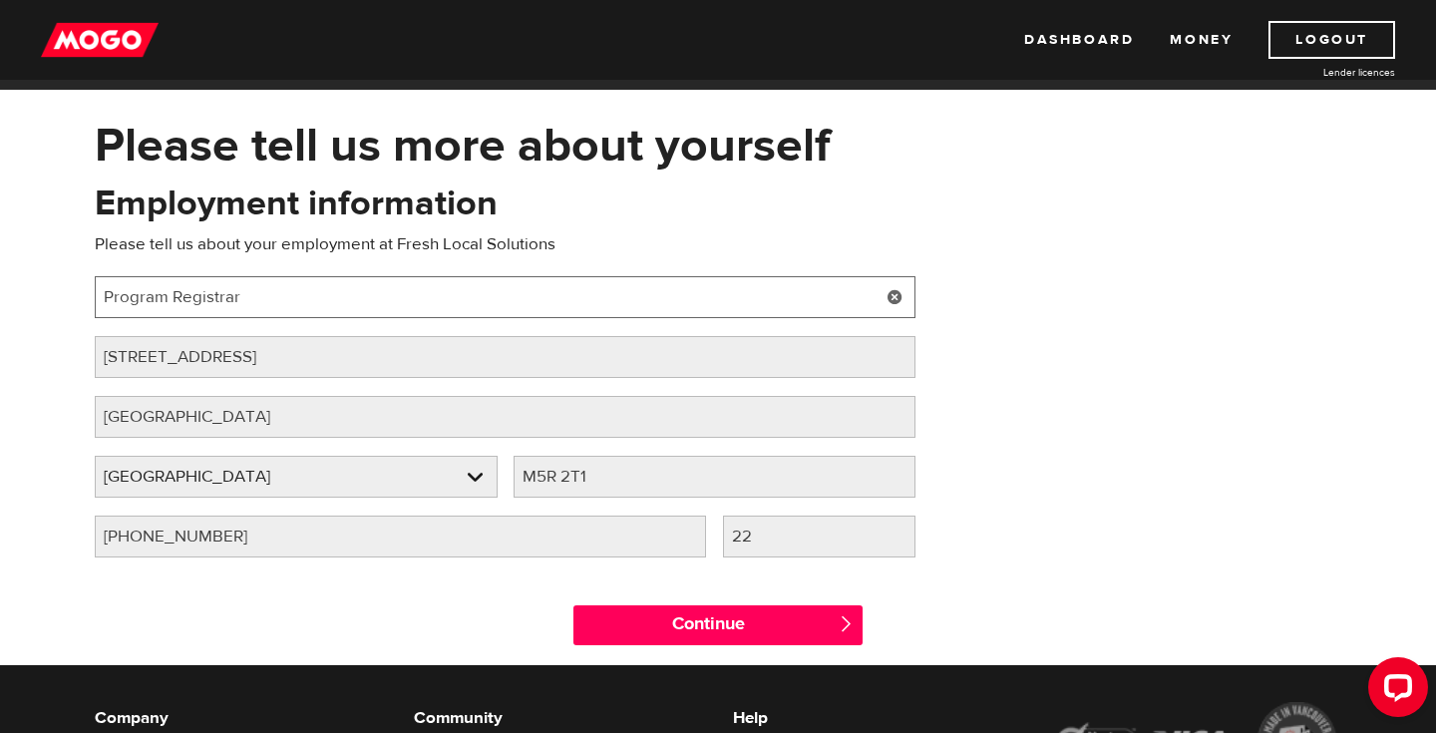
drag, startPoint x: 261, startPoint y: 292, endPoint x: 47, endPoint y: 299, distance: 214.5
type input "Community Care Representative"
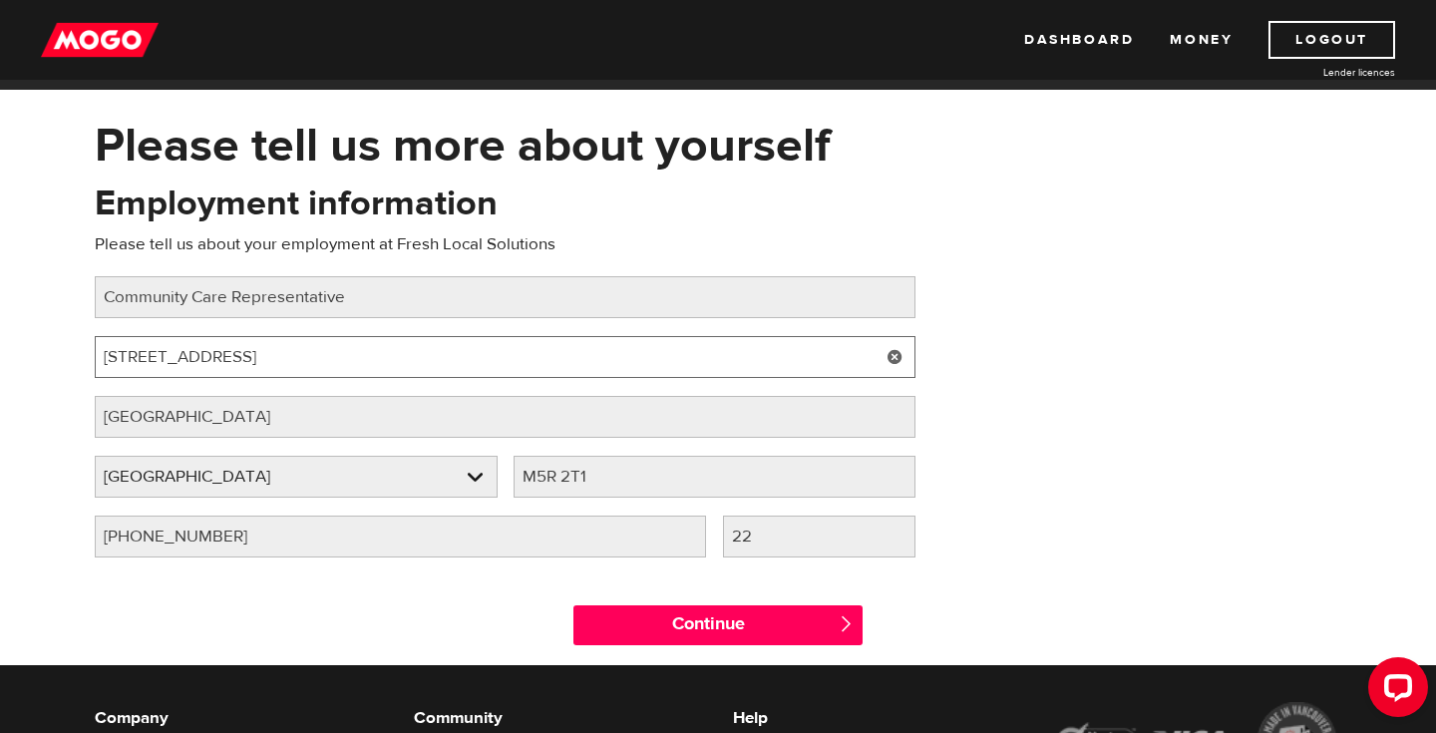
drag, startPoint x: 255, startPoint y: 360, endPoint x: 73, endPoint y: 359, distance: 182.5
click at [73, 359] on div "Please tell us more about yourself Oops! Please review the areas highlighted be…" at bounding box center [718, 391] width 1436 height 548
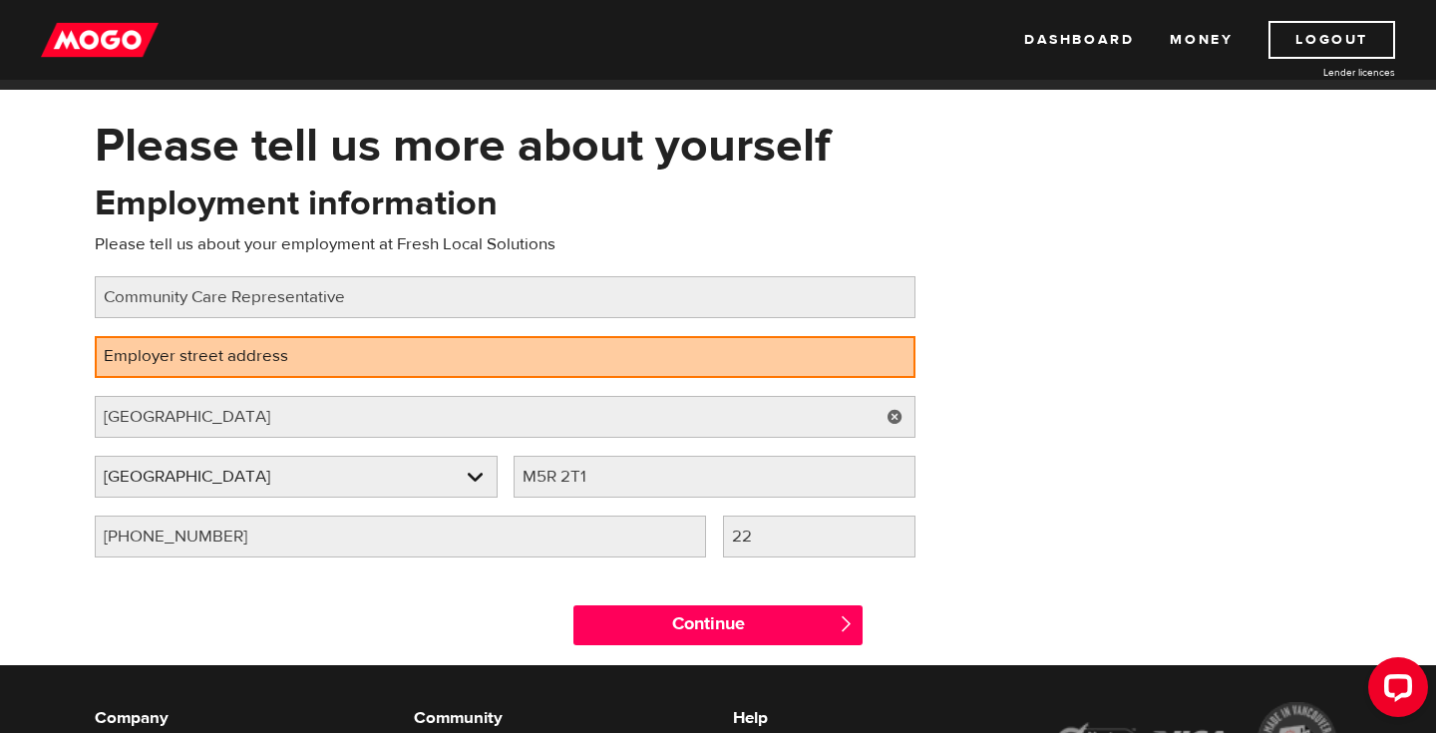
click at [290, 345] on label "Employer street address" at bounding box center [212, 356] width 234 height 41
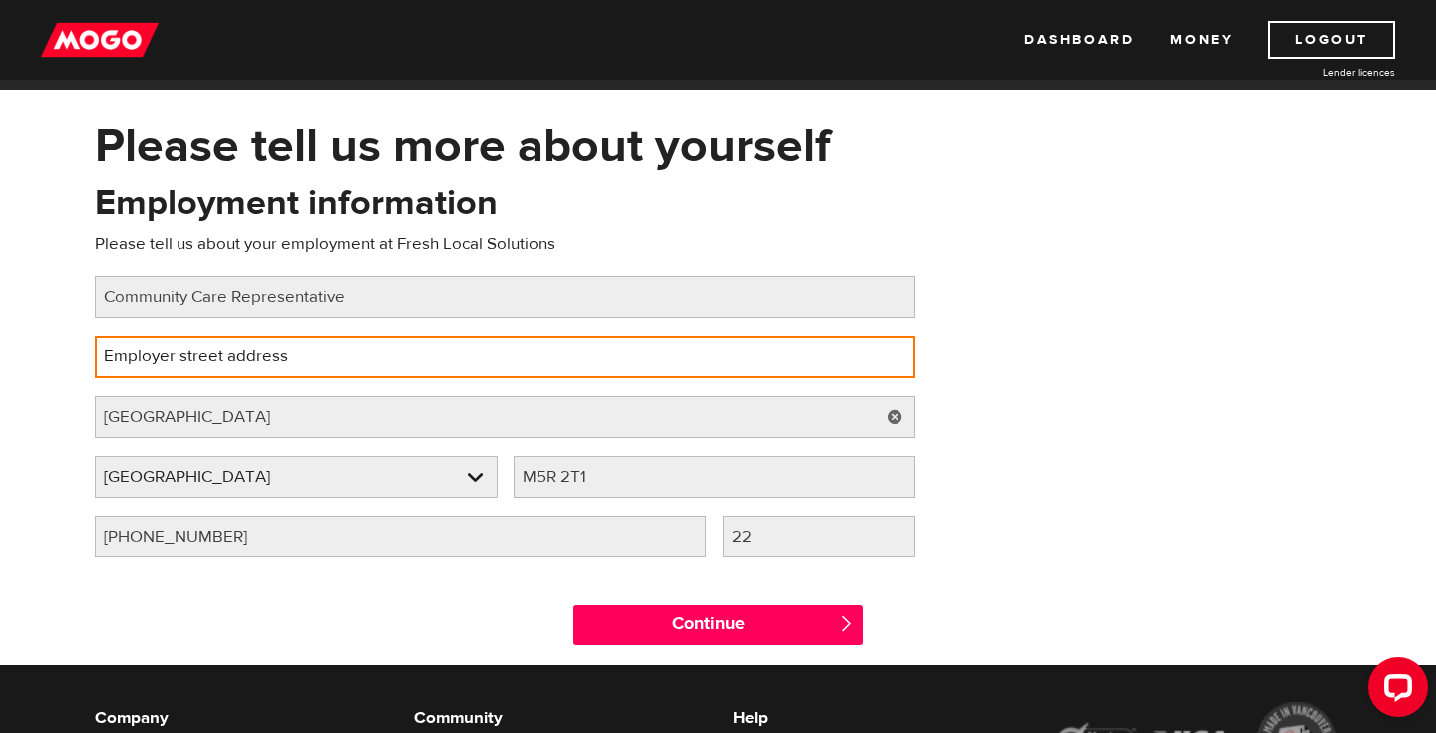
click at [290, 345] on input "Employer street address" at bounding box center [505, 357] width 821 height 42
paste input "[STREET_ADDRESS][PERSON_NAME]"
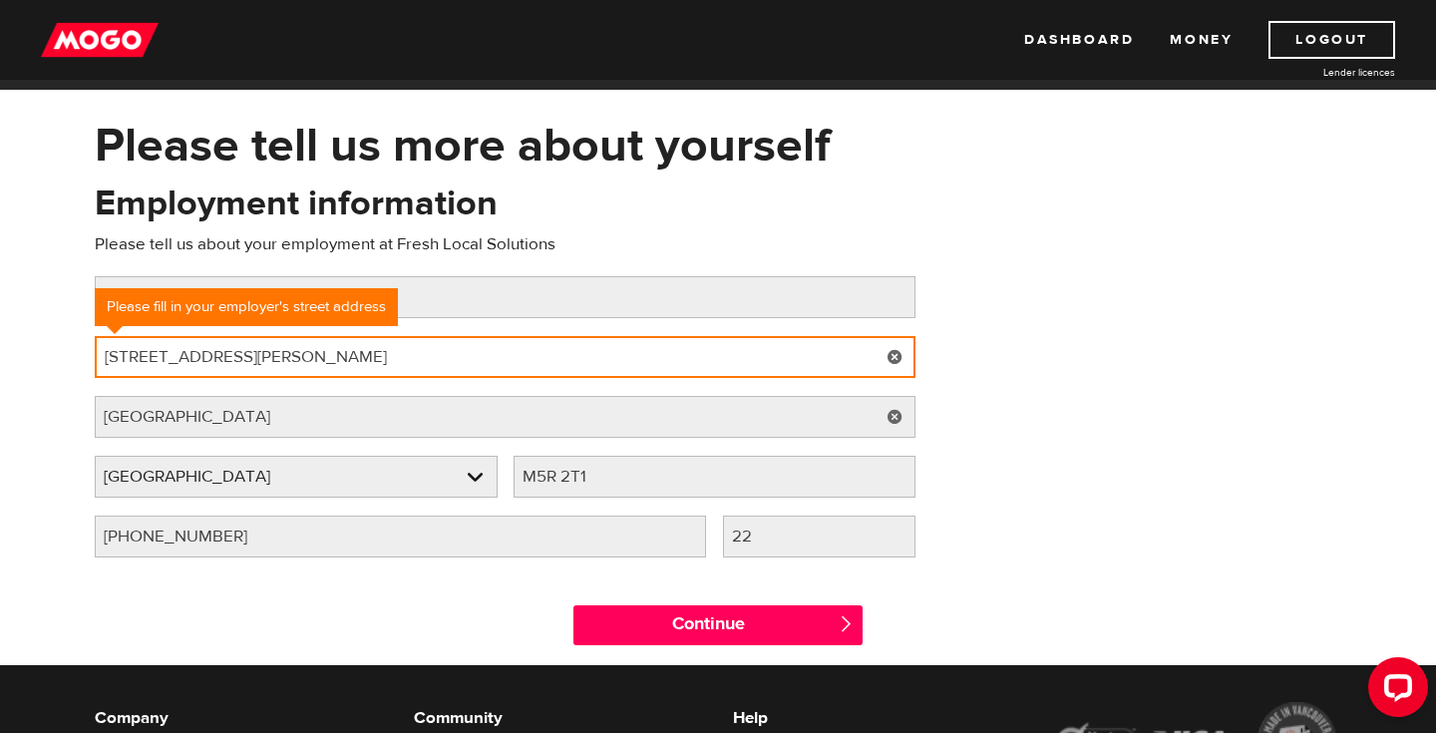
type input "[STREET_ADDRESS][PERSON_NAME]"
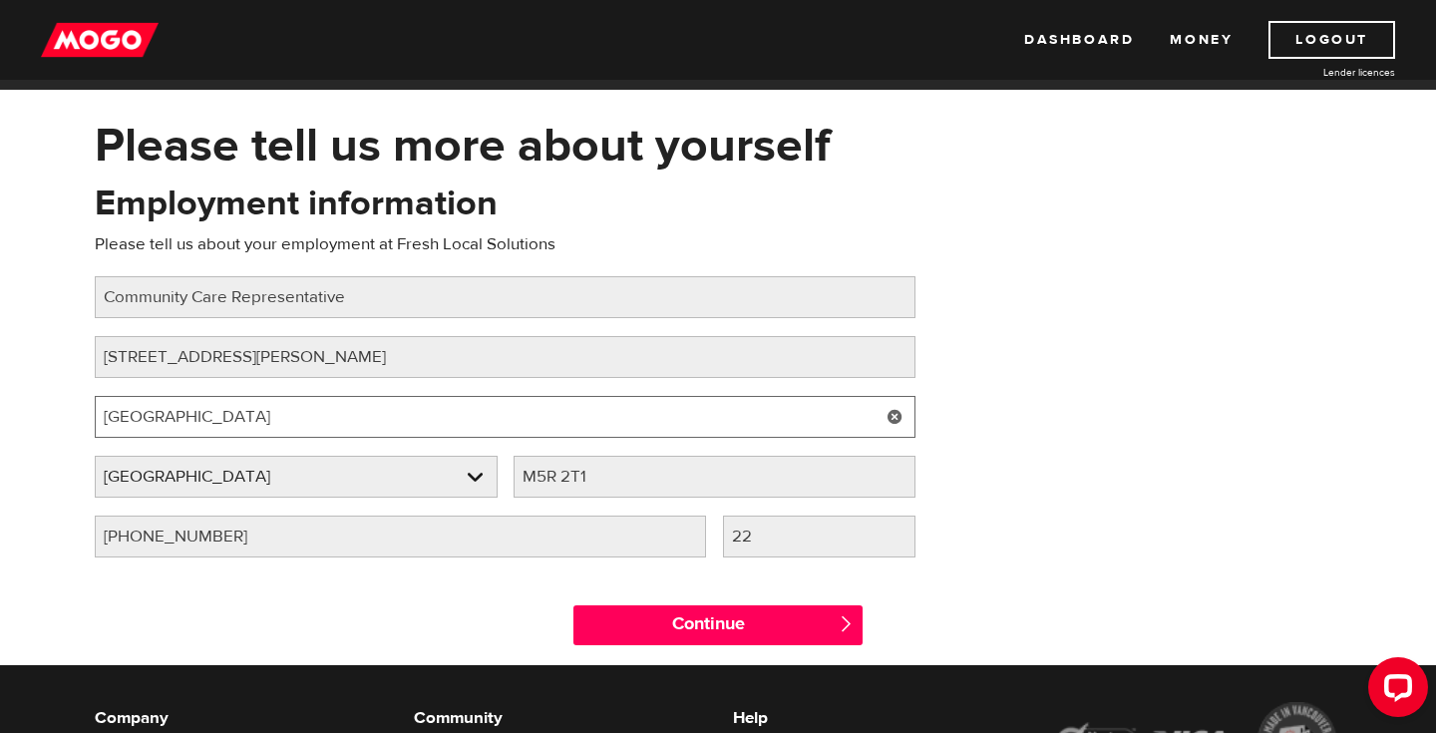
drag, startPoint x: 176, startPoint y: 416, endPoint x: 76, endPoint y: 413, distance: 100.8
click at [77, 414] on div "Please tell us more about yourself Oops! Please review the areas highlighted be…" at bounding box center [718, 391] width 1436 height 548
type input "Burnaby"
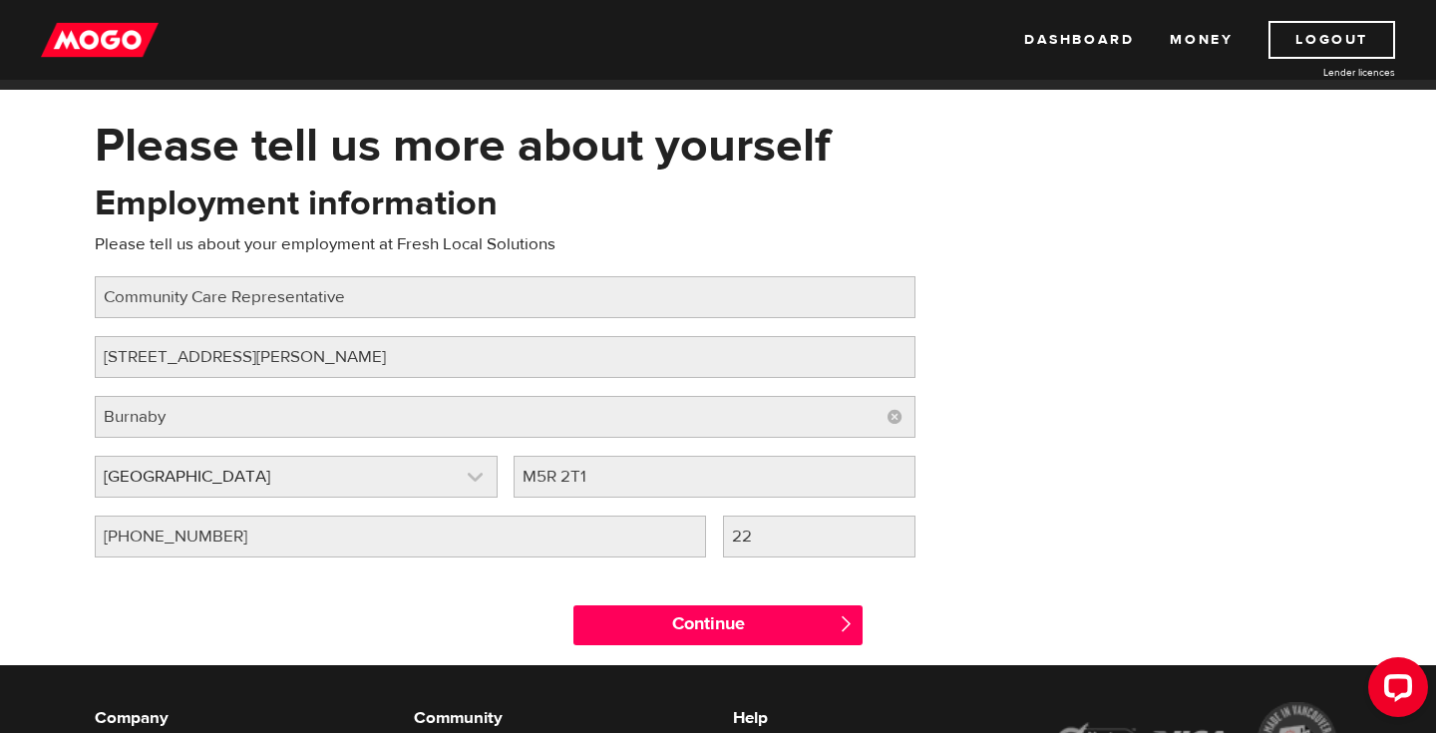
click at [207, 464] on link at bounding box center [296, 477] width 401 height 40
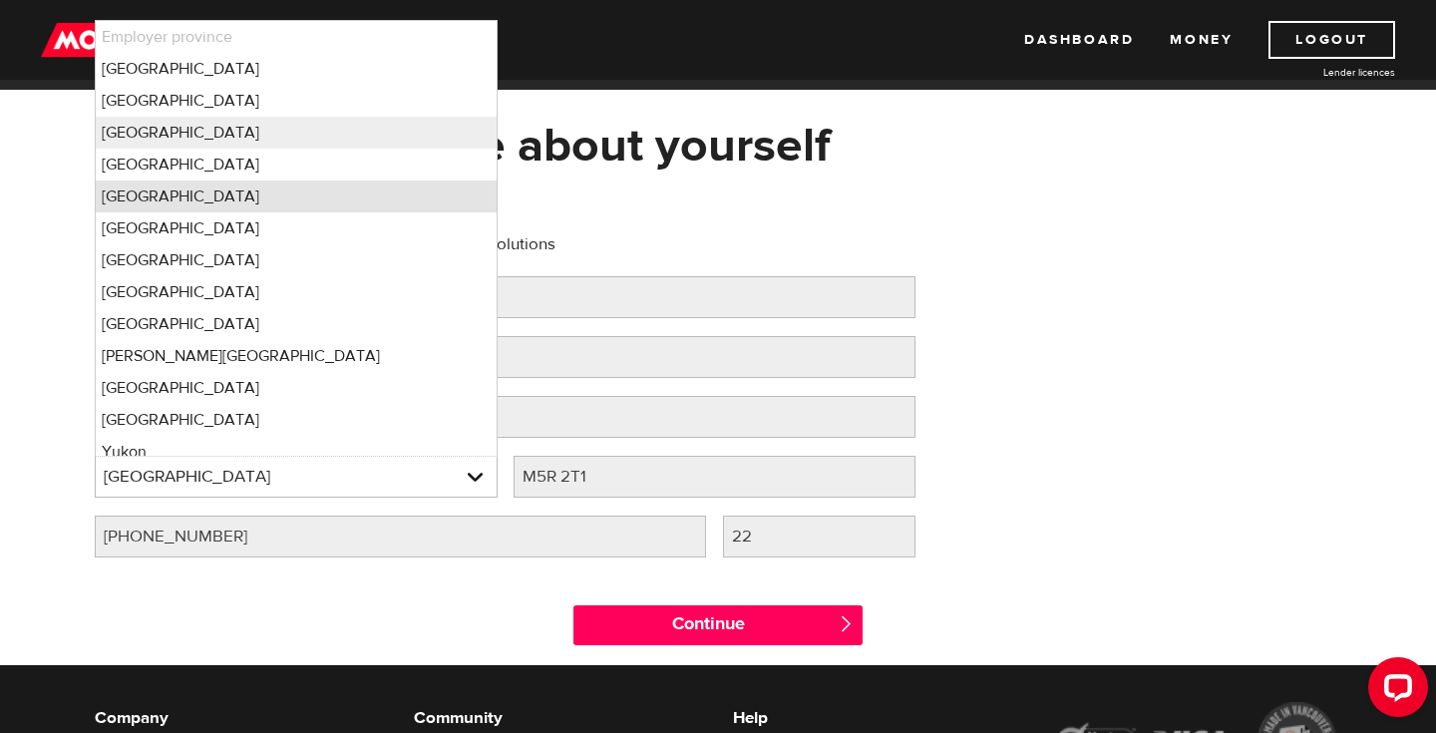
scroll to position [12, 0]
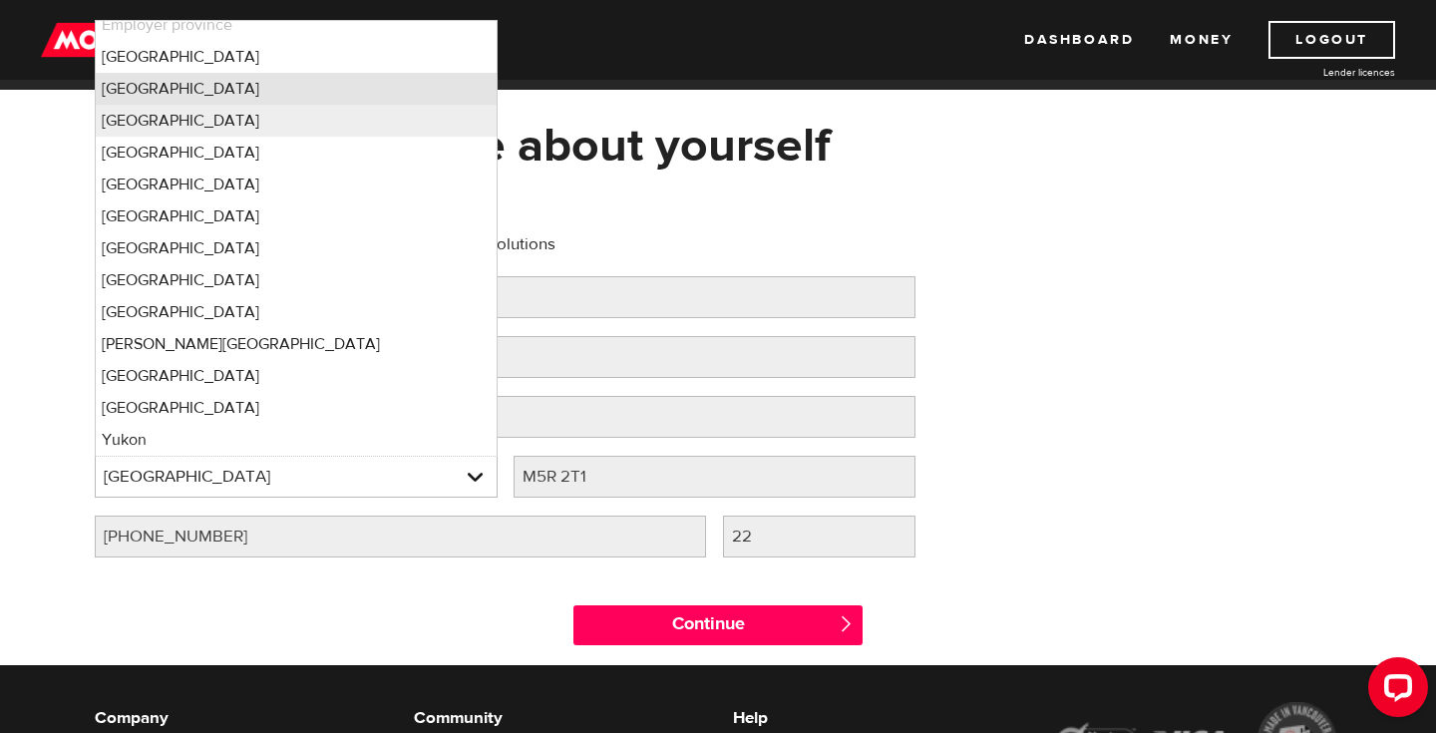
click at [237, 94] on li "[GEOGRAPHIC_DATA]" at bounding box center [296, 89] width 401 height 32
select select "BC"
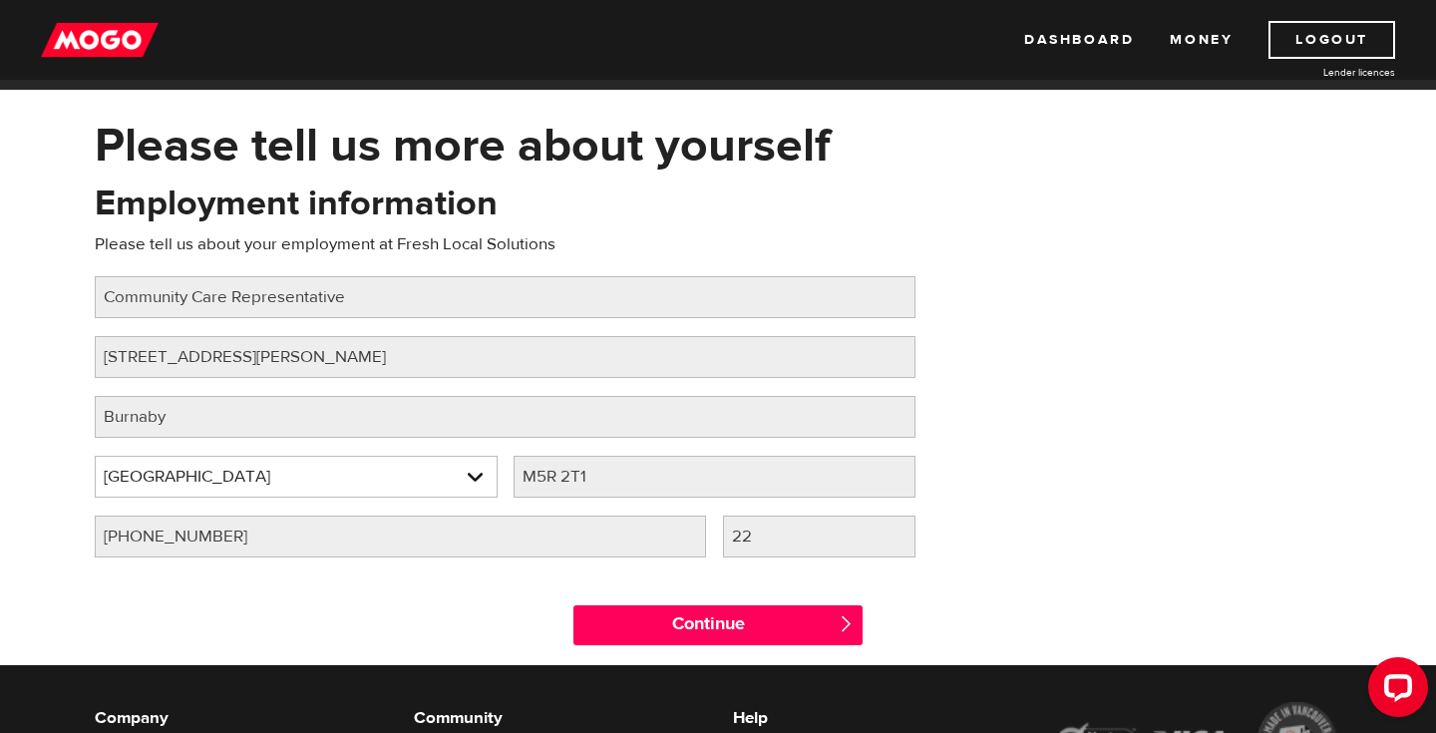
scroll to position [0, 0]
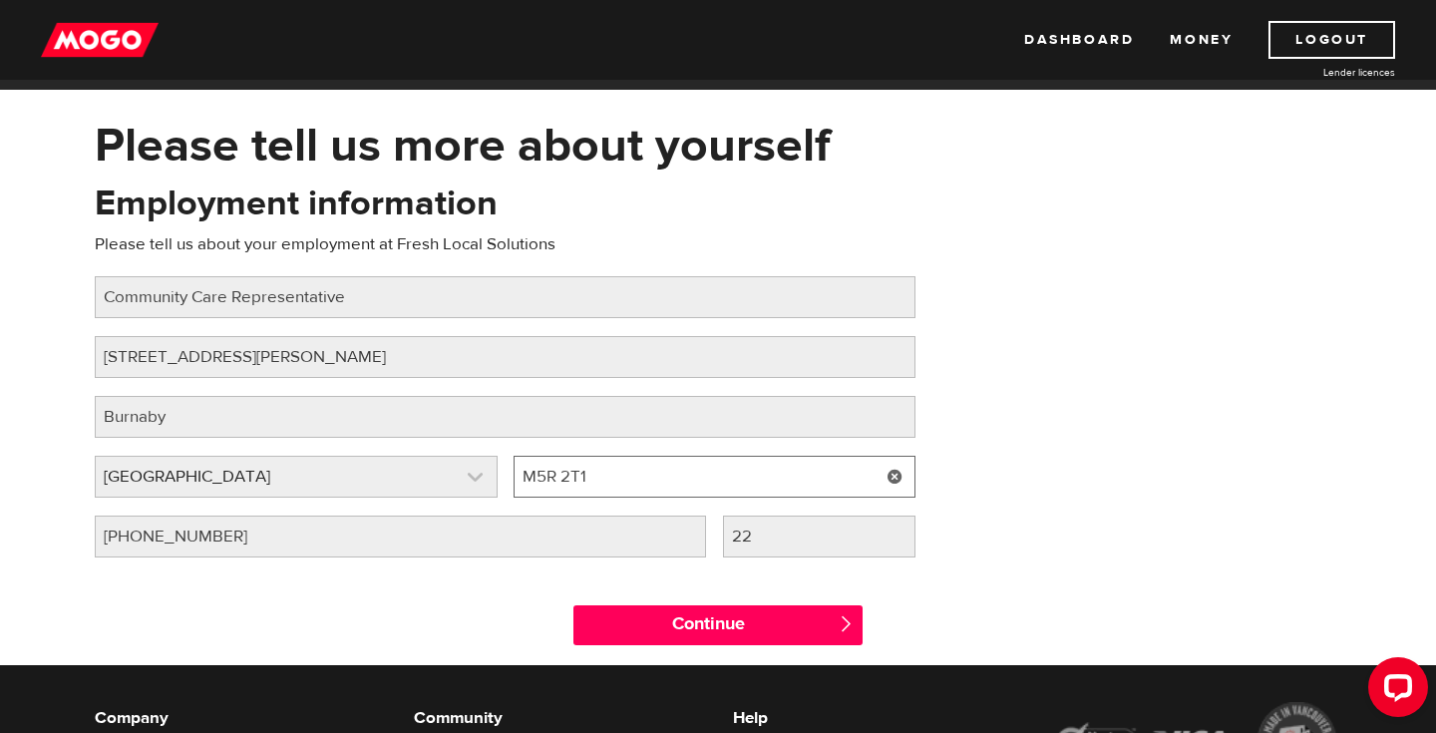
drag, startPoint x: 615, startPoint y: 481, endPoint x: 492, endPoint y: 481, distance: 123.6
click at [493, 481] on div "Employer province Please select your employer's province [GEOGRAPHIC_DATA] Empl…" at bounding box center [505, 486] width 837 height 60
paste input "V3N 5G4"
type input "V3N 5G4"
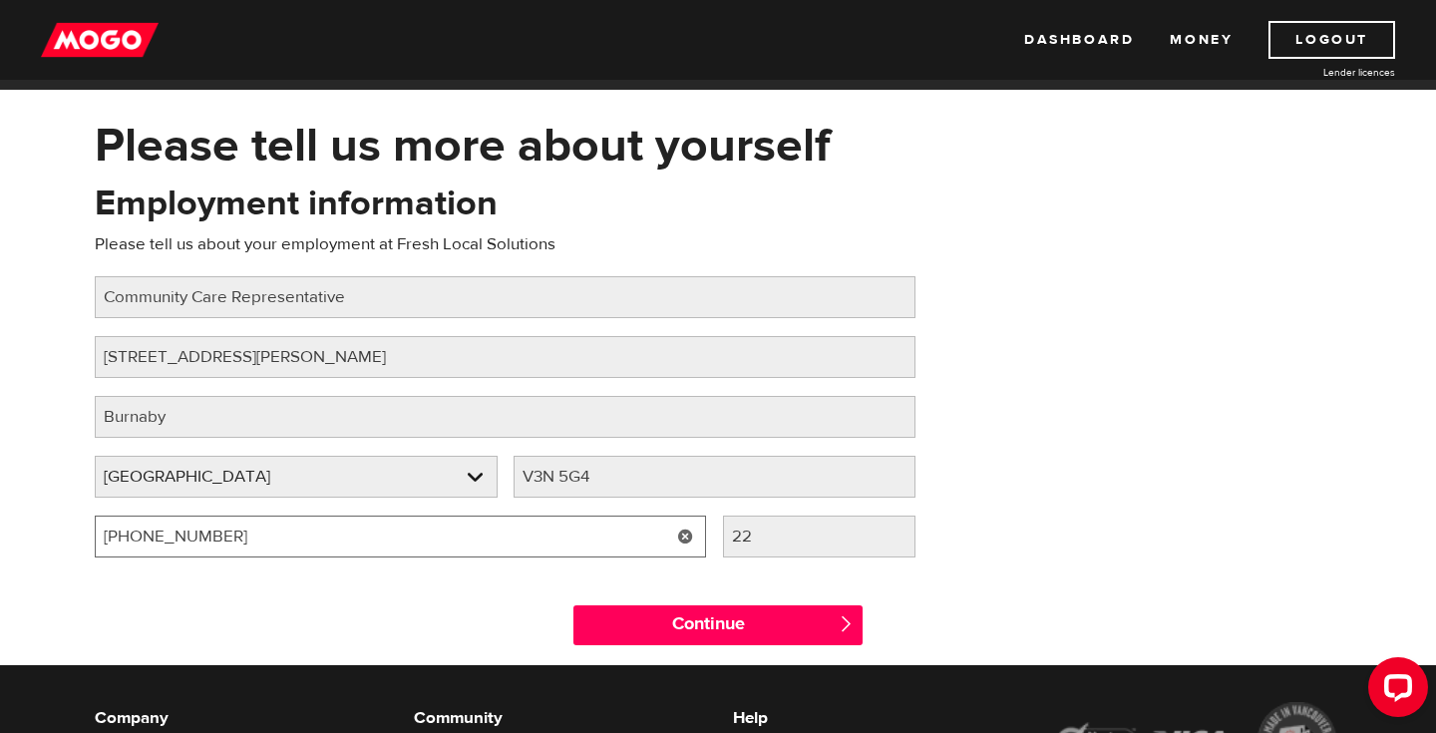
drag, startPoint x: 237, startPoint y: 538, endPoint x: 42, endPoint y: 540, distance: 195.5
click at [43, 540] on div "Please tell us more about yourself Oops! Please review the areas highlighted be…" at bounding box center [718, 391] width 1436 height 548
click at [111, 536] on input "(186) 685-7778" at bounding box center [400, 537] width 611 height 42
click at [132, 533] on input "(186) 685-7778" at bounding box center [400, 537] width 611 height 42
click at [237, 538] on input "(186) 685-7778" at bounding box center [400, 537] width 611 height 42
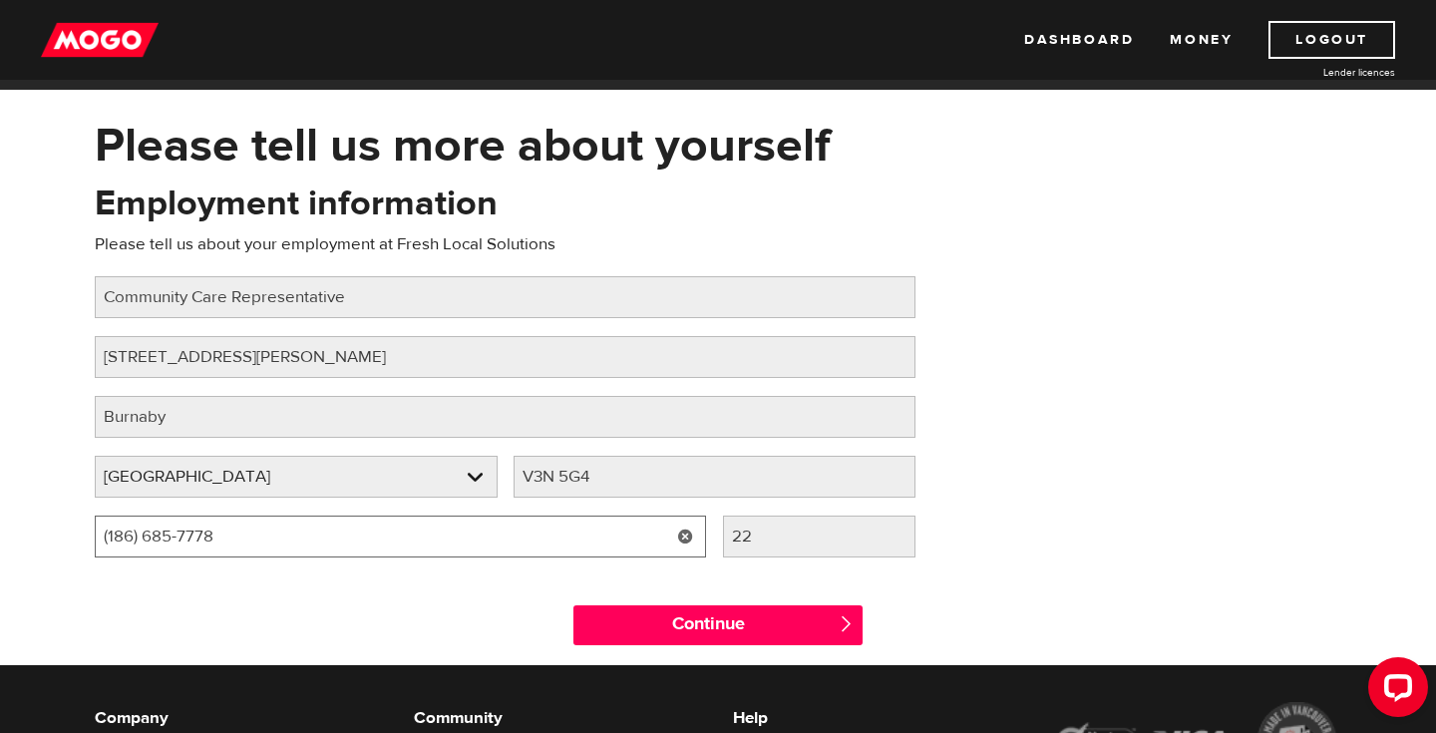
click at [115, 536] on input "(186) 685-7778" at bounding box center [400, 537] width 611 height 42
click at [226, 524] on input "(866) 857-778" at bounding box center [400, 537] width 611 height 42
click at [225, 534] on input "(866) 857-778" at bounding box center [400, 537] width 611 height 42
type input "(866) 857-7783"
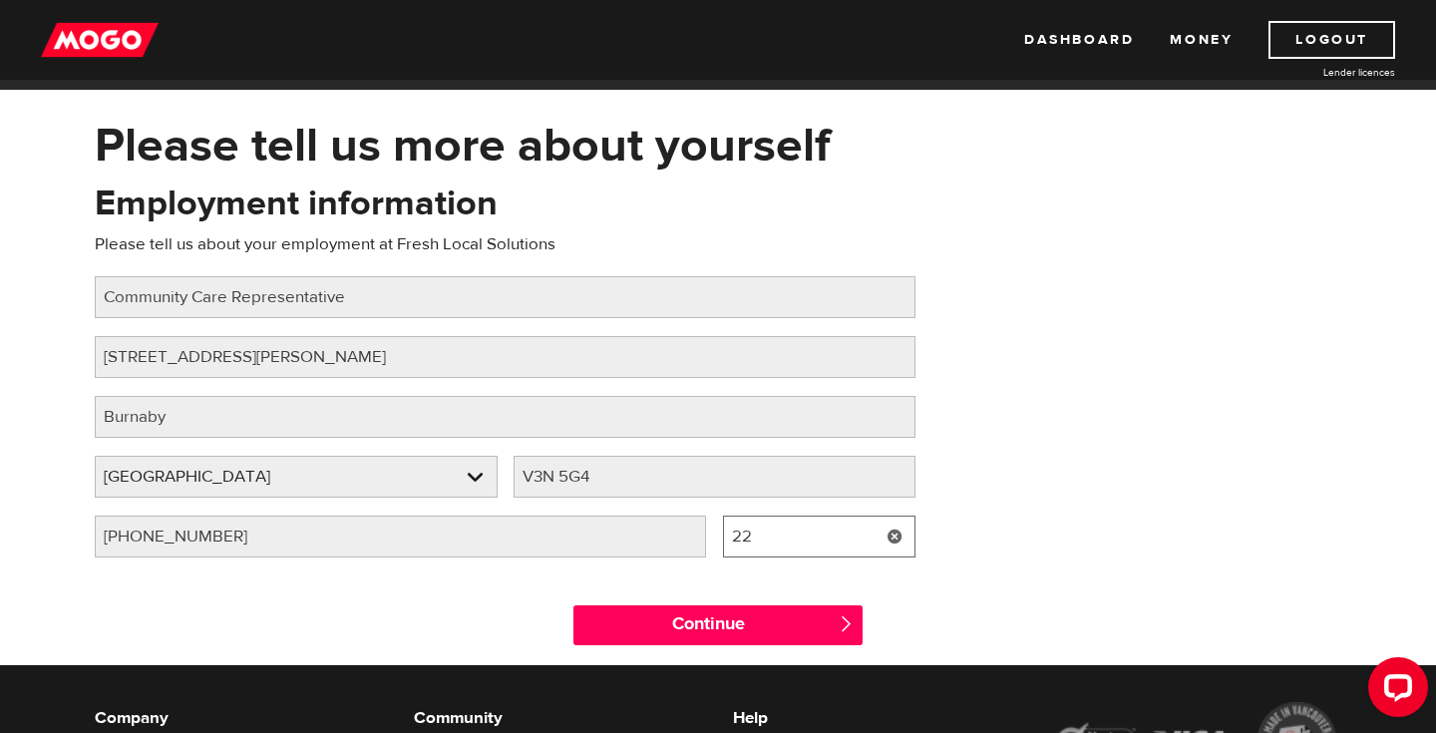
type input "2"
click at [1323, 507] on div "Employment information Please tell us about your employment at Fresh Local Solu…" at bounding box center [718, 377] width 1276 height 396
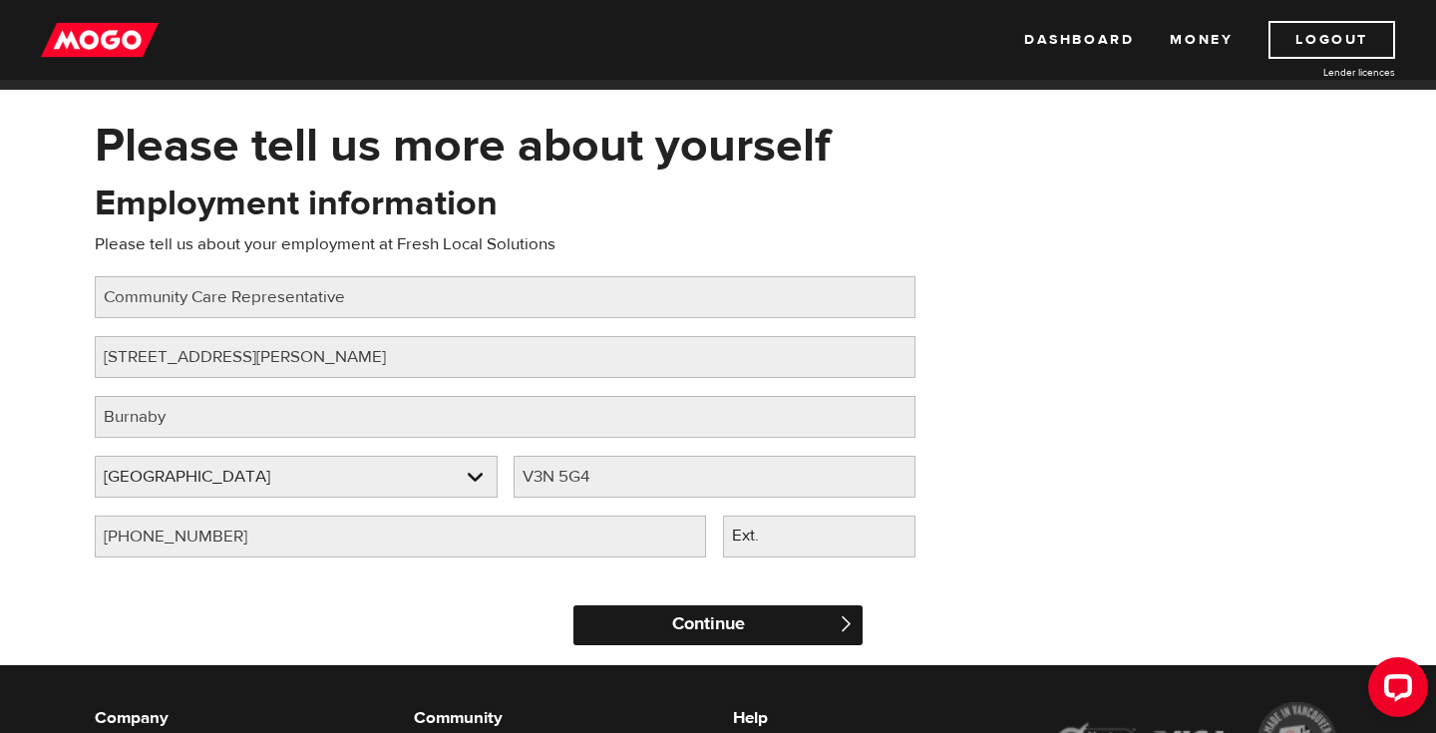
click at [741, 618] on input "Continue" at bounding box center [717, 625] width 289 height 40
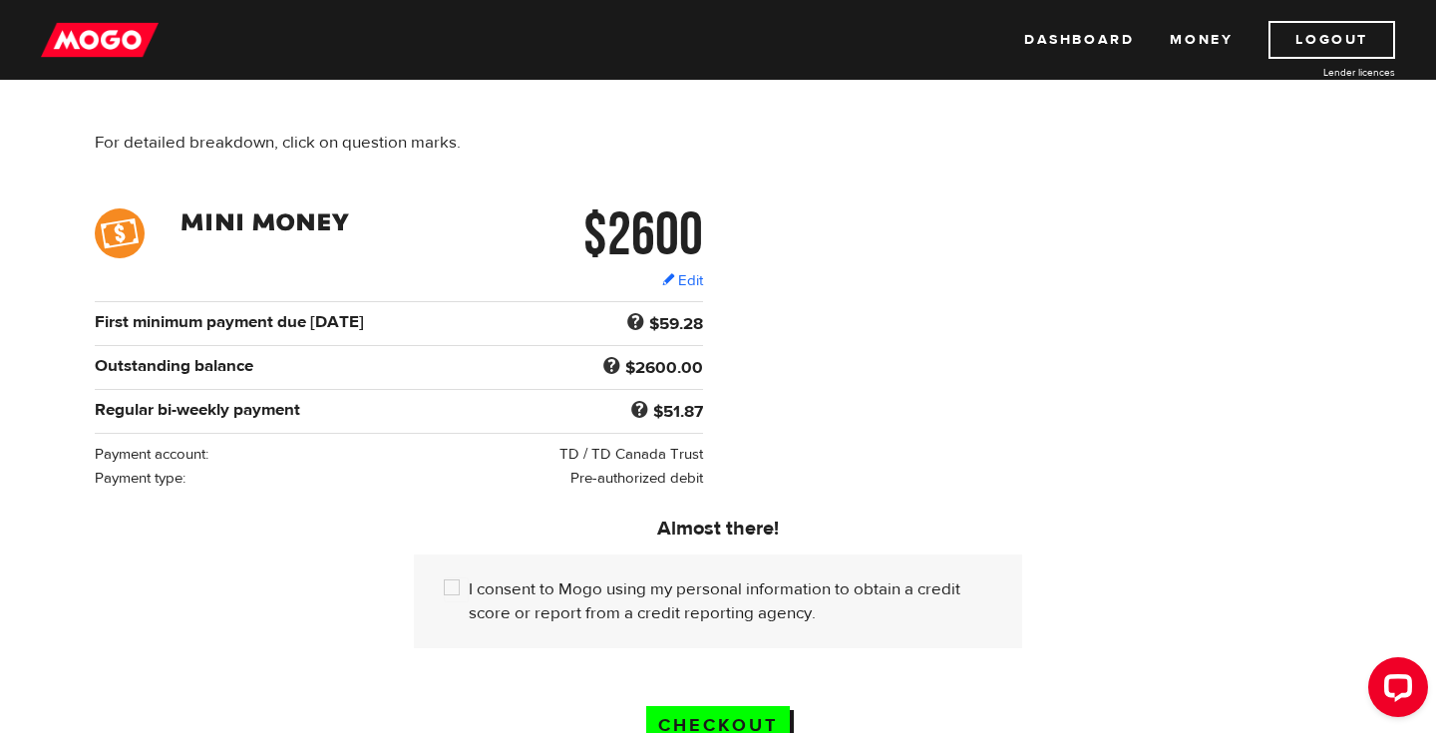
scroll to position [219, 0]
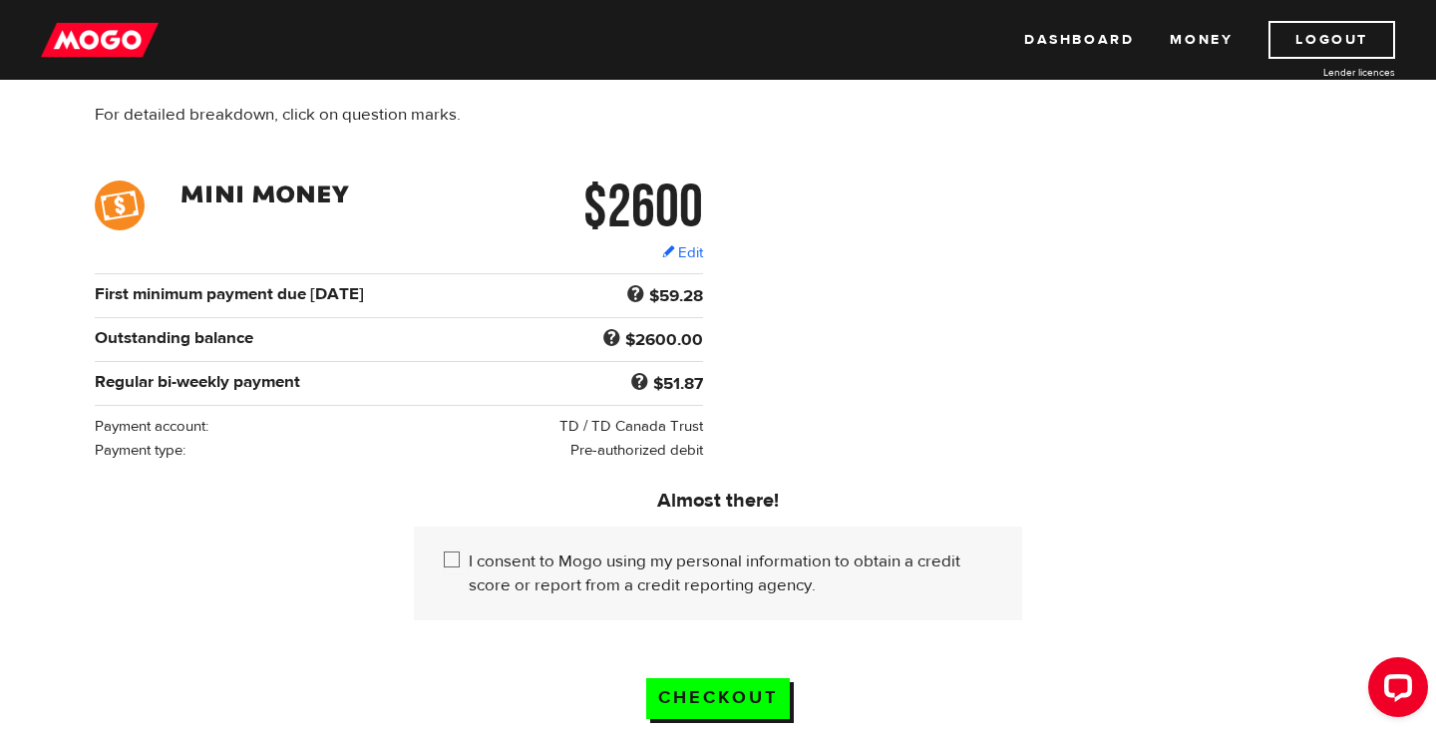
click at [449, 559] on input "I consent to Mogo using my personal information to obtain a credit score or rep…" at bounding box center [456, 561] width 25 height 25
checkbox input "true"
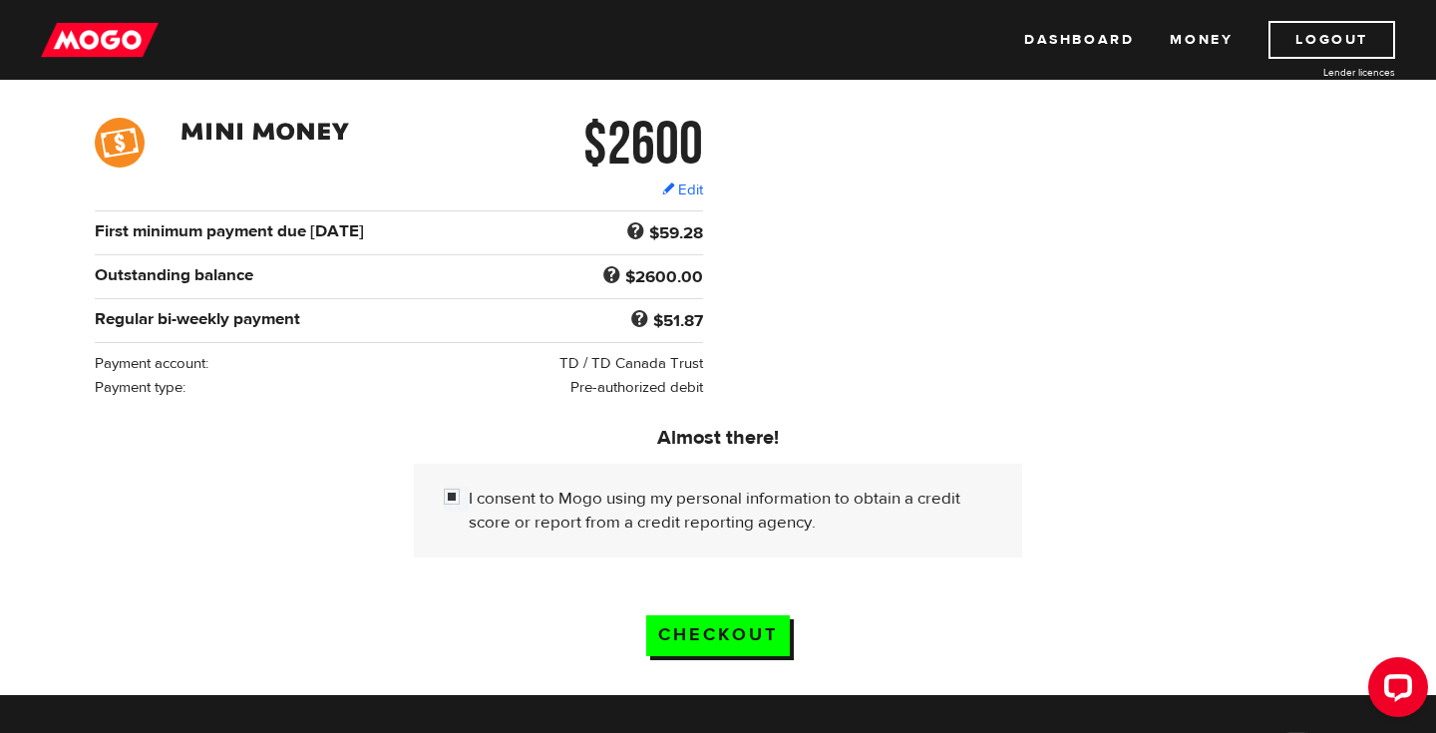
scroll to position [284, 0]
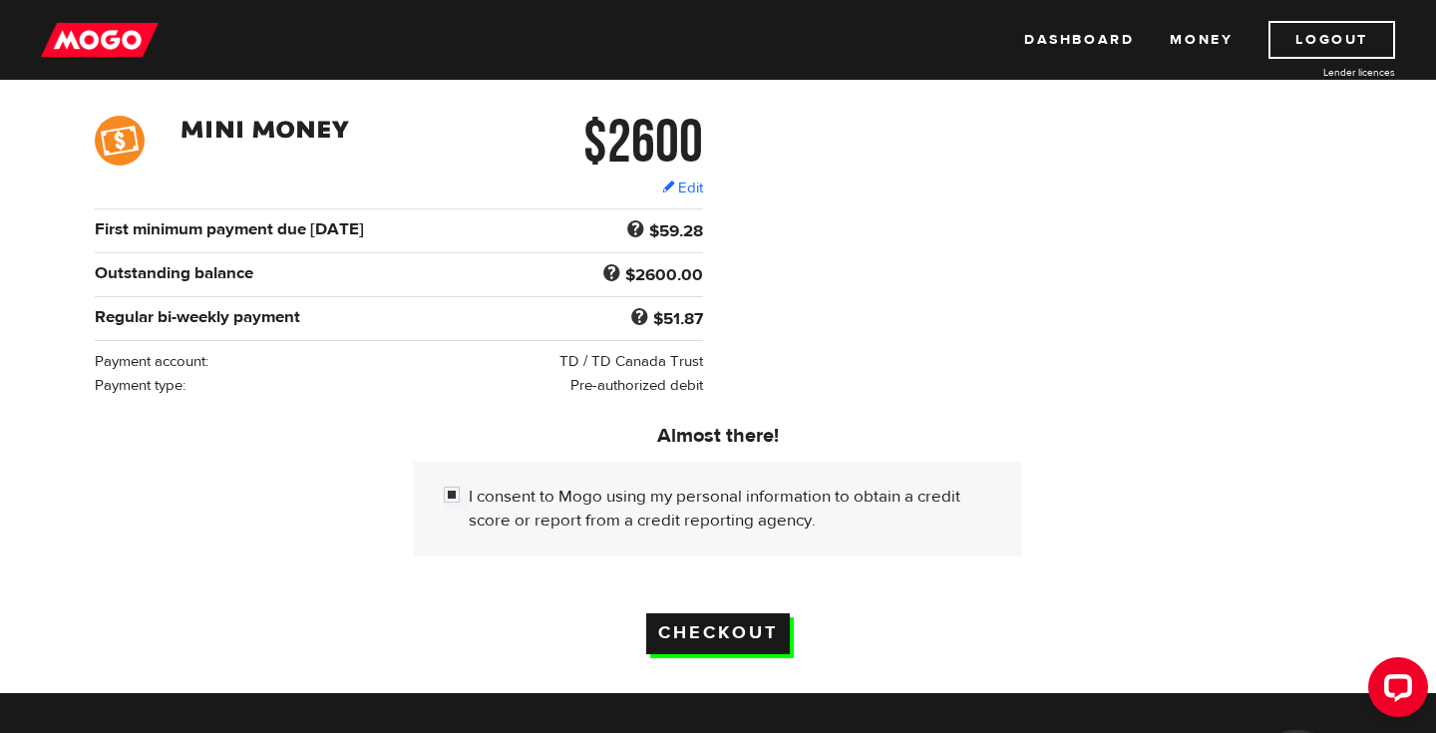
click at [756, 648] on input "Checkout" at bounding box center [718, 633] width 144 height 41
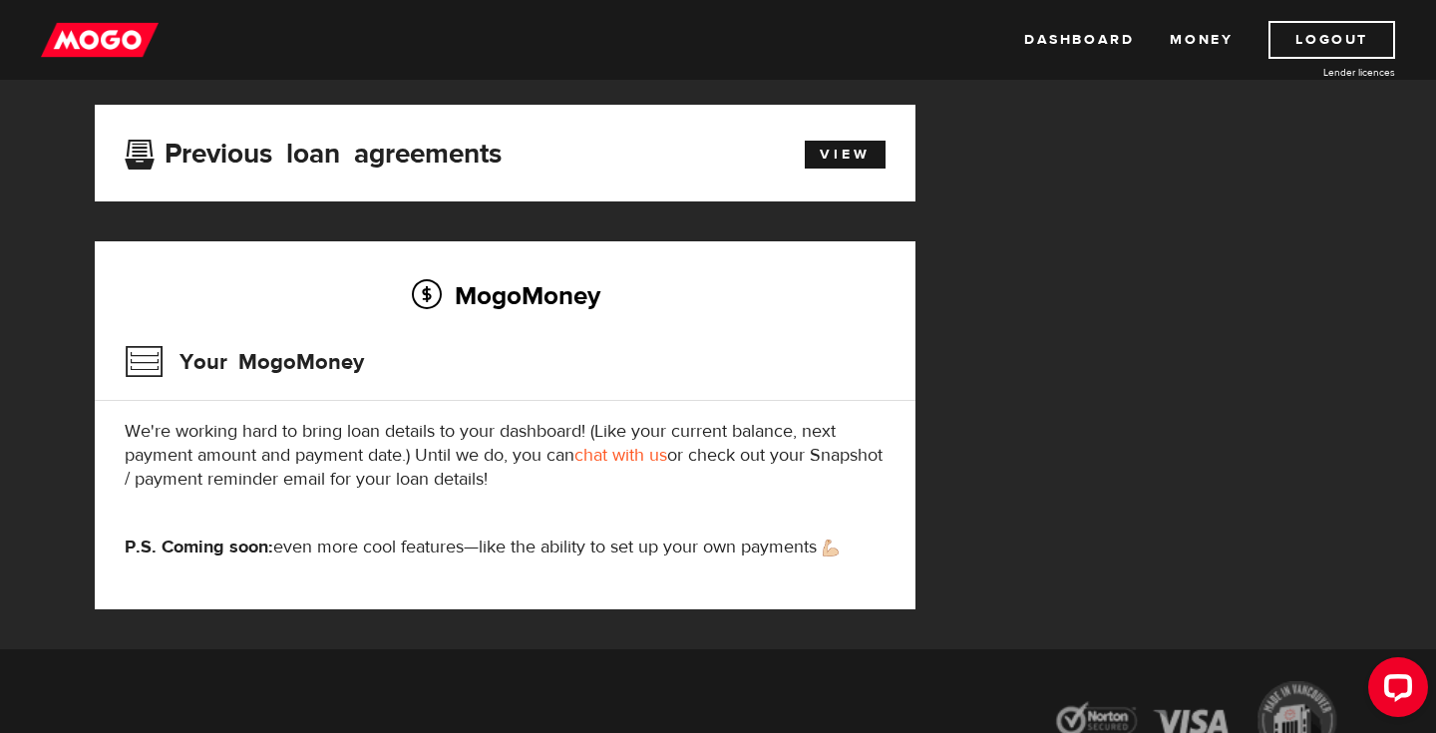
scroll to position [161, 0]
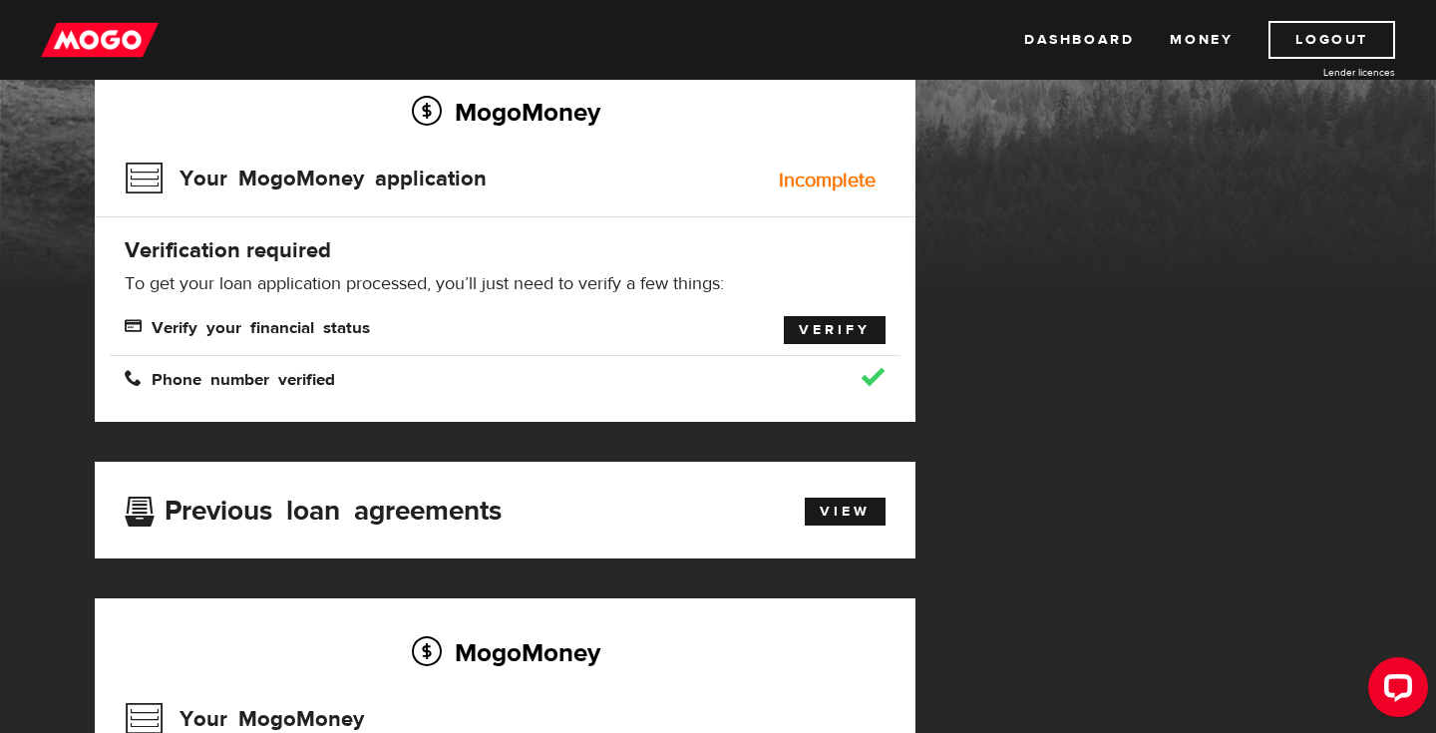
click at [834, 325] on link "Verify" at bounding box center [835, 330] width 102 height 28
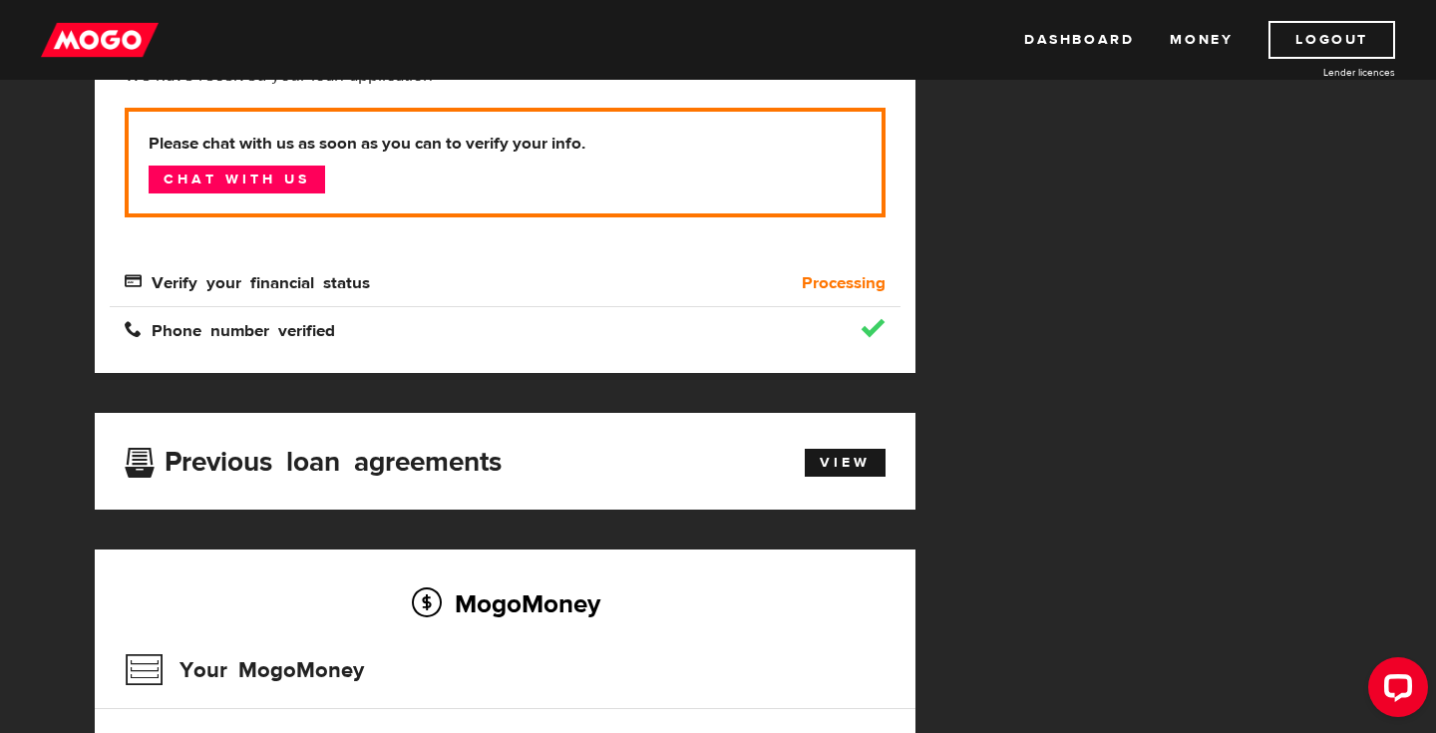
scroll to position [351, 0]
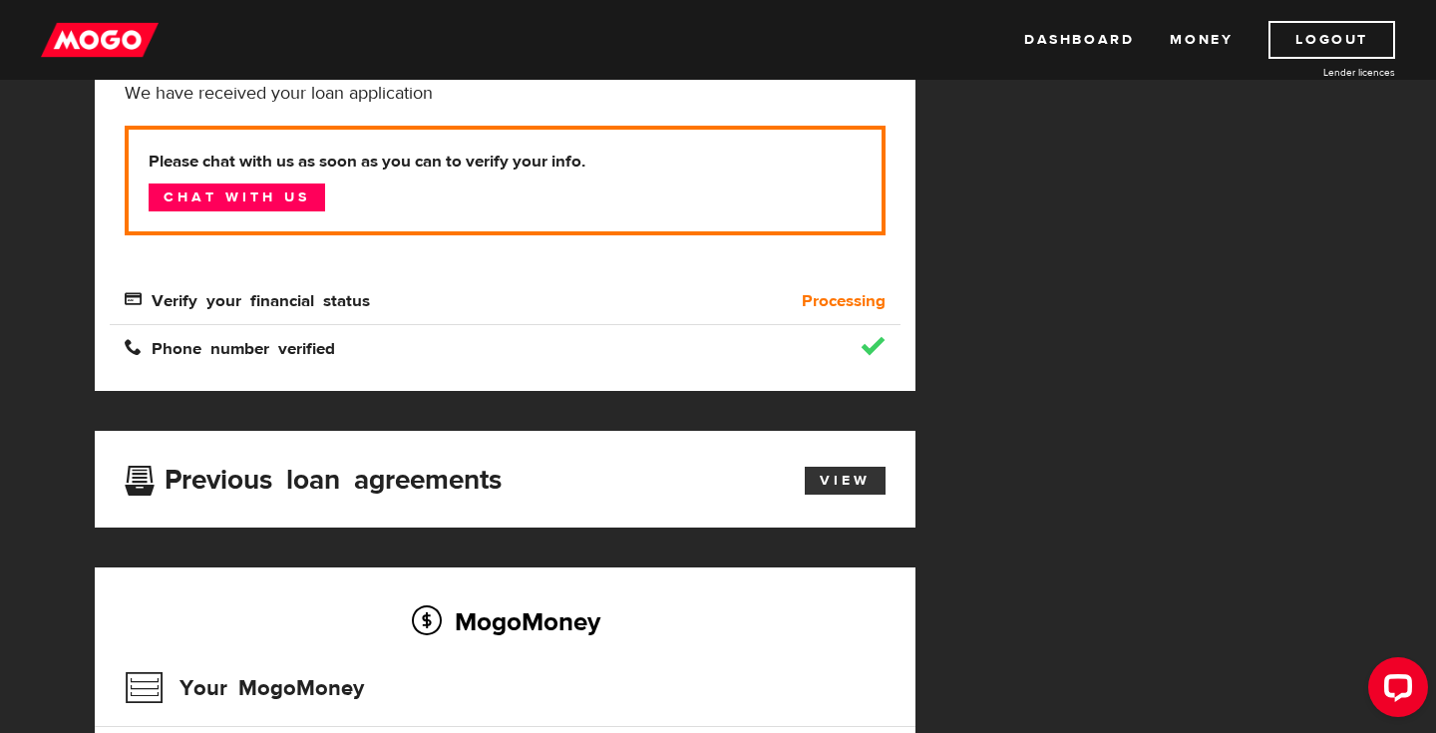
click at [865, 487] on link "View" at bounding box center [845, 481] width 81 height 28
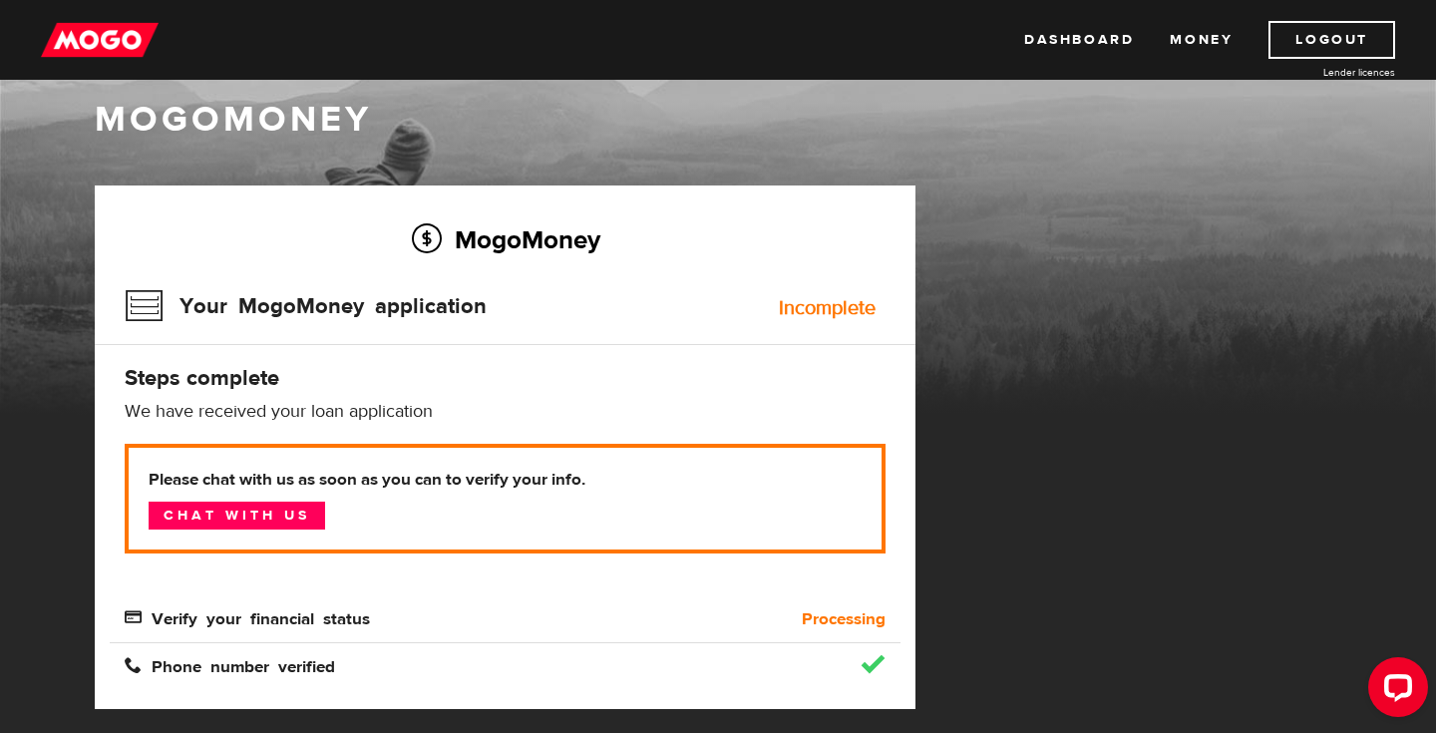
scroll to position [32, 0]
